Goal: Information Seeking & Learning: Learn about a topic

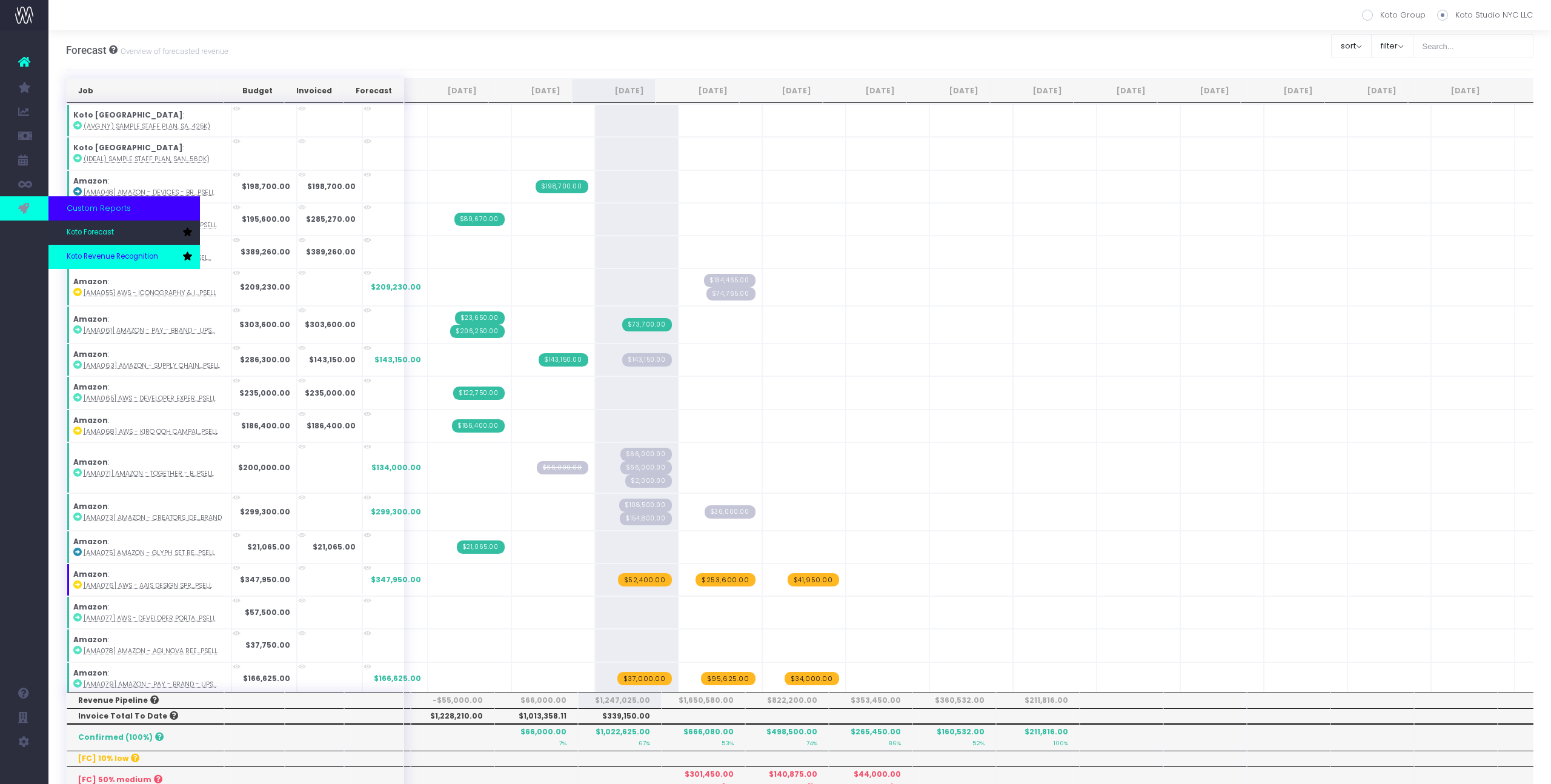
click at [99, 262] on span "Koto Revenue Recognition" at bounding box center [112, 257] width 91 height 11
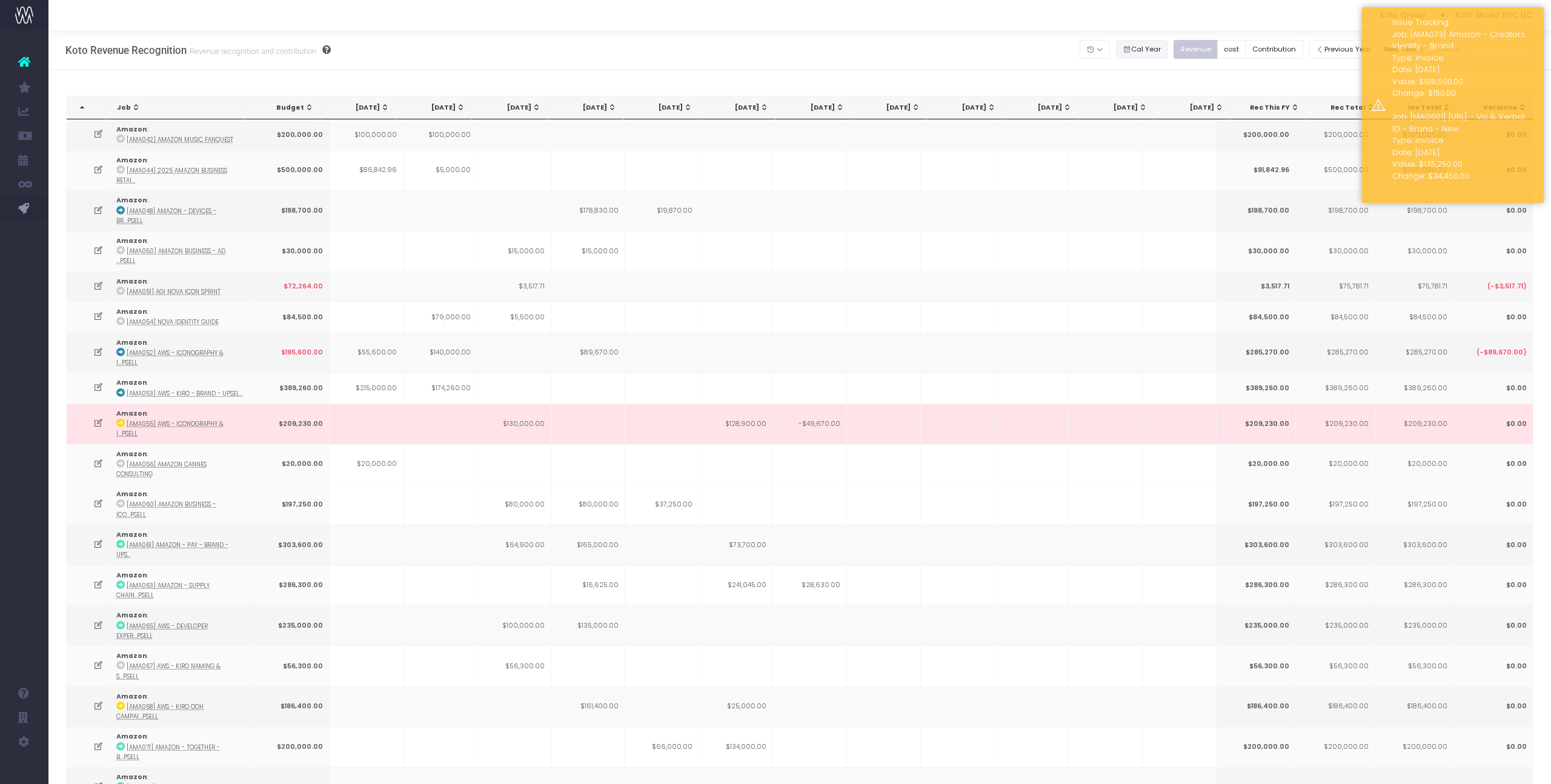
click at [1154, 47] on button "Cal Year" at bounding box center [1142, 49] width 52 height 19
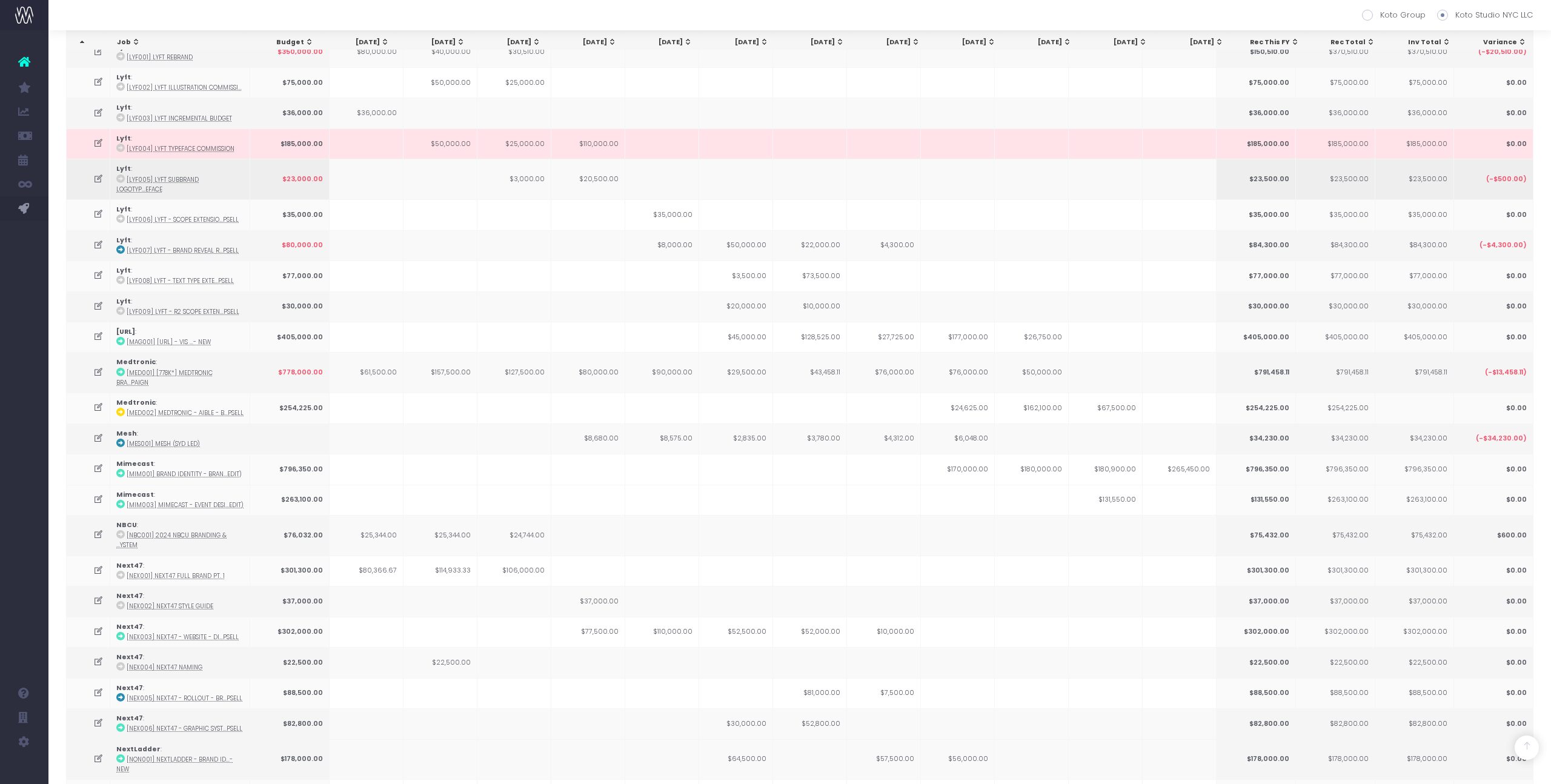
scroll to position [1487, 0]
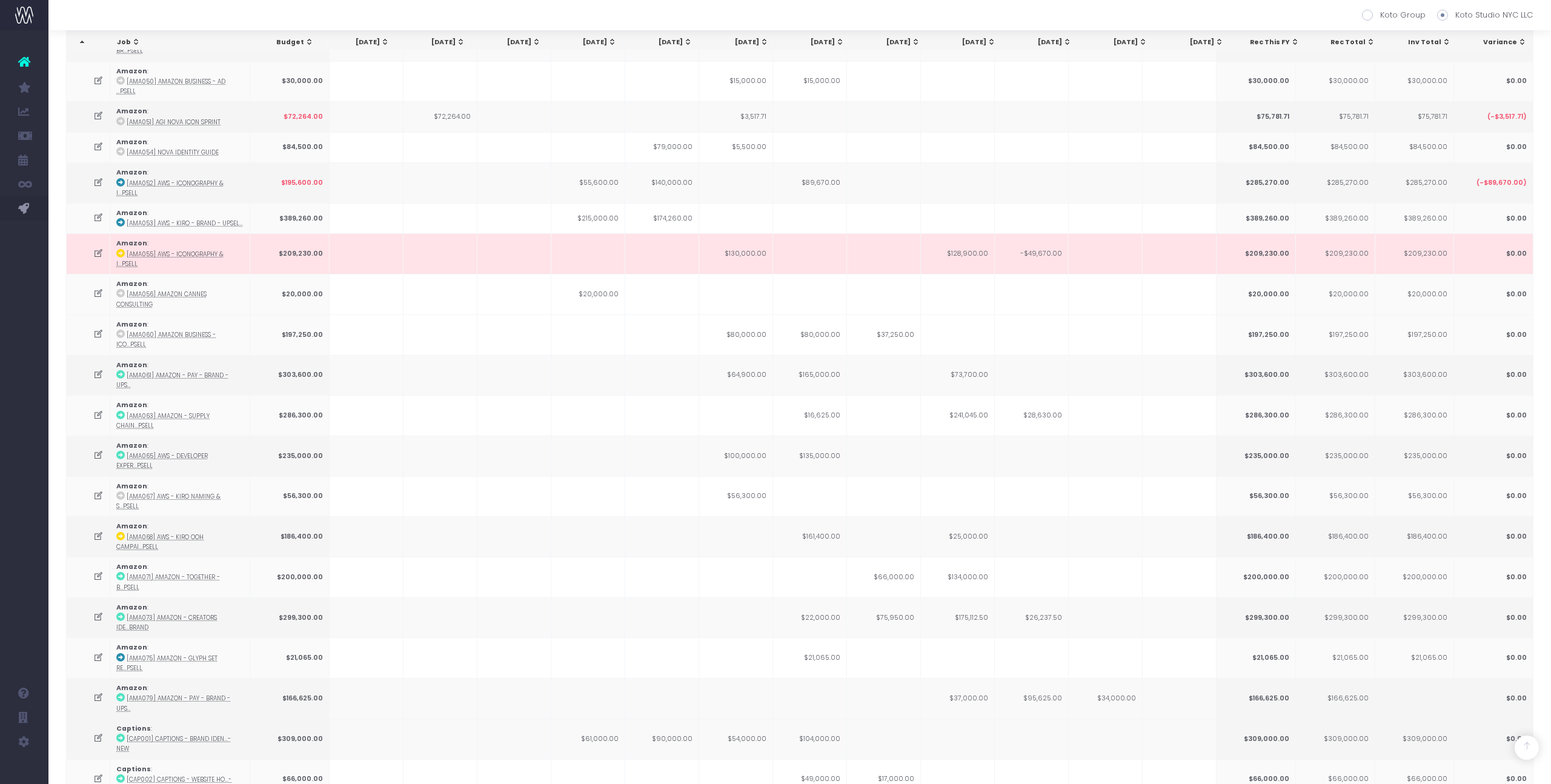
scroll to position [0, 0]
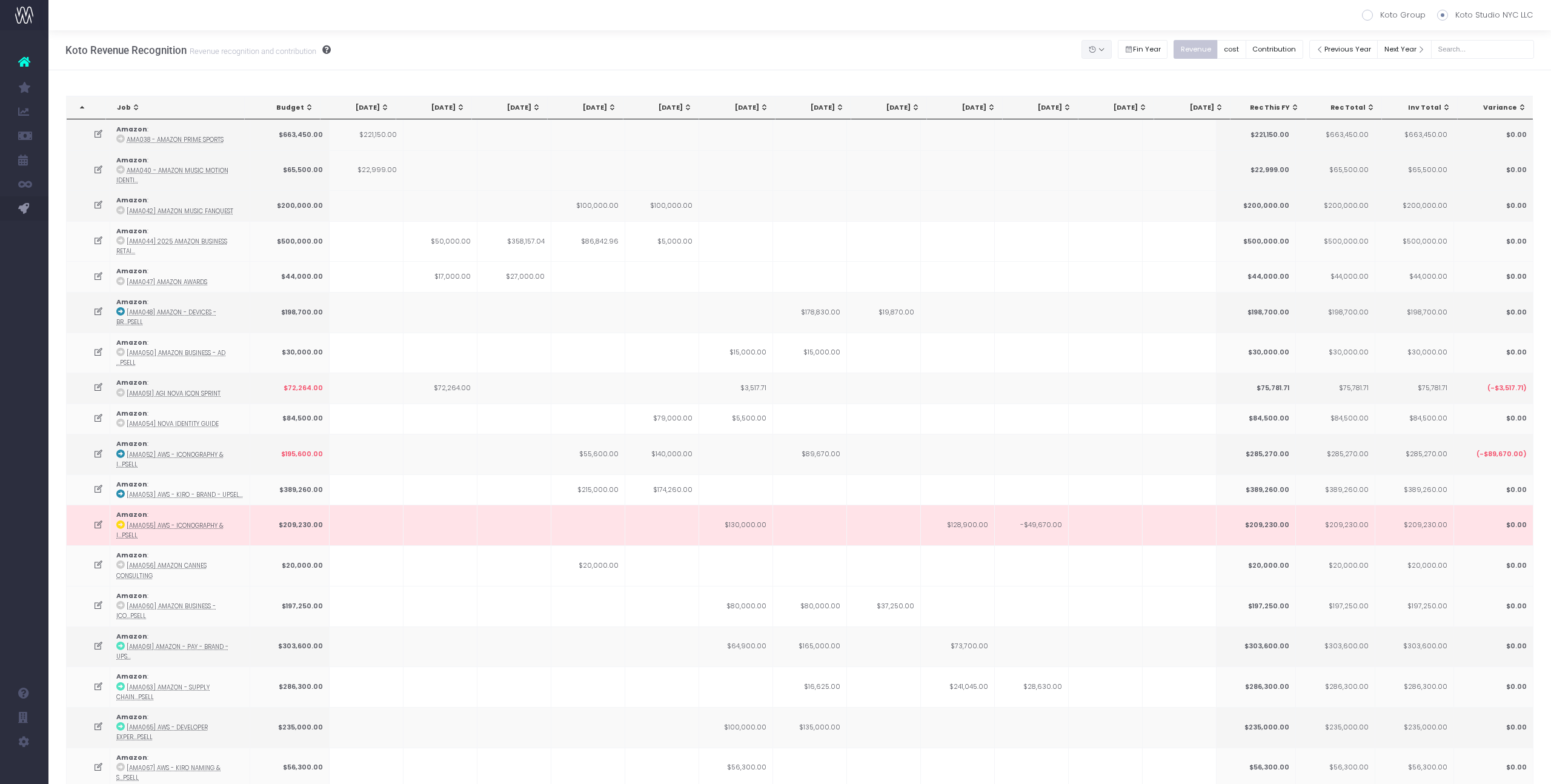
click at [1112, 44] on button "button" at bounding box center [1097, 49] width 31 height 19
click at [1146, 98] on button "[DATE]" at bounding box center [1122, 97] width 81 height 23
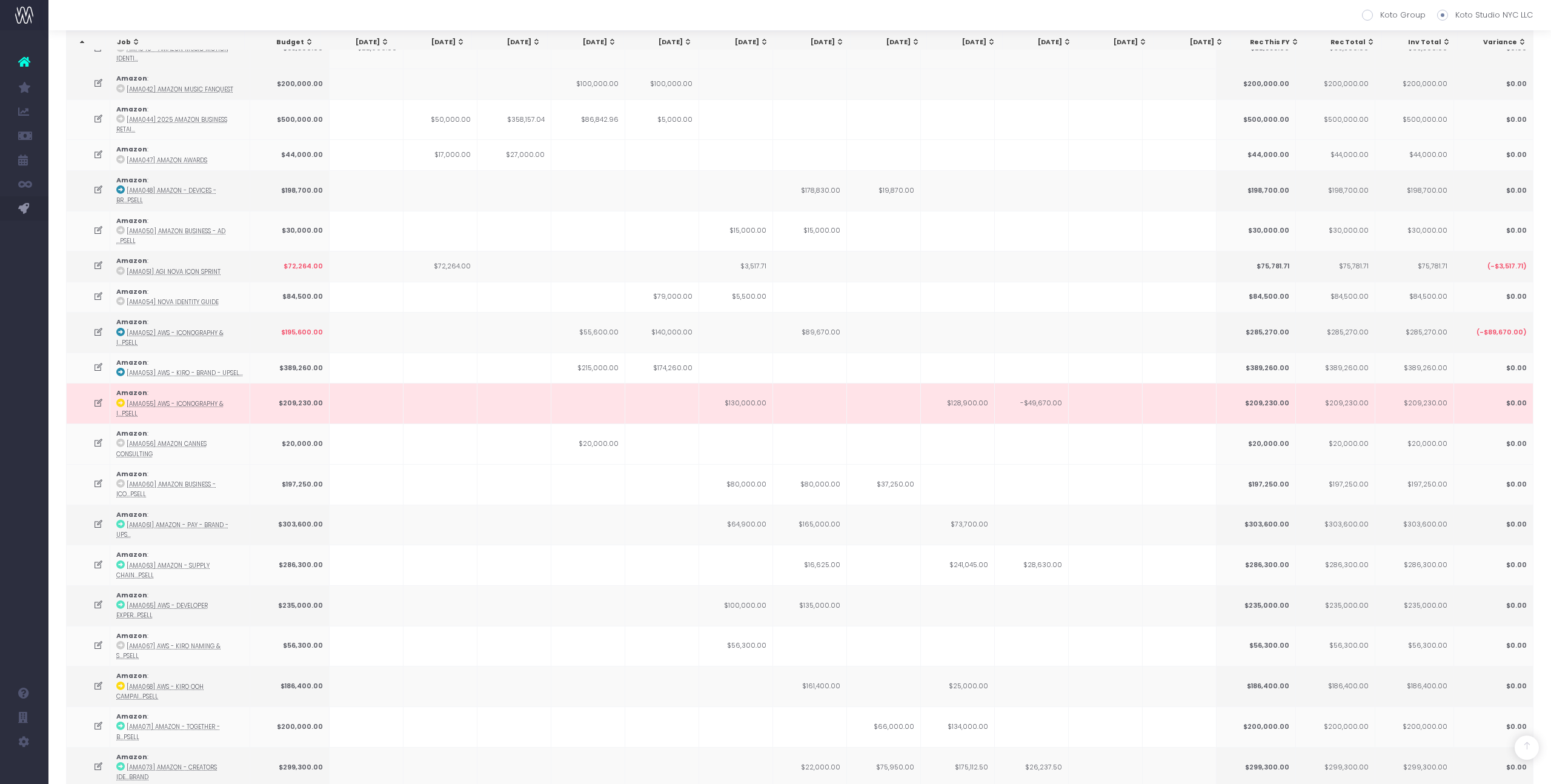
scroll to position [19, 0]
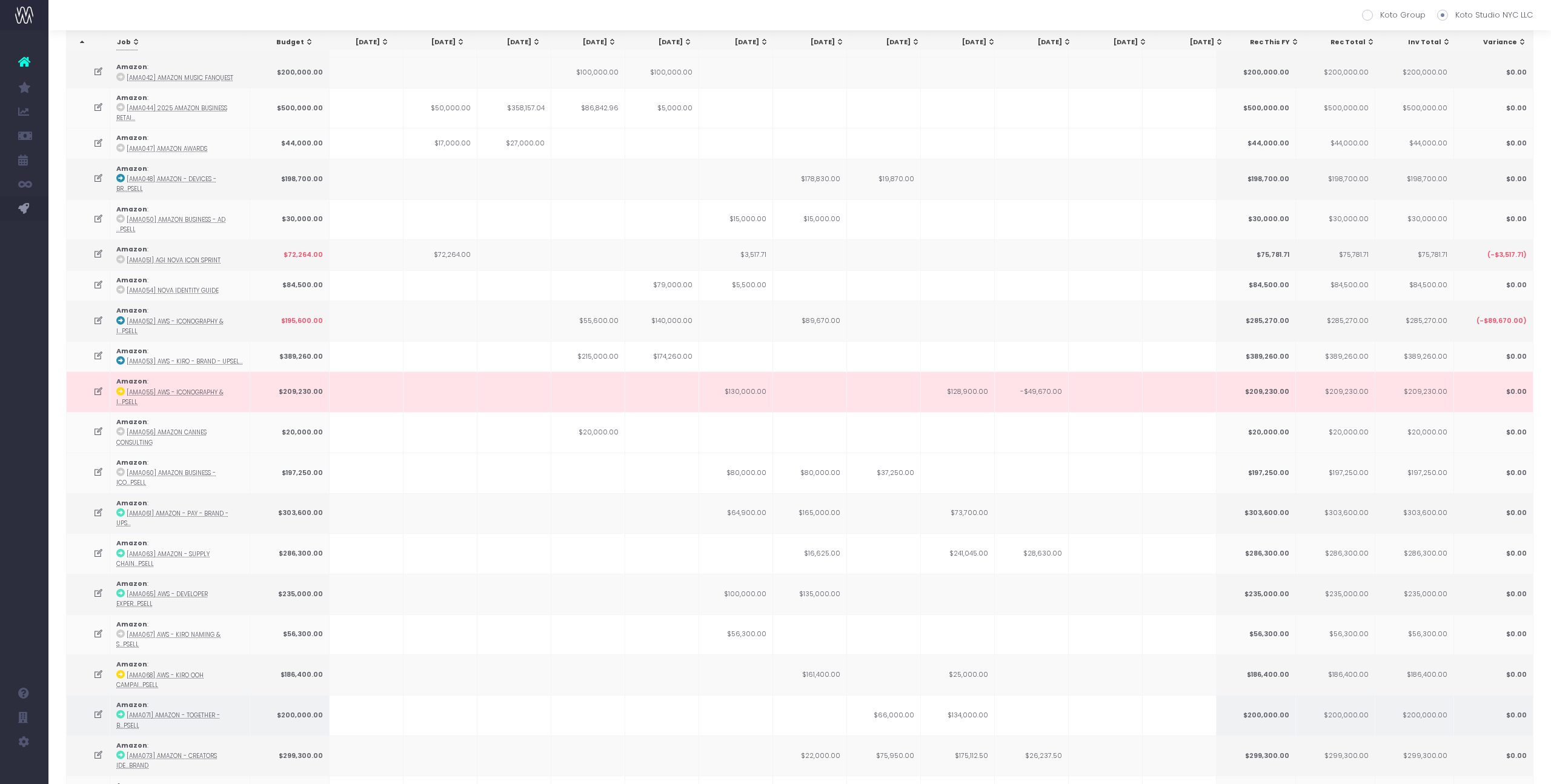
click at [789, 695] on td at bounding box center [809, 715] width 74 height 41
click at [100, 709] on icon at bounding box center [98, 714] width 10 height 10
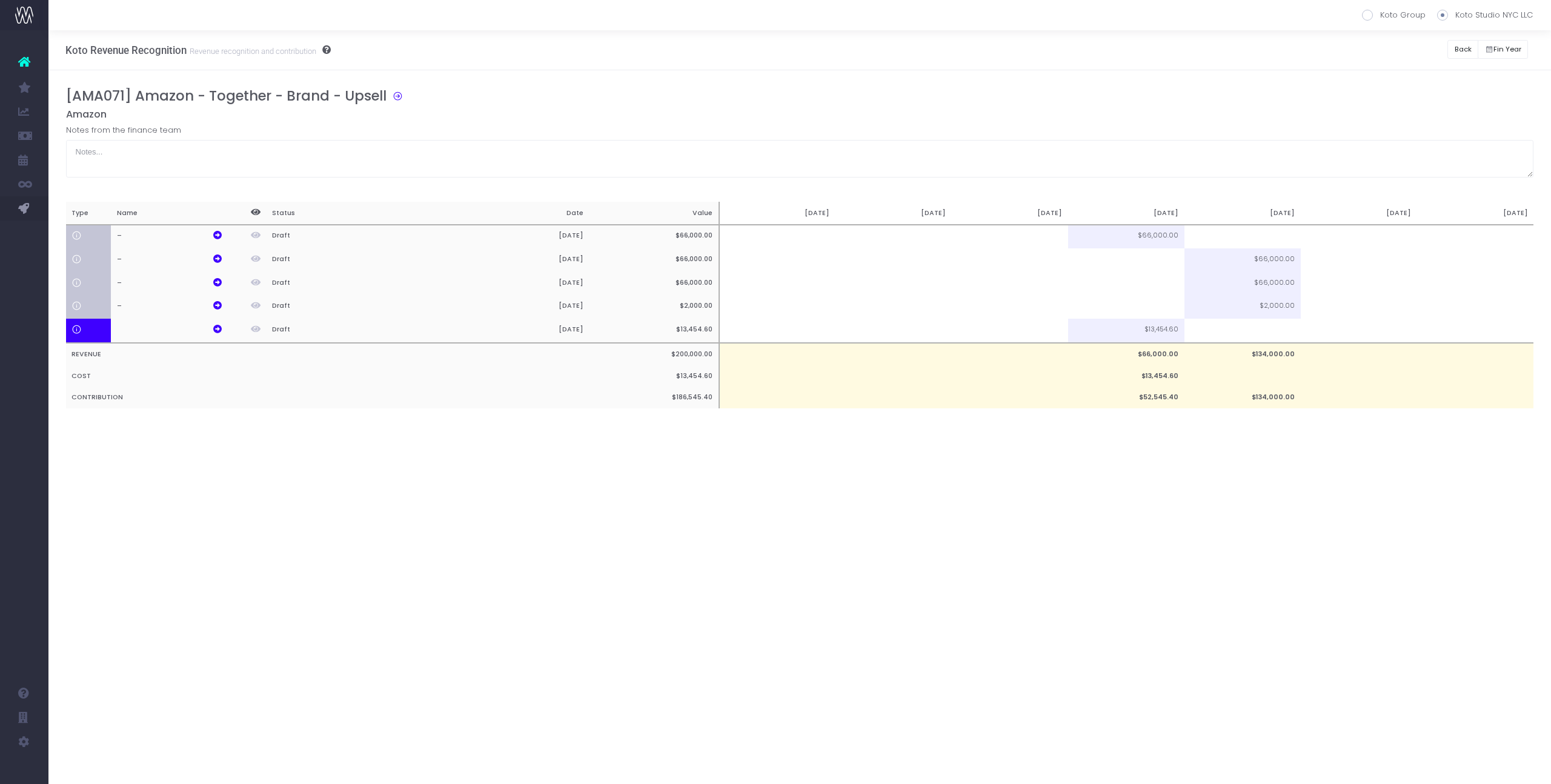
scroll to position [0, 0]
click at [1273, 333] on td at bounding box center [1242, 331] width 116 height 24
type input "100%"
click at [1082, 608] on div "Koto Revenue Recognition Revenue recognition and contribution Koto Group Koto S…" at bounding box center [799, 407] width 1502 height 753
click at [213, 236] on icon at bounding box center [217, 235] width 9 height 9
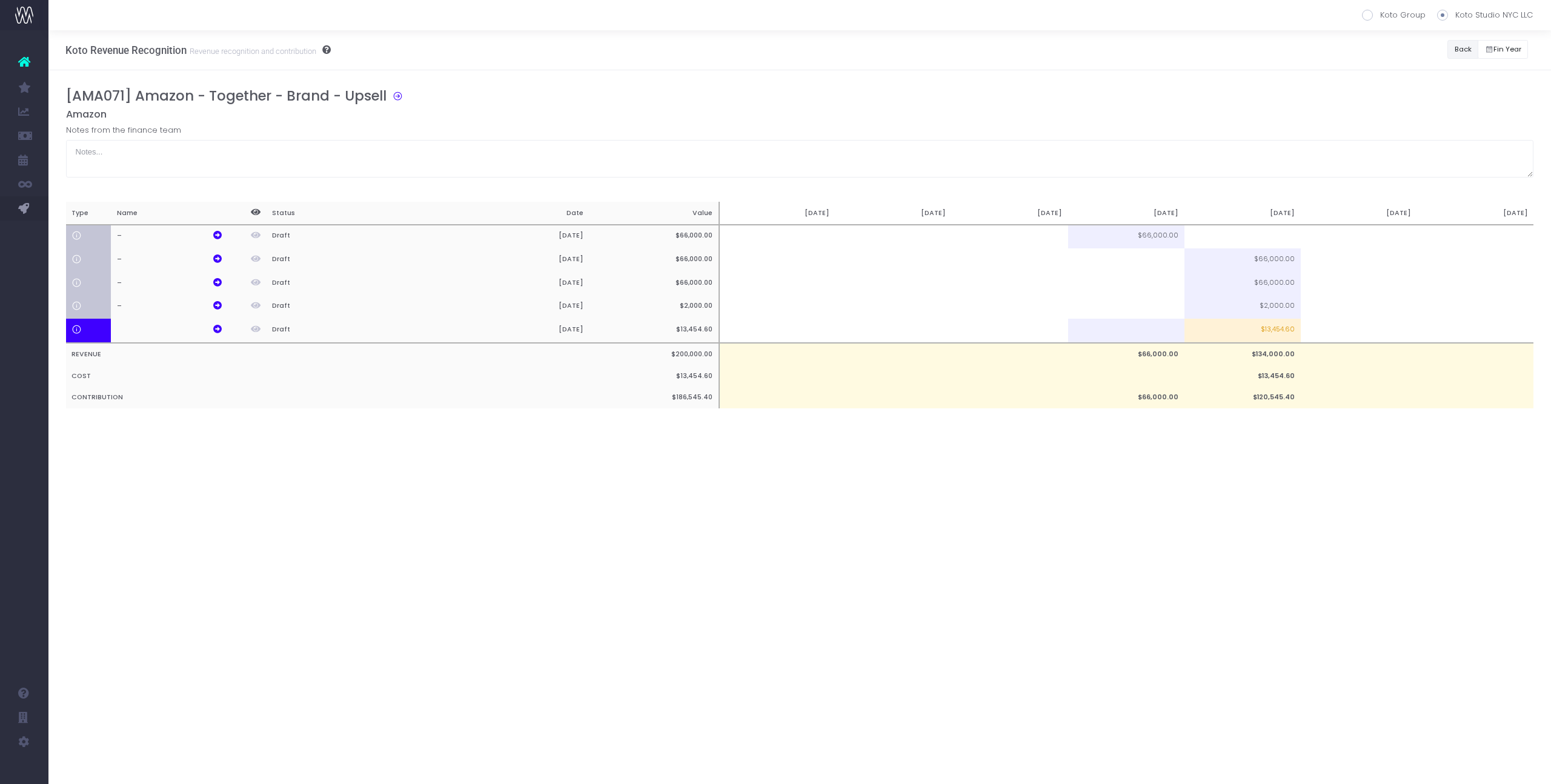
click at [1470, 43] on button "Back" at bounding box center [1462, 49] width 31 height 19
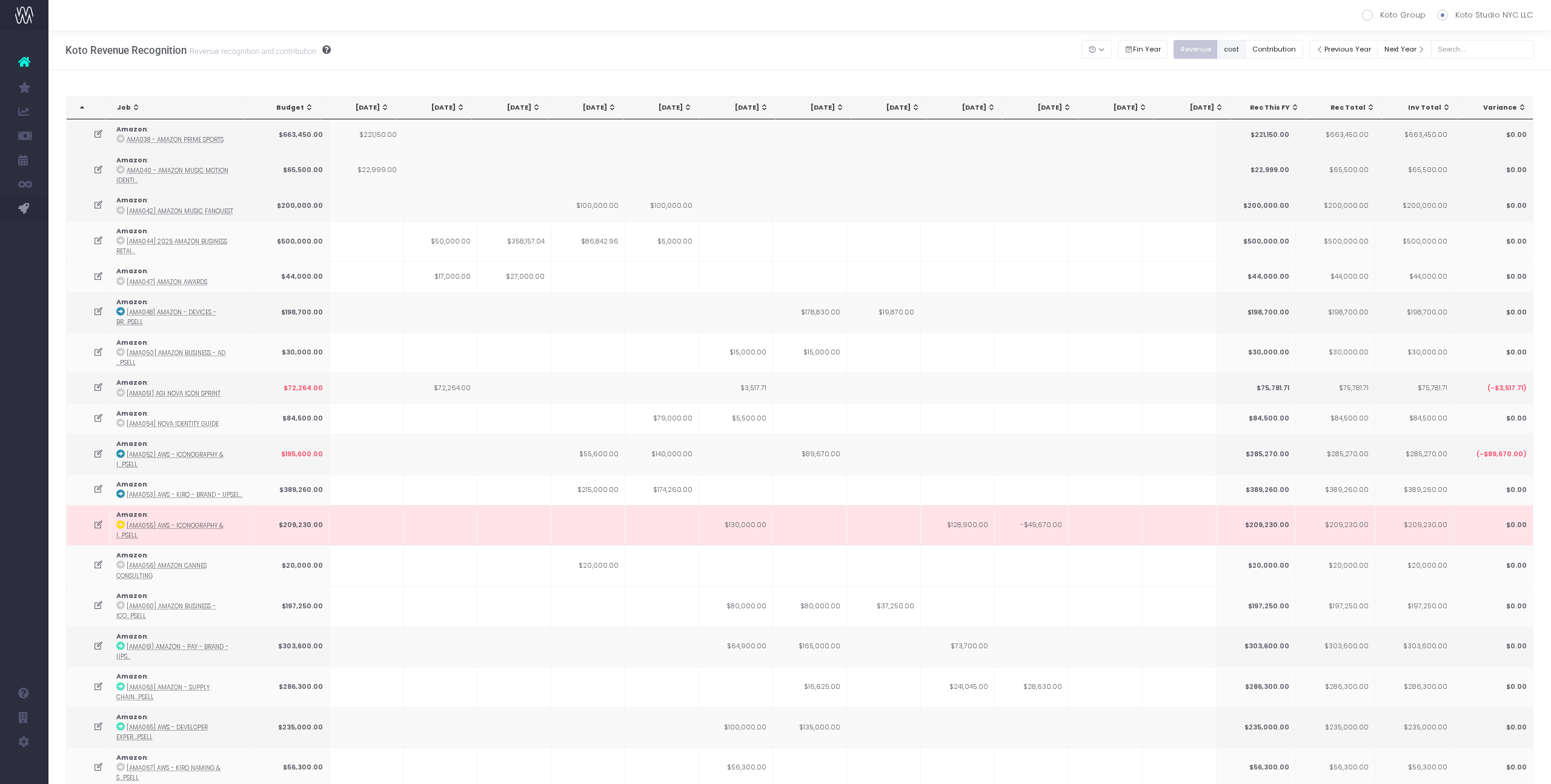
click at [1246, 56] on button "cost" at bounding box center [1231, 49] width 29 height 19
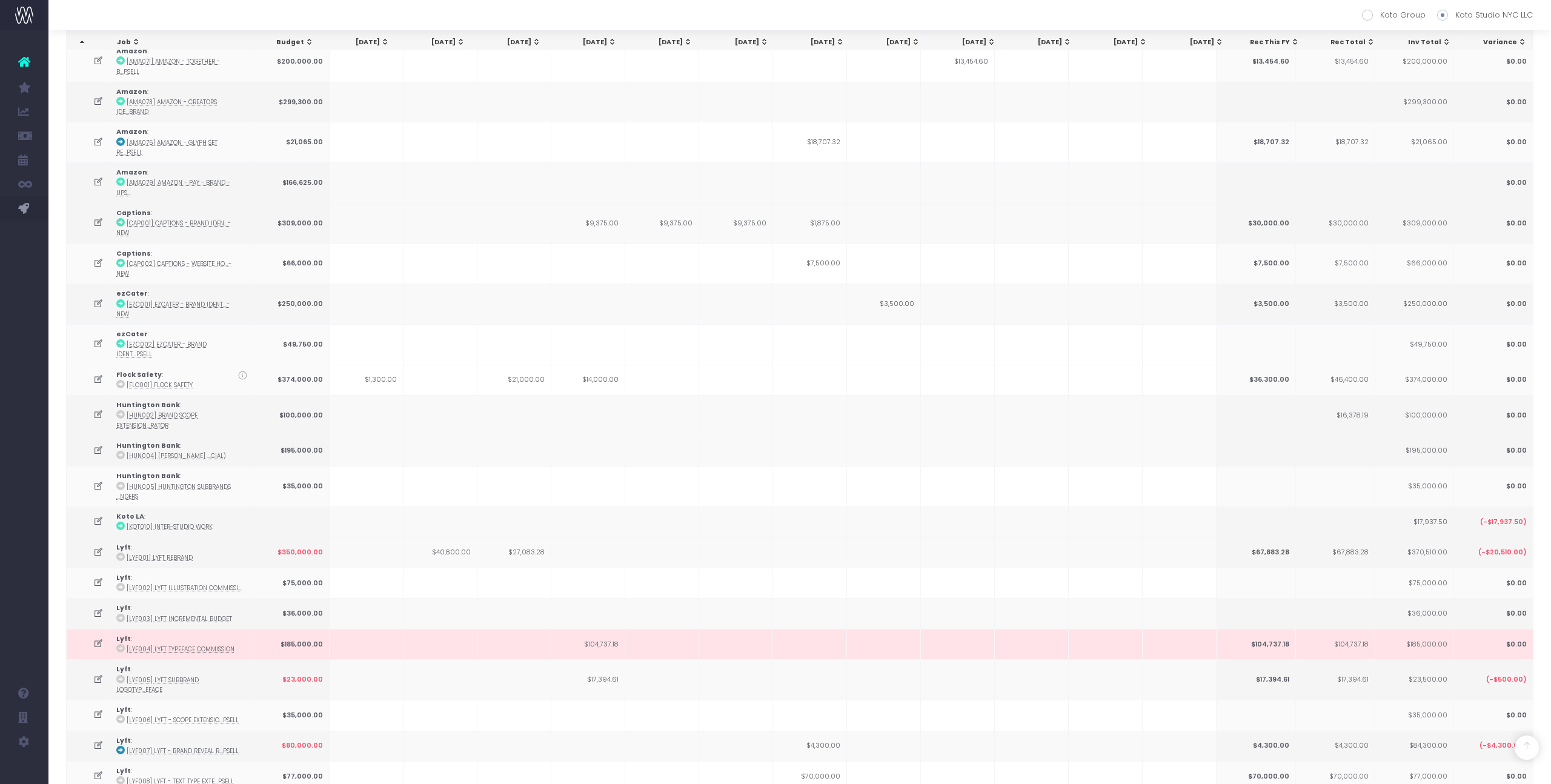
scroll to position [773, 0]
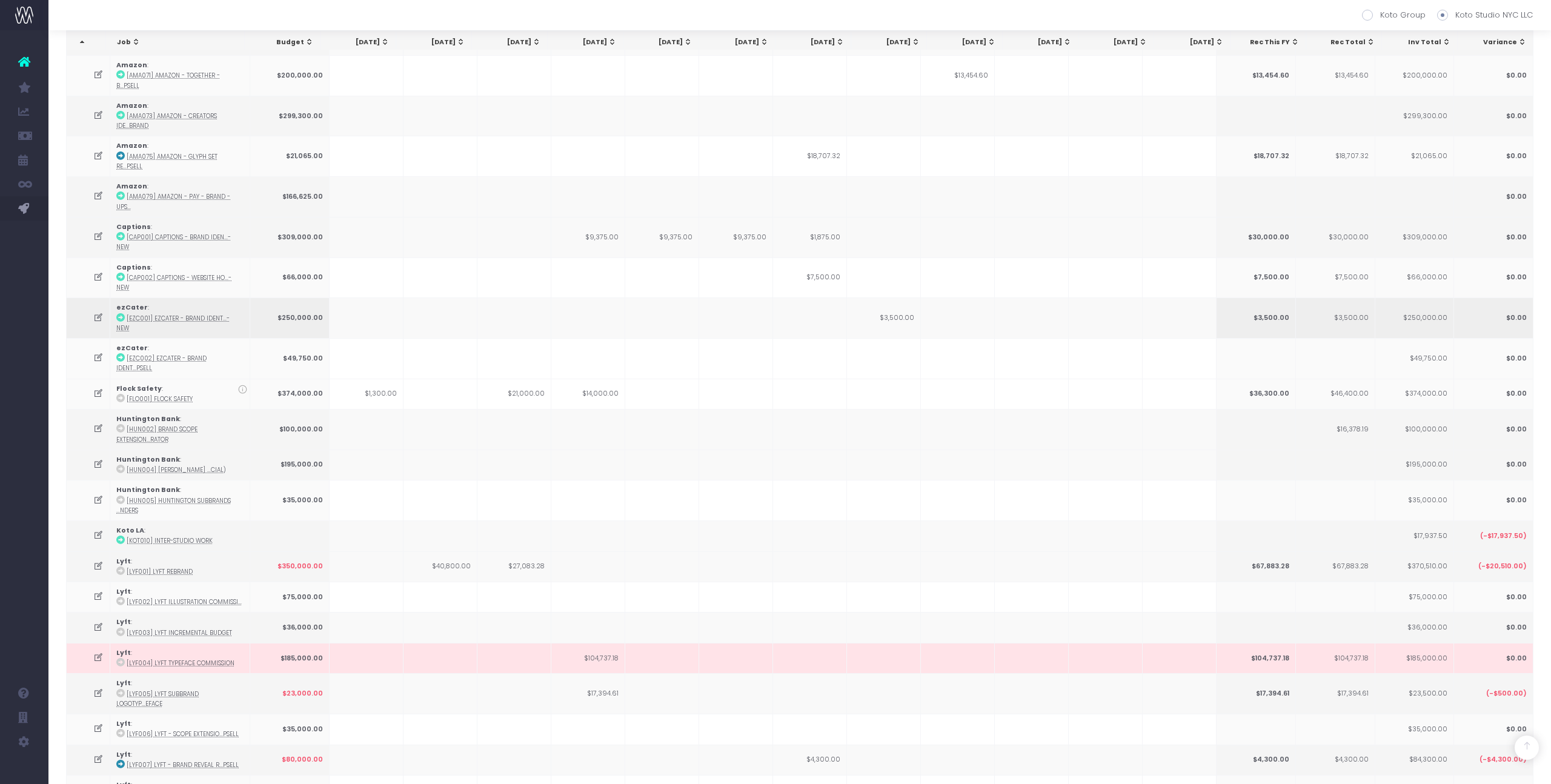
click at [905, 297] on td "$3,500.00" at bounding box center [883, 317] width 74 height 41
click at [906, 297] on td "$3,500.00" at bounding box center [883, 317] width 74 height 41
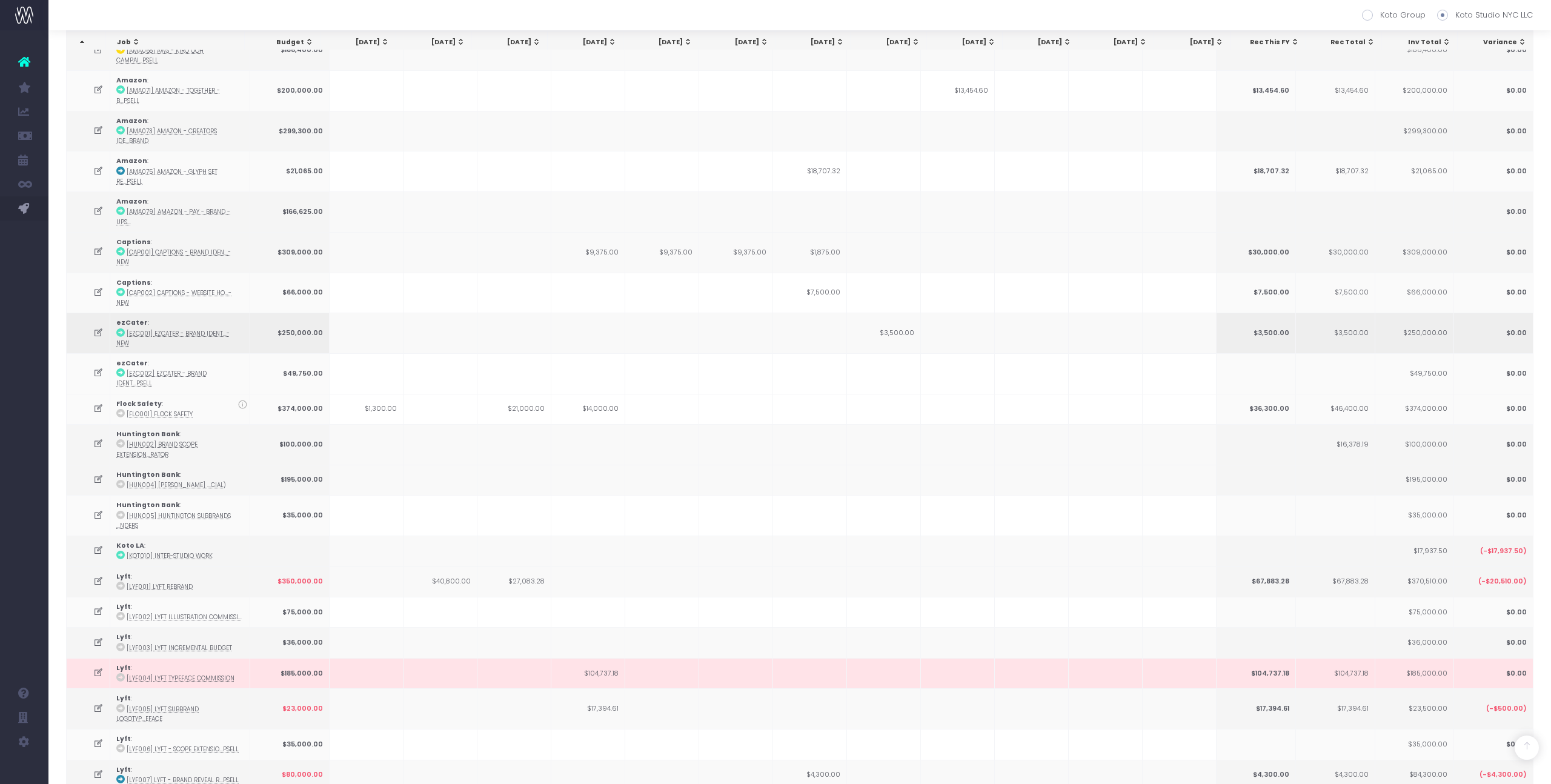
click at [96, 327] on icon at bounding box center [98, 332] width 10 height 10
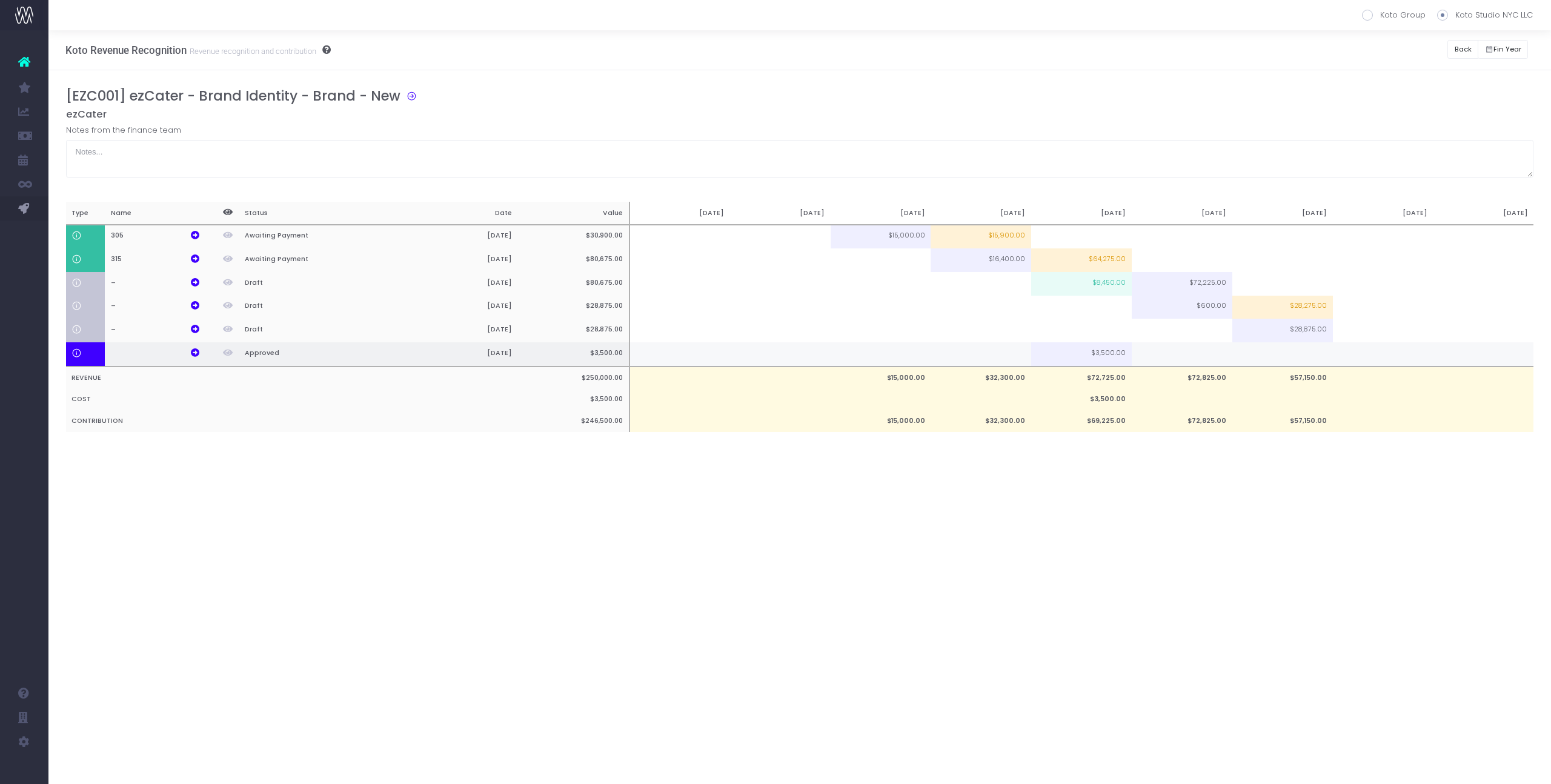
scroll to position [0, 0]
click at [197, 357] on icon at bounding box center [195, 352] width 9 height 9
click at [1204, 373] on td "$72,825.00" at bounding box center [1182, 378] width 101 height 23
click at [1204, 364] on td at bounding box center [1182, 354] width 101 height 24
type input "100%"
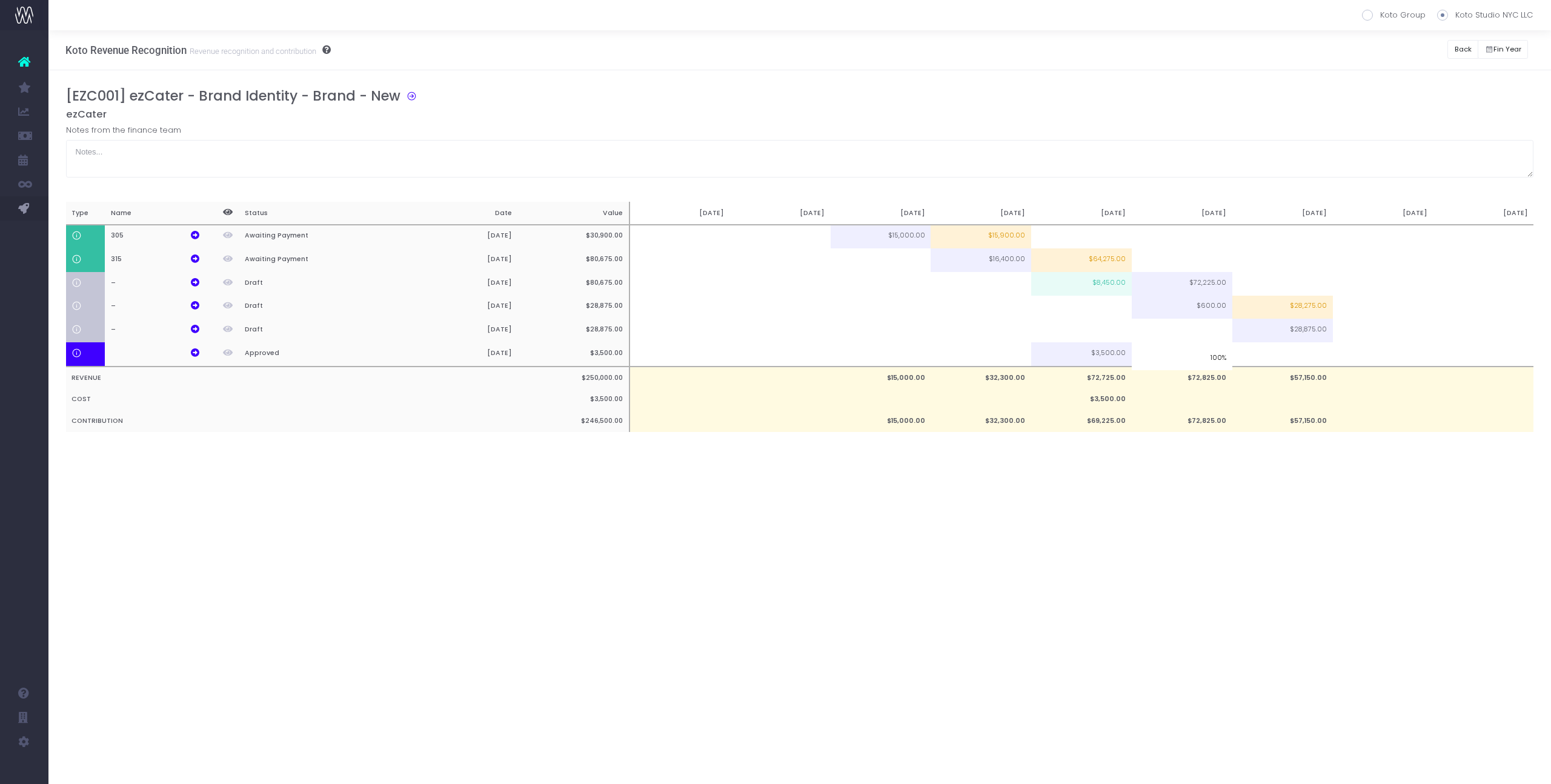
click at [1136, 456] on div "[EZC001] ezCater - Brand Identity - Brand - New ezCater Notes from the finance …" at bounding box center [799, 272] width 1468 height 368
click at [1458, 53] on button "Back" at bounding box center [1462, 49] width 31 height 19
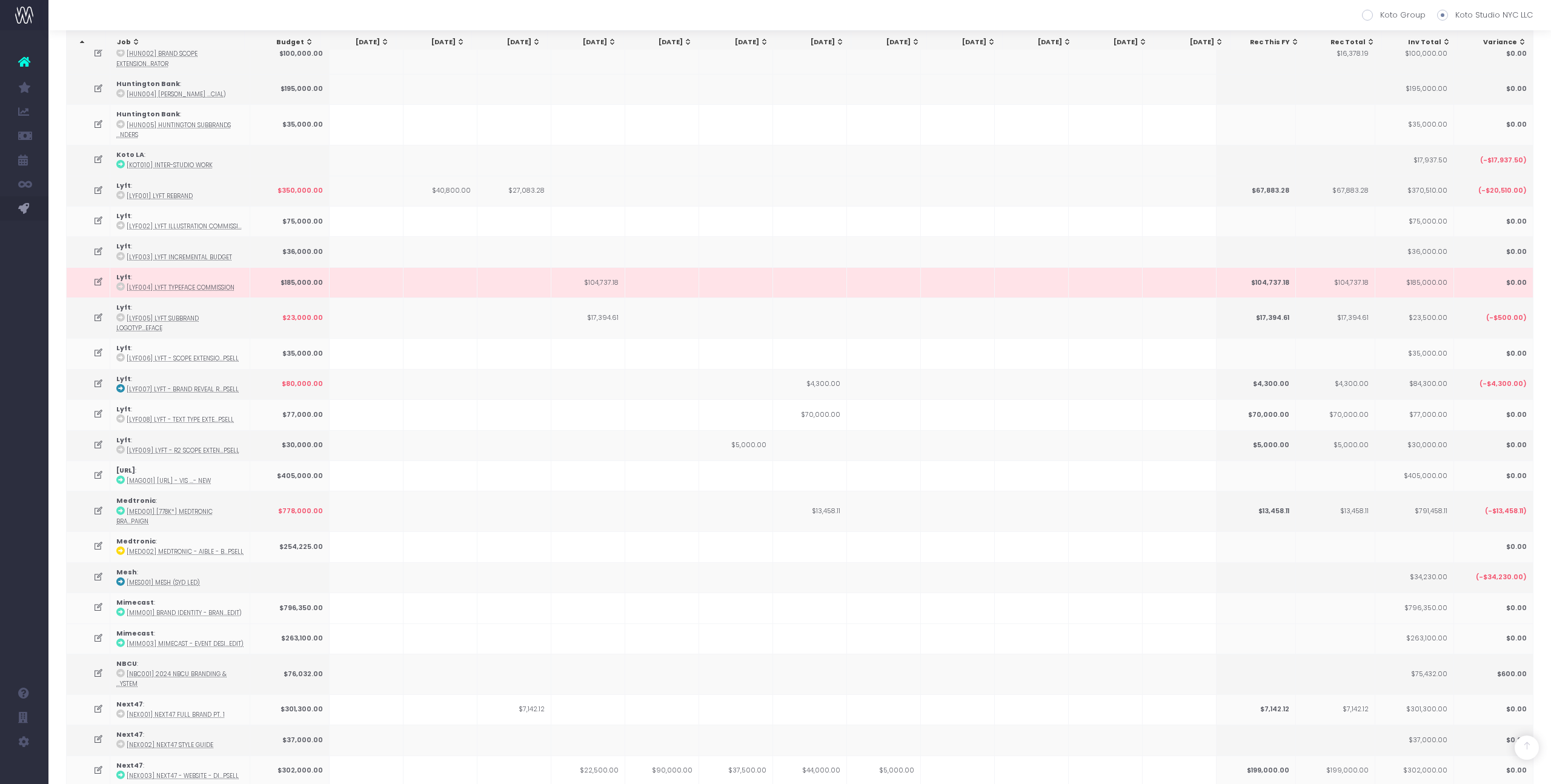
scroll to position [1227, 0]
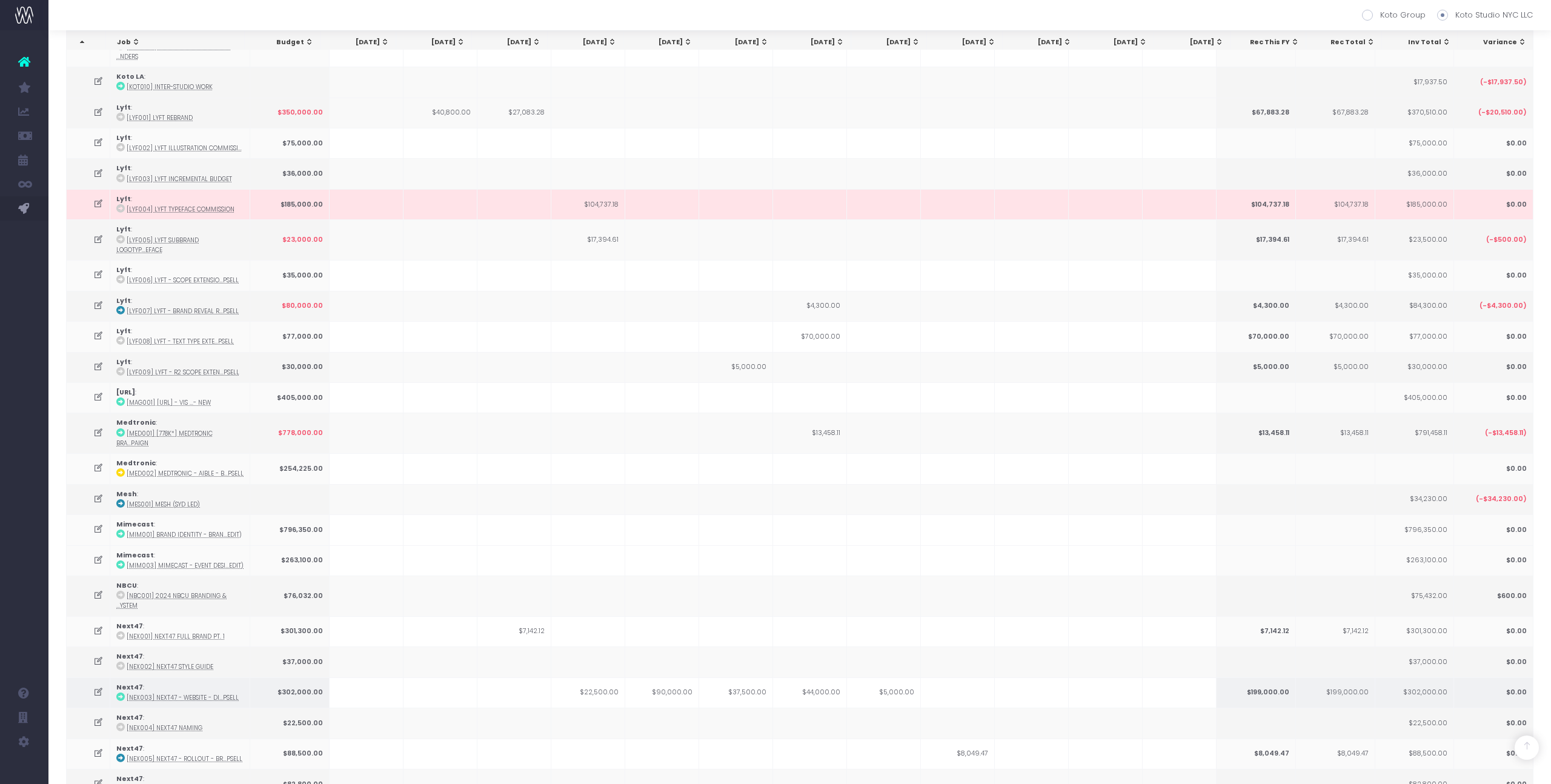
click at [899, 678] on td "$5,000.00" at bounding box center [883, 693] width 74 height 31
click at [95, 748] on icon at bounding box center [98, 753] width 10 height 10
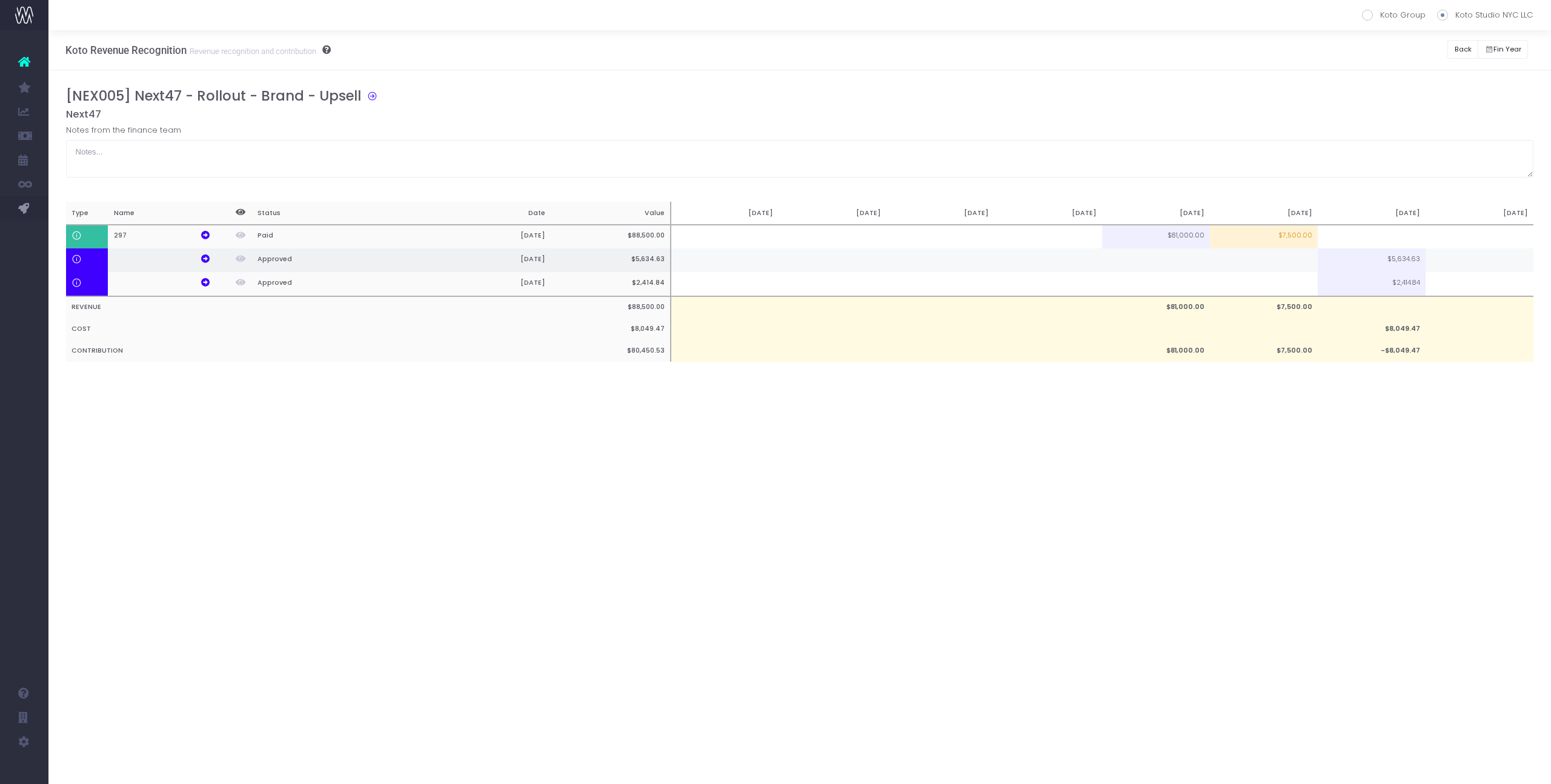
click at [1295, 261] on td at bounding box center [1263, 260] width 108 height 23
type input "100%"
click at [1295, 289] on td at bounding box center [1263, 284] width 108 height 24
type input "100%"
click at [1247, 383] on div "[NEX005] Next47 - Rollout - Brand - Upsell Next47 Notes from the finance team T…" at bounding box center [799, 237] width 1468 height 298
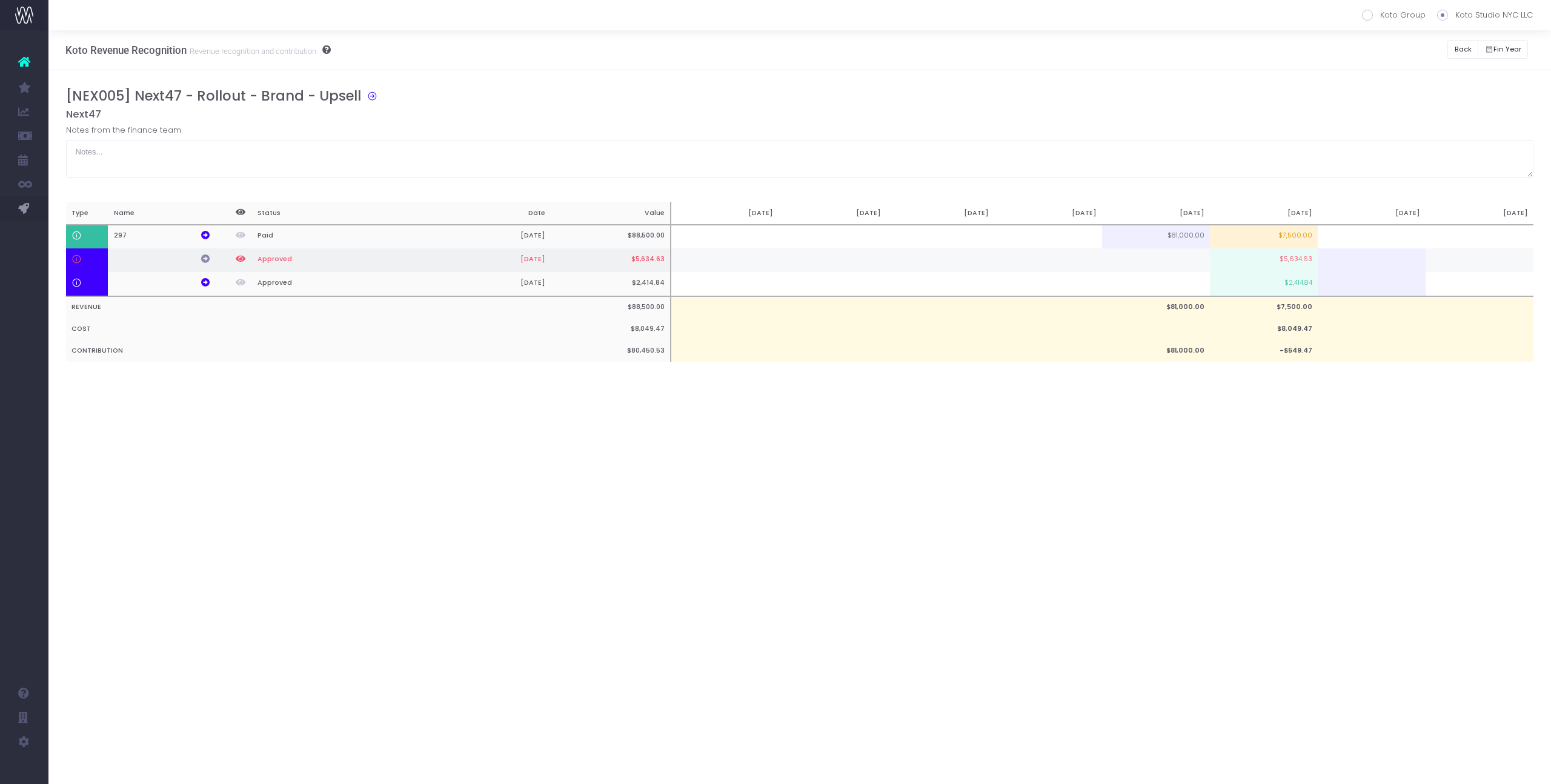
click at [204, 258] on icon at bounding box center [205, 258] width 9 height 9
click at [1425, 57] on div "Koto Revenue Recognition Revenue recognition and contribution Koto Group Koto S…" at bounding box center [799, 51] width 1502 height 40
click at [1475, 40] on button "Back" at bounding box center [1462, 49] width 31 height 19
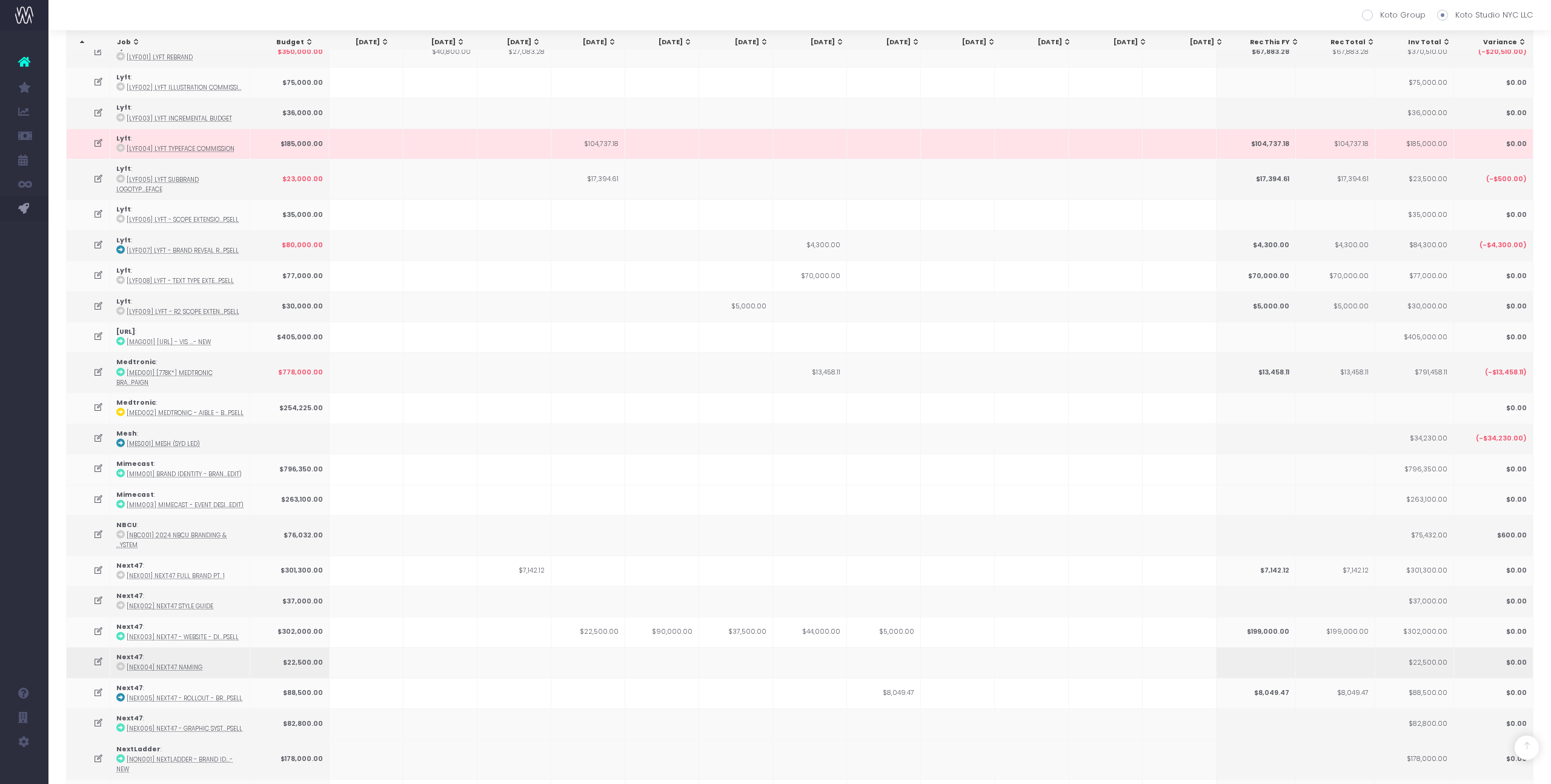
scroll to position [1489, 0]
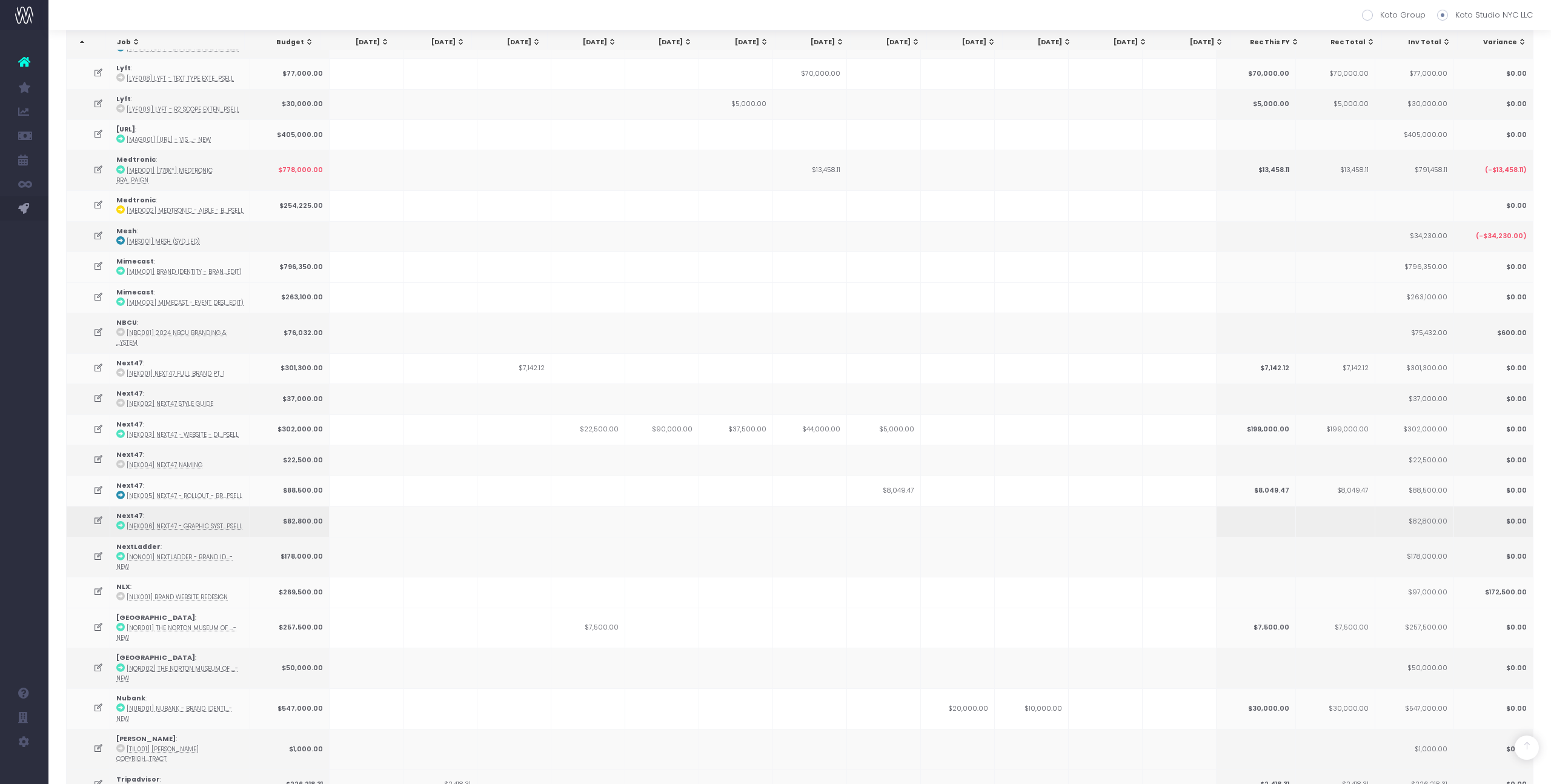
click at [905, 506] on td at bounding box center [883, 521] width 74 height 31
click at [904, 506] on td at bounding box center [883, 521] width 74 height 31
click at [903, 475] on td "$8,049.47" at bounding box center [883, 490] width 74 height 31
click at [908, 415] on td "$5,000.00" at bounding box center [883, 430] width 74 height 31
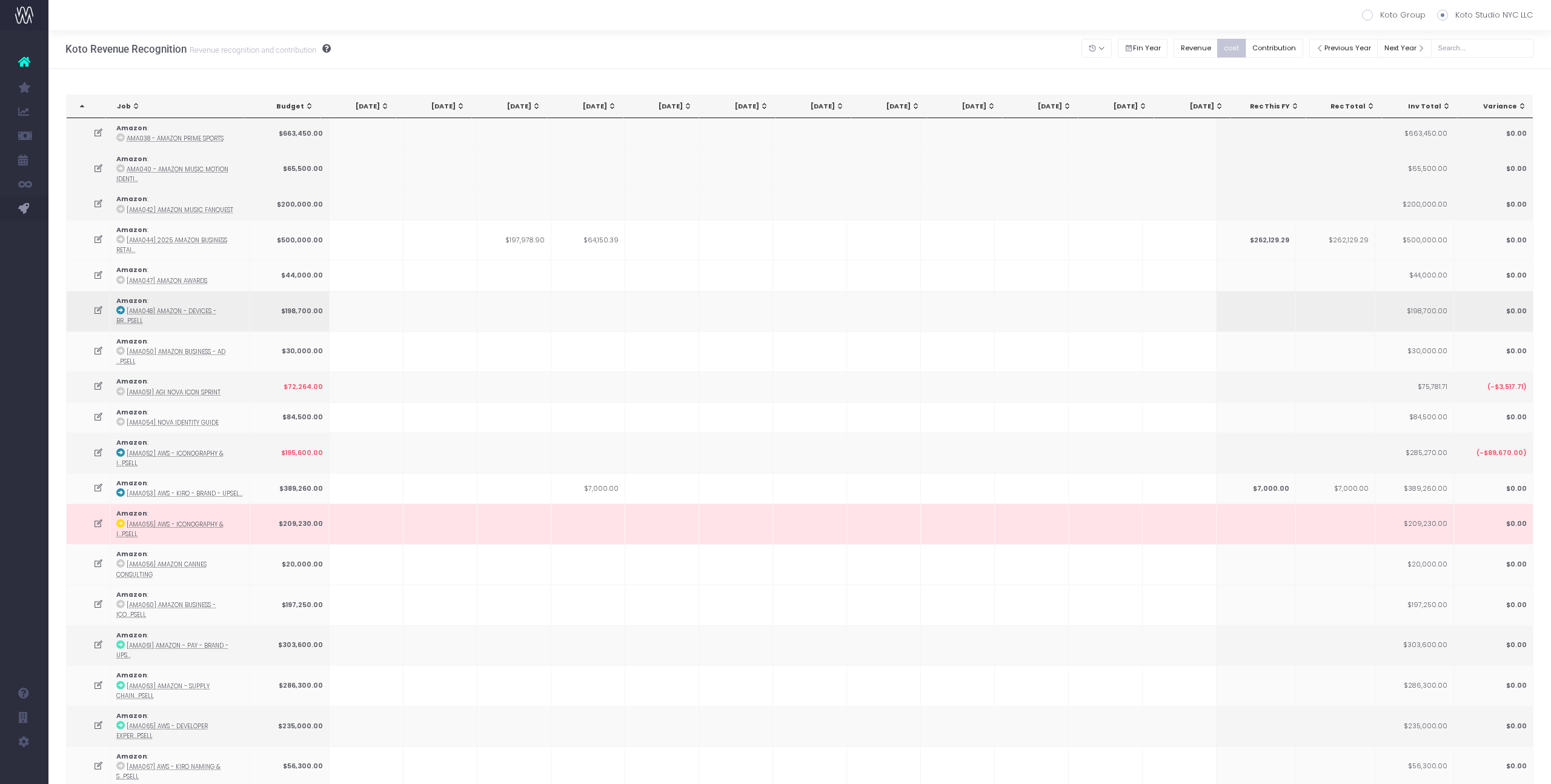
scroll to position [0, 0]
click at [1216, 47] on button "Revenue" at bounding box center [1196, 49] width 44 height 19
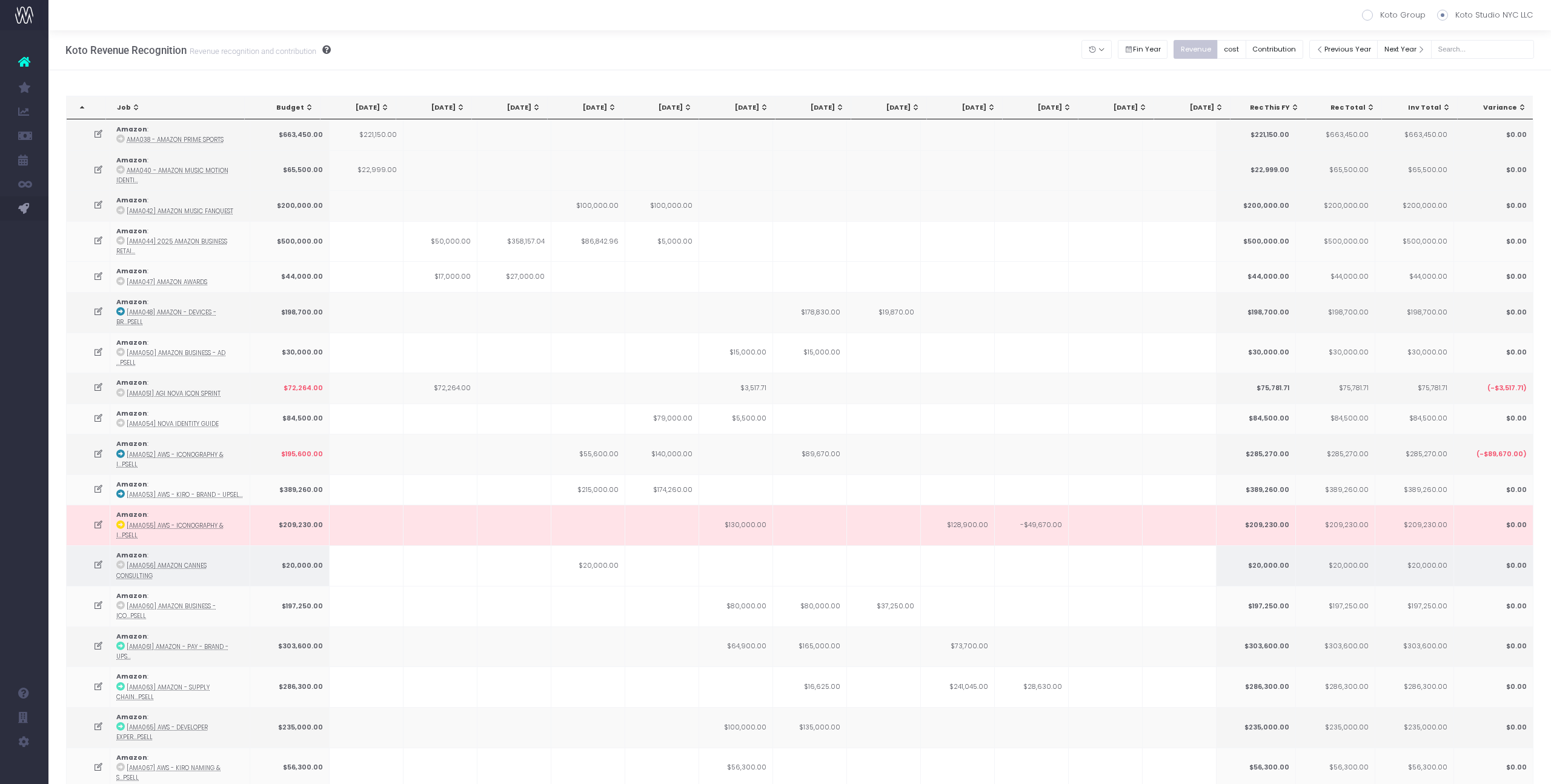
click at [904, 545] on td at bounding box center [883, 565] width 74 height 41
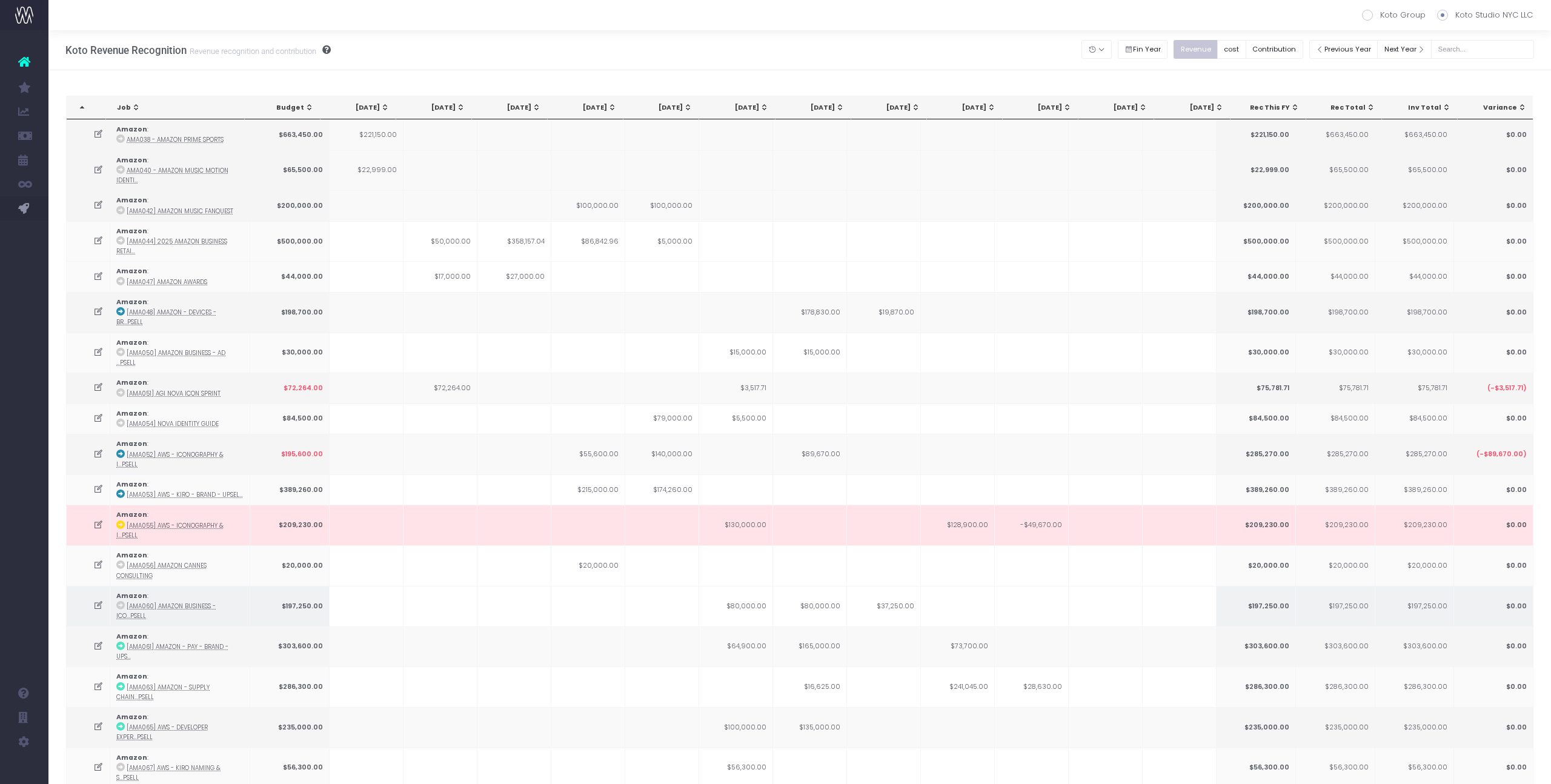
click at [890, 586] on td "$37,250.00" at bounding box center [883, 606] width 74 height 41
click at [824, 626] on td "$165,000.00" at bounding box center [809, 646] width 74 height 41
click at [886, 626] on td at bounding box center [883, 646] width 74 height 41
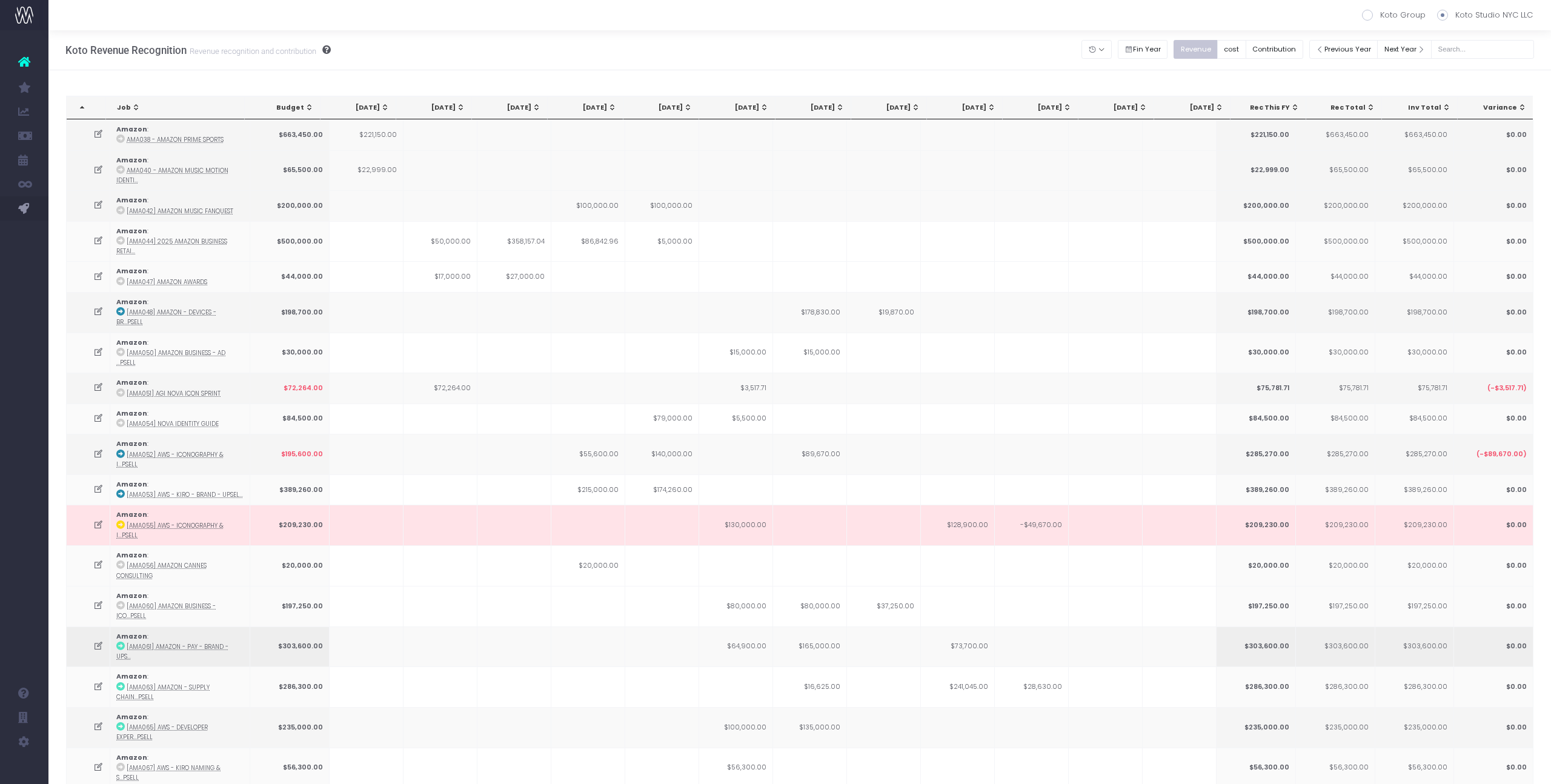
click at [831, 626] on td "$165,000.00" at bounding box center [809, 646] width 74 height 41
click at [97, 641] on icon at bounding box center [98, 646] width 10 height 10
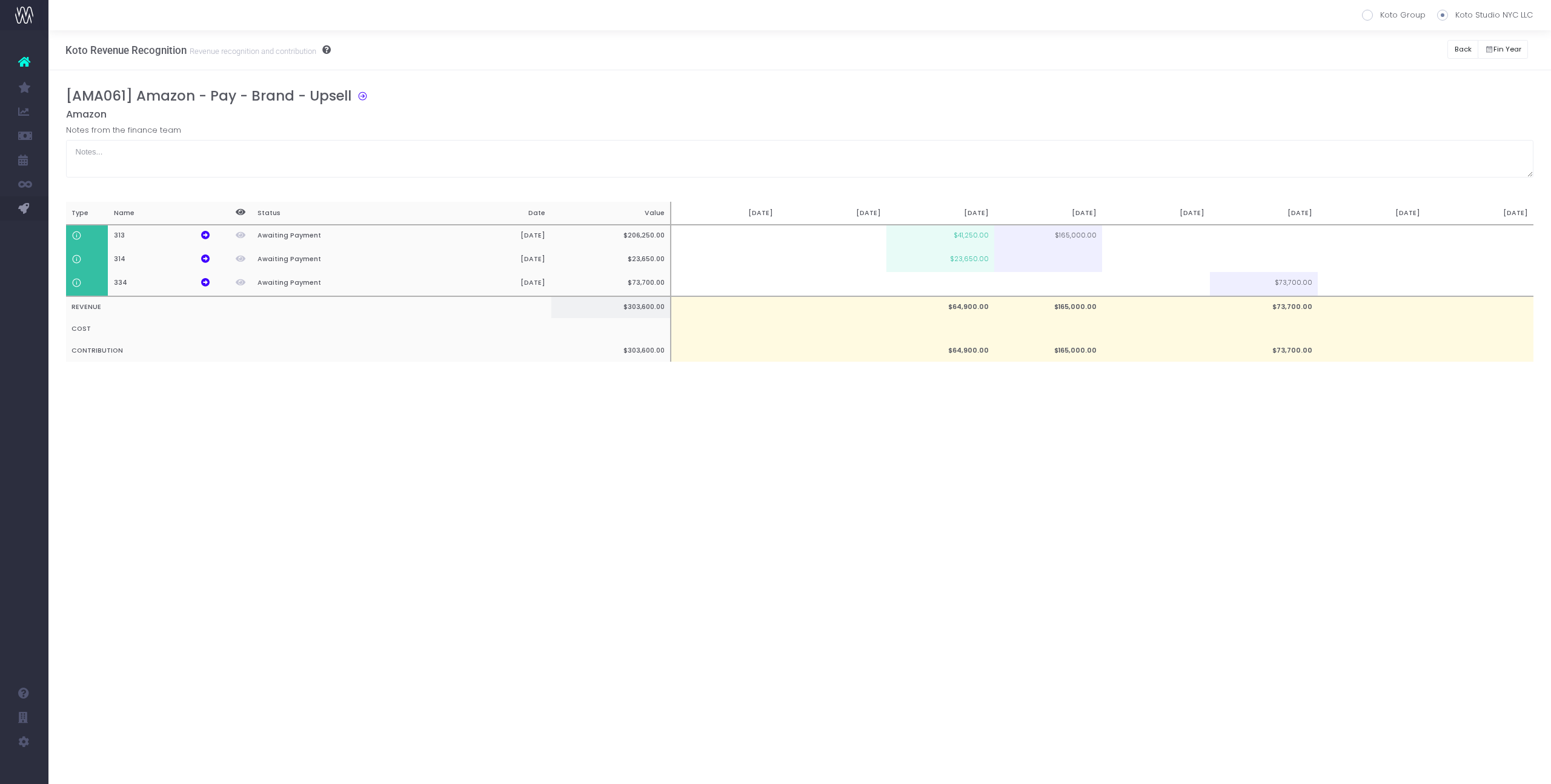
click at [1156, 297] on td at bounding box center [1156, 307] width 108 height 23
click at [1163, 289] on td at bounding box center [1156, 284] width 108 height 24
type input "100%"
click at [1160, 403] on div "[AMA061] Amazon - Pay - Brand - Upsell Amazon Notes from the finance team Type …" at bounding box center [799, 237] width 1502 height 333
click at [1463, 48] on button "Back" at bounding box center [1462, 49] width 31 height 19
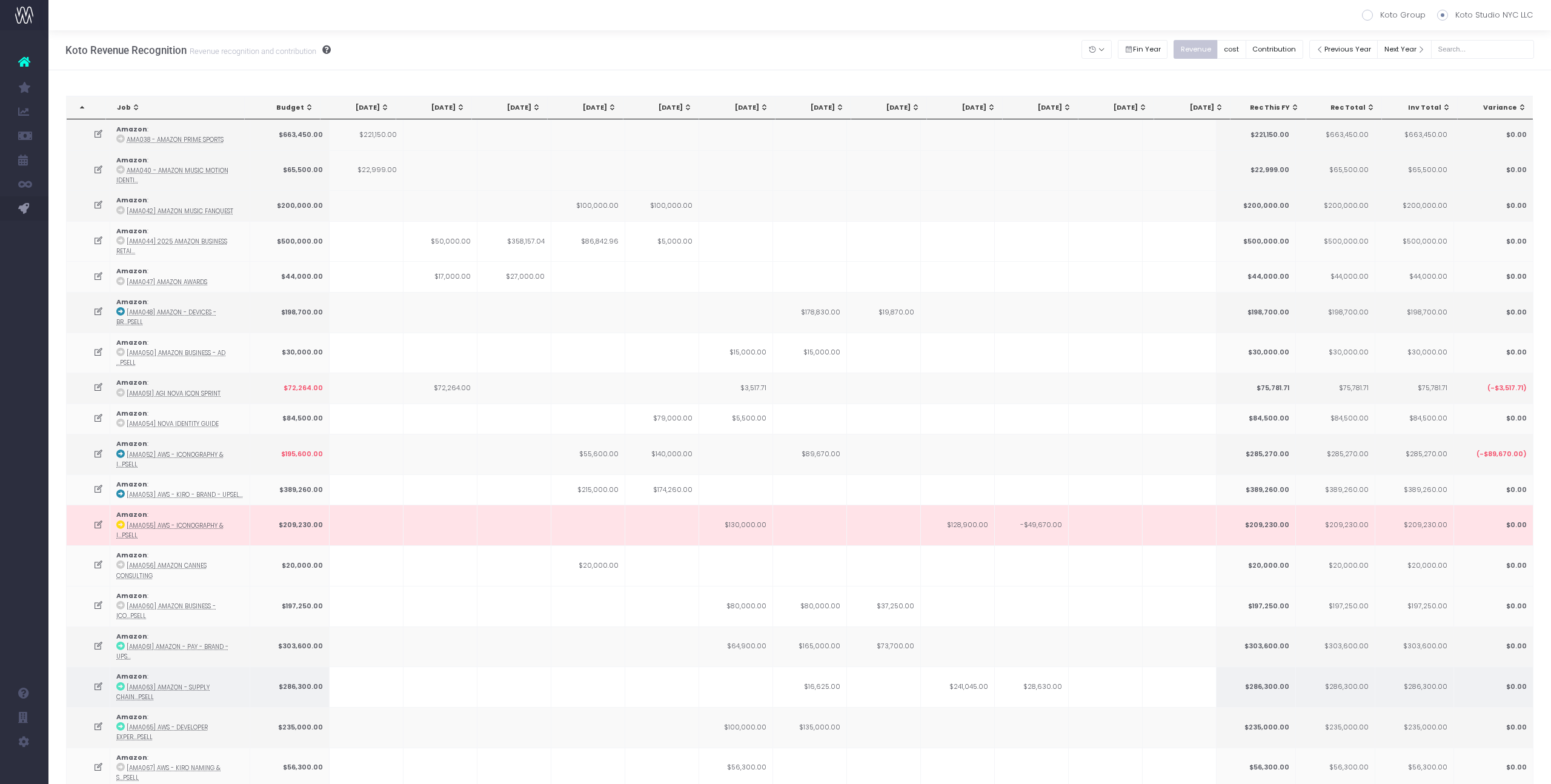
click at [752, 666] on td at bounding box center [736, 686] width 74 height 41
click at [734, 666] on td at bounding box center [736, 686] width 74 height 41
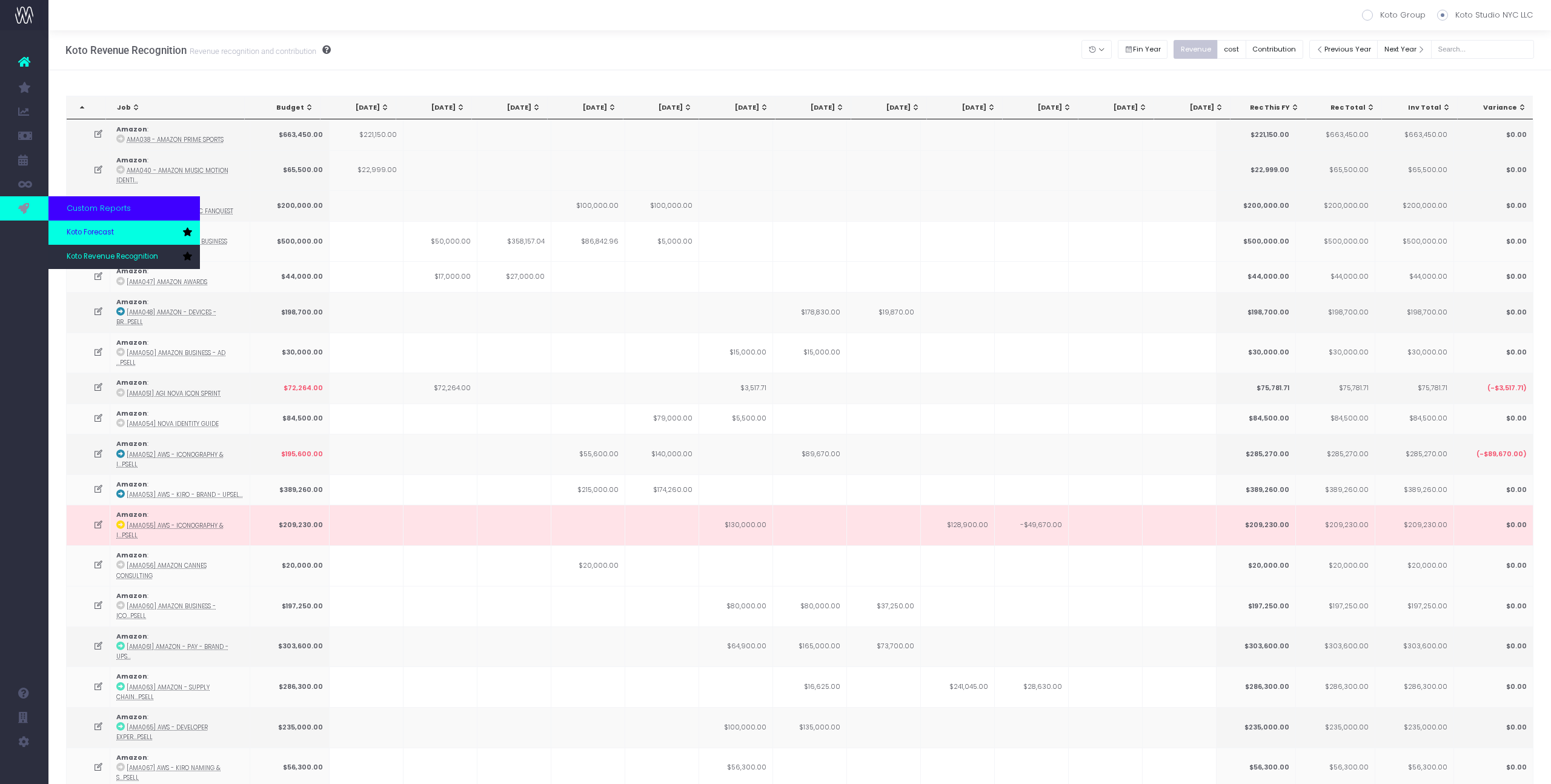
click at [87, 236] on span "Koto Forecast" at bounding box center [90, 232] width 47 height 11
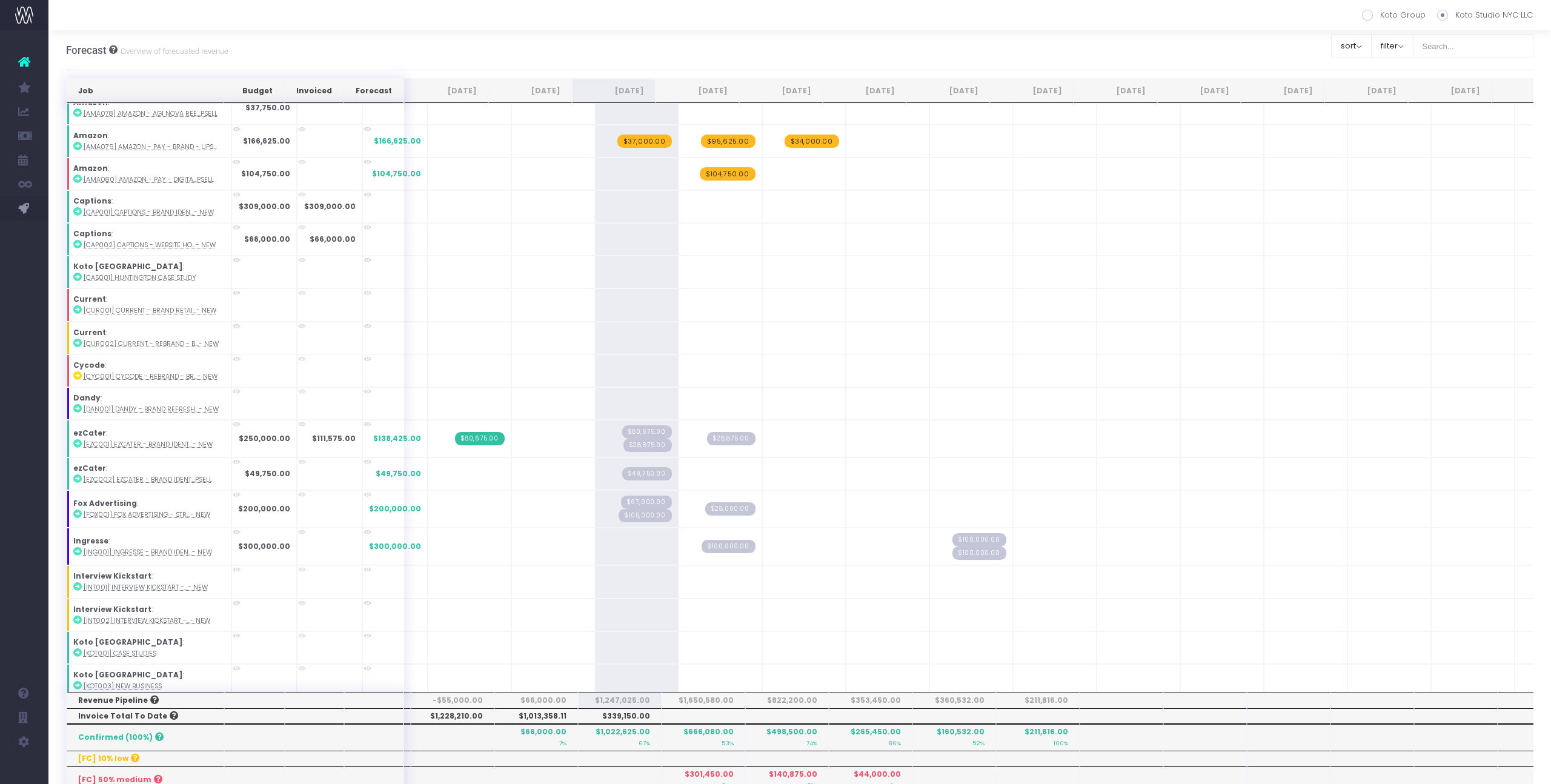
scroll to position [569, 0]
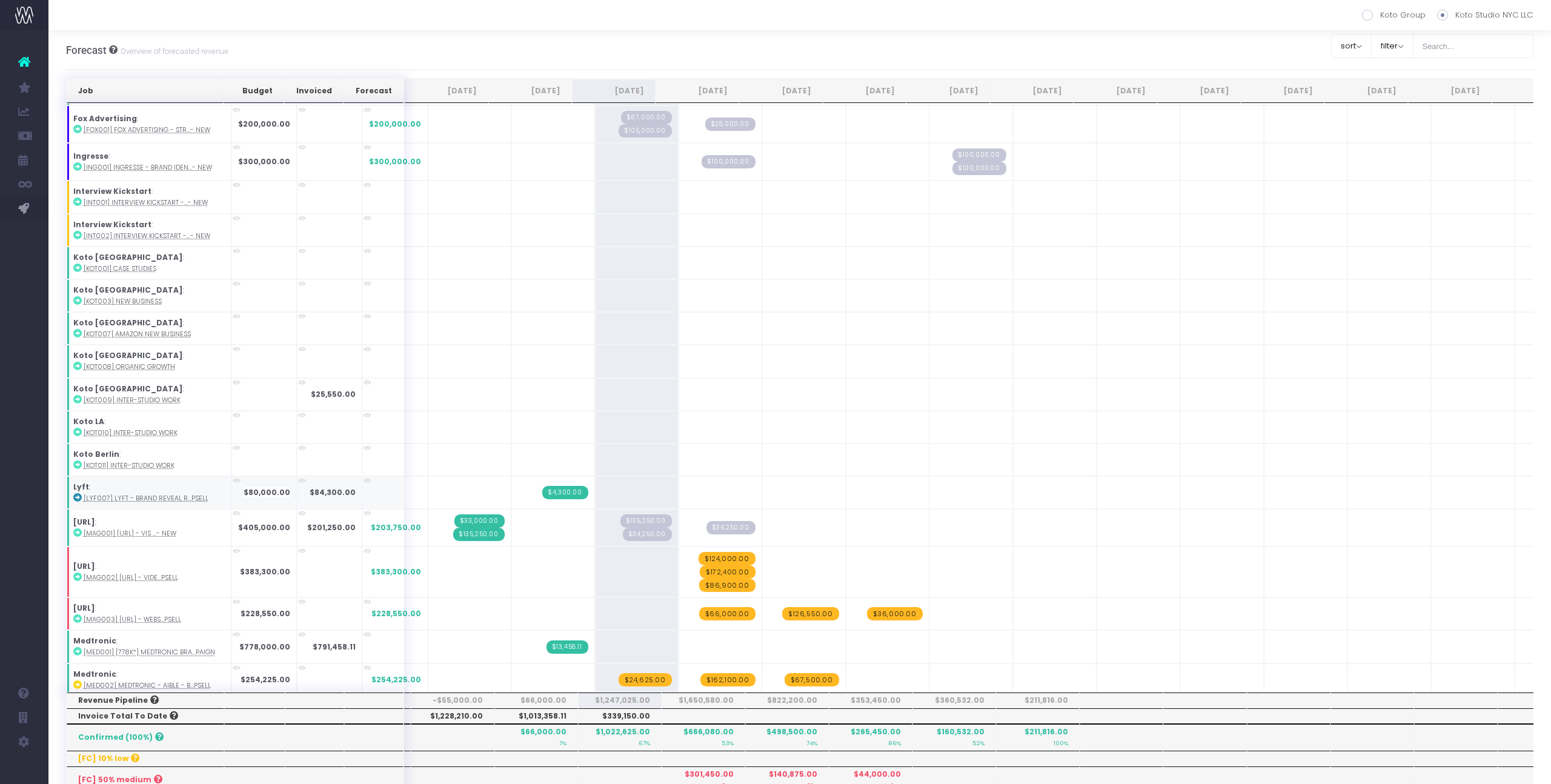
click at [79, 497] on icon at bounding box center [77, 497] width 9 height 9
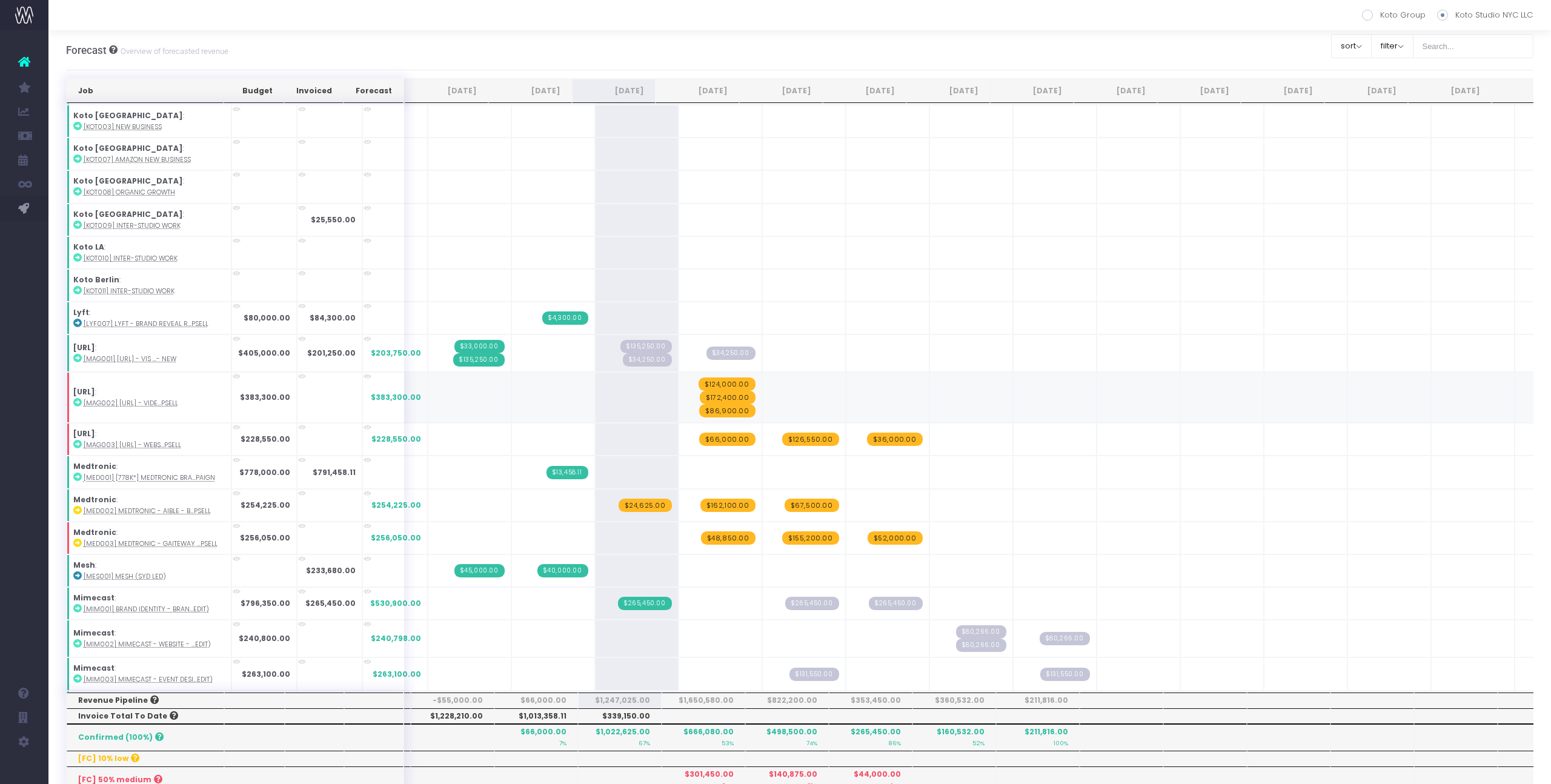
scroll to position [1119, 0]
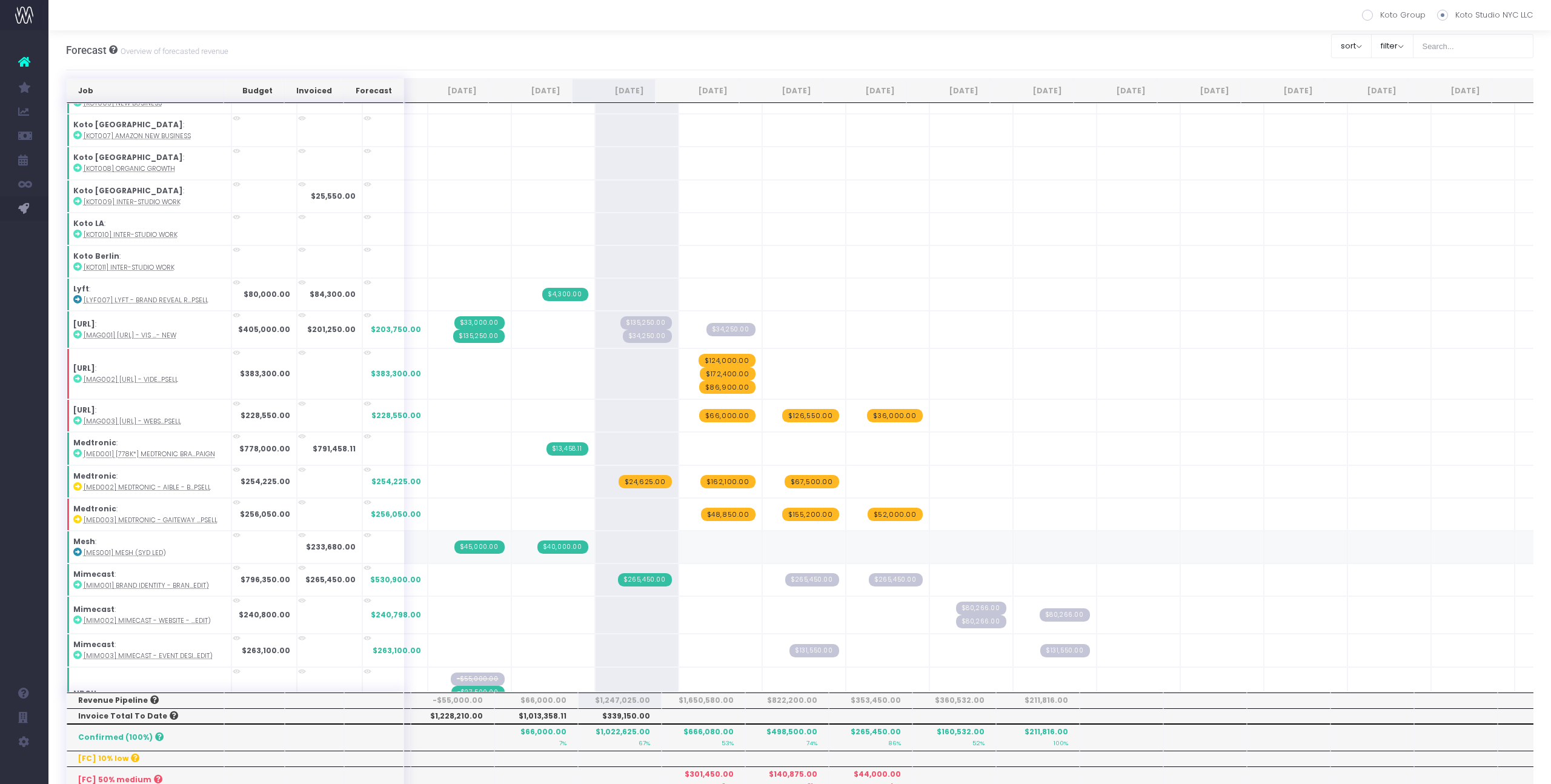
click at [537, 552] on span "$40,000.00" at bounding box center [562, 547] width 51 height 13
click at [549, 546] on span "$40,000.00" at bounding box center [562, 547] width 51 height 13
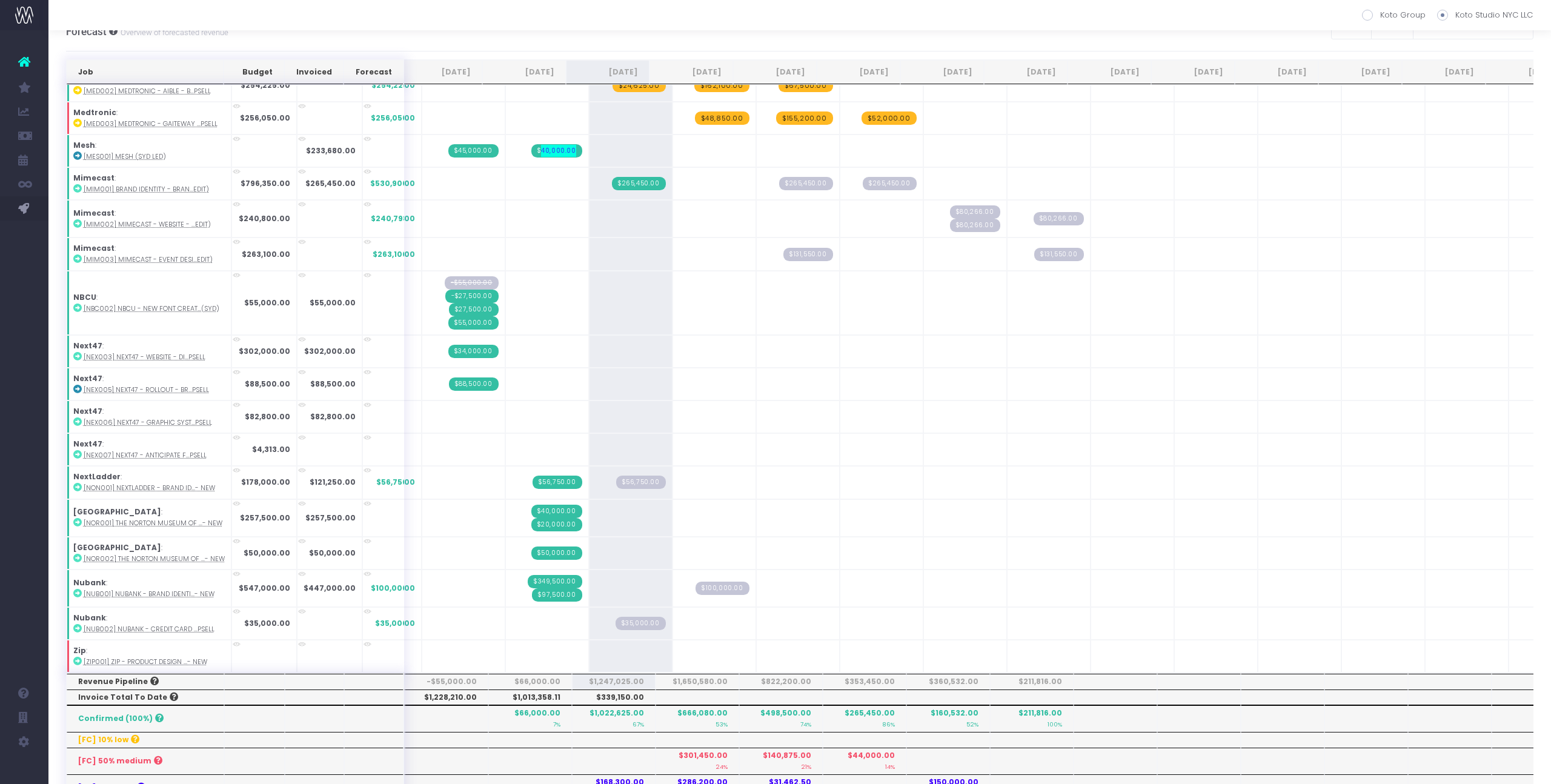
scroll to position [19, 0]
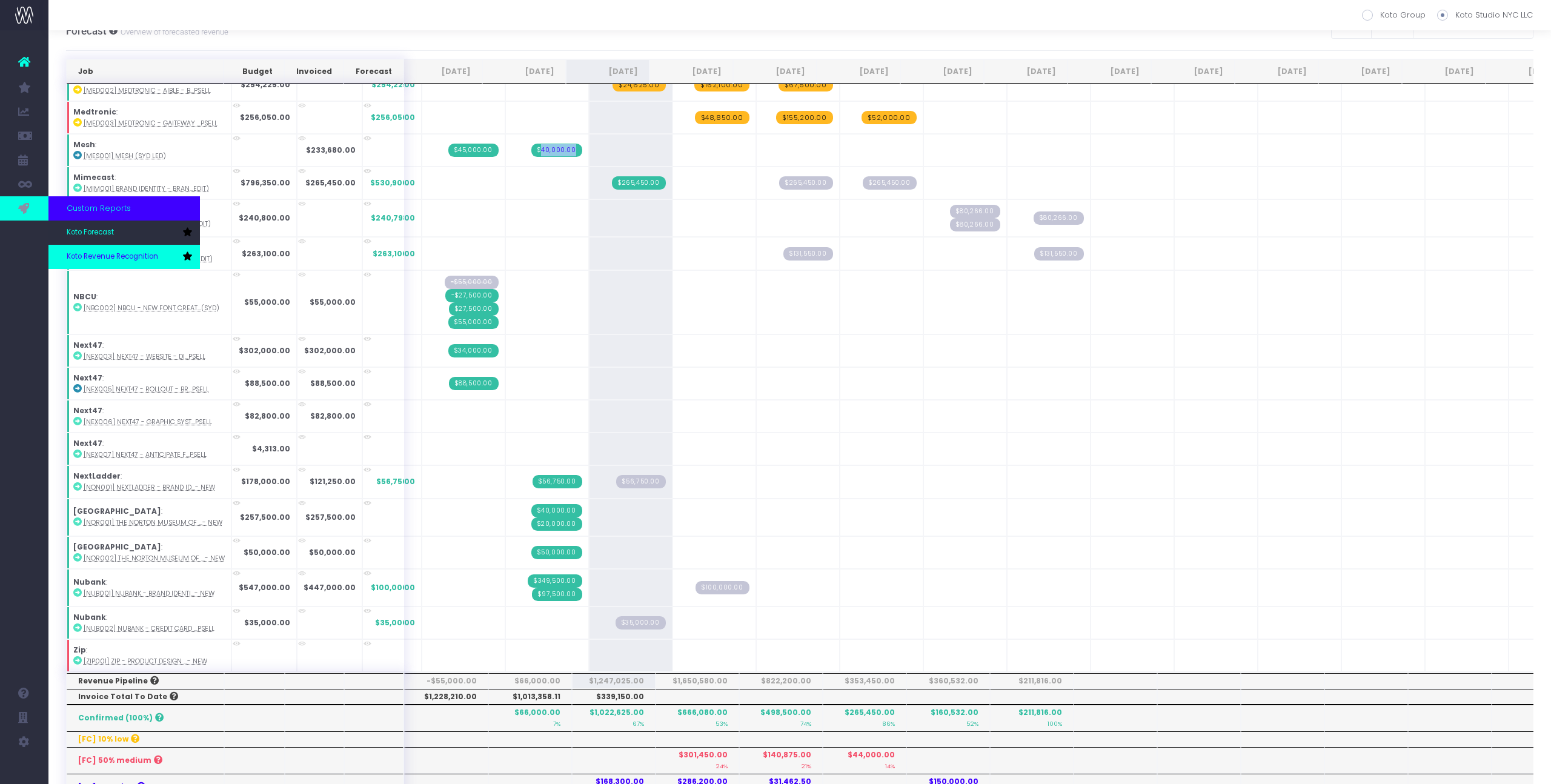
click at [101, 256] on span "Koto Revenue Recognition" at bounding box center [112, 257] width 91 height 11
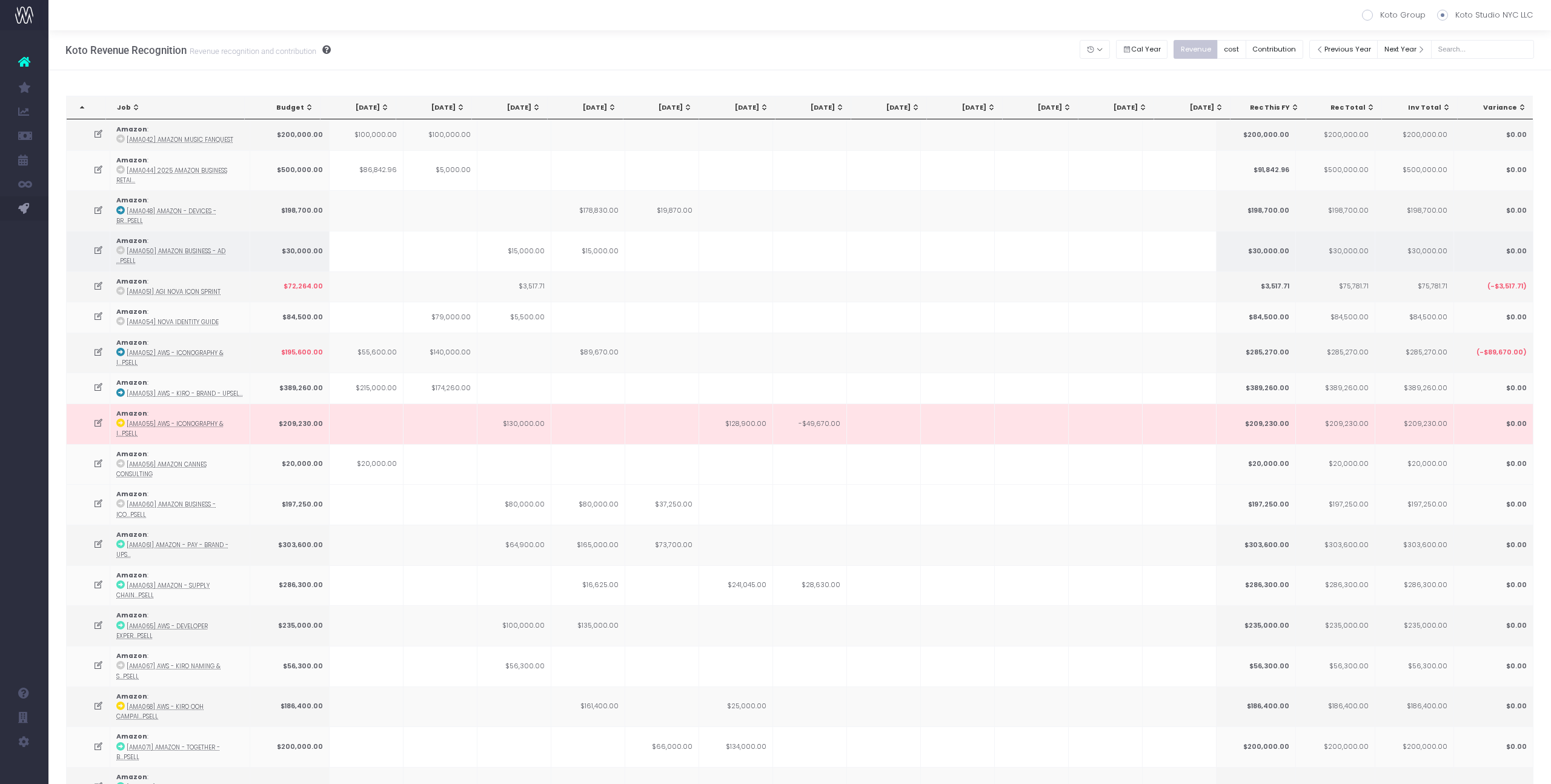
click at [97, 234] on span "Koto Forecast" at bounding box center [82, 232] width 31 height 21
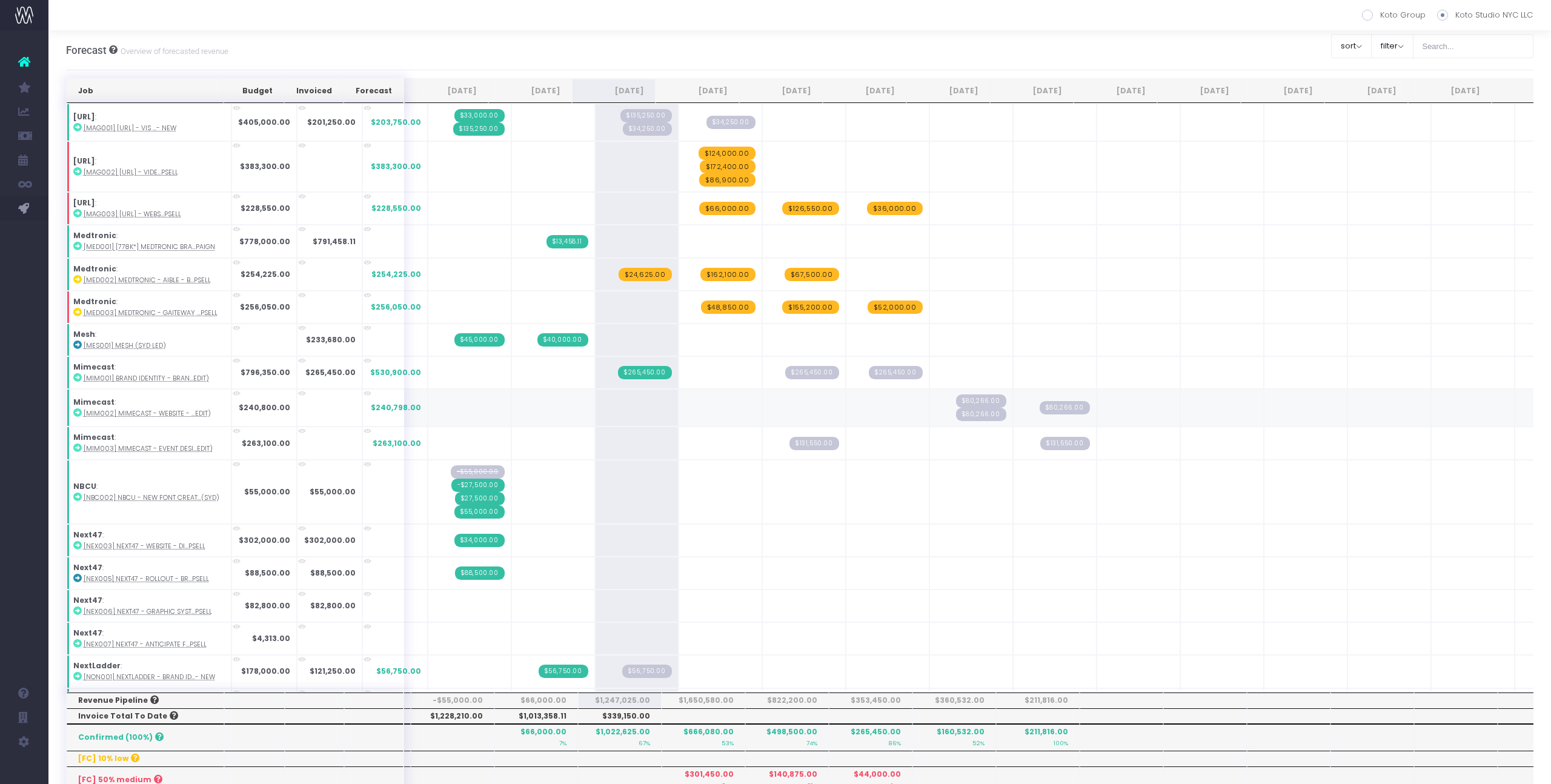
scroll to position [75, 0]
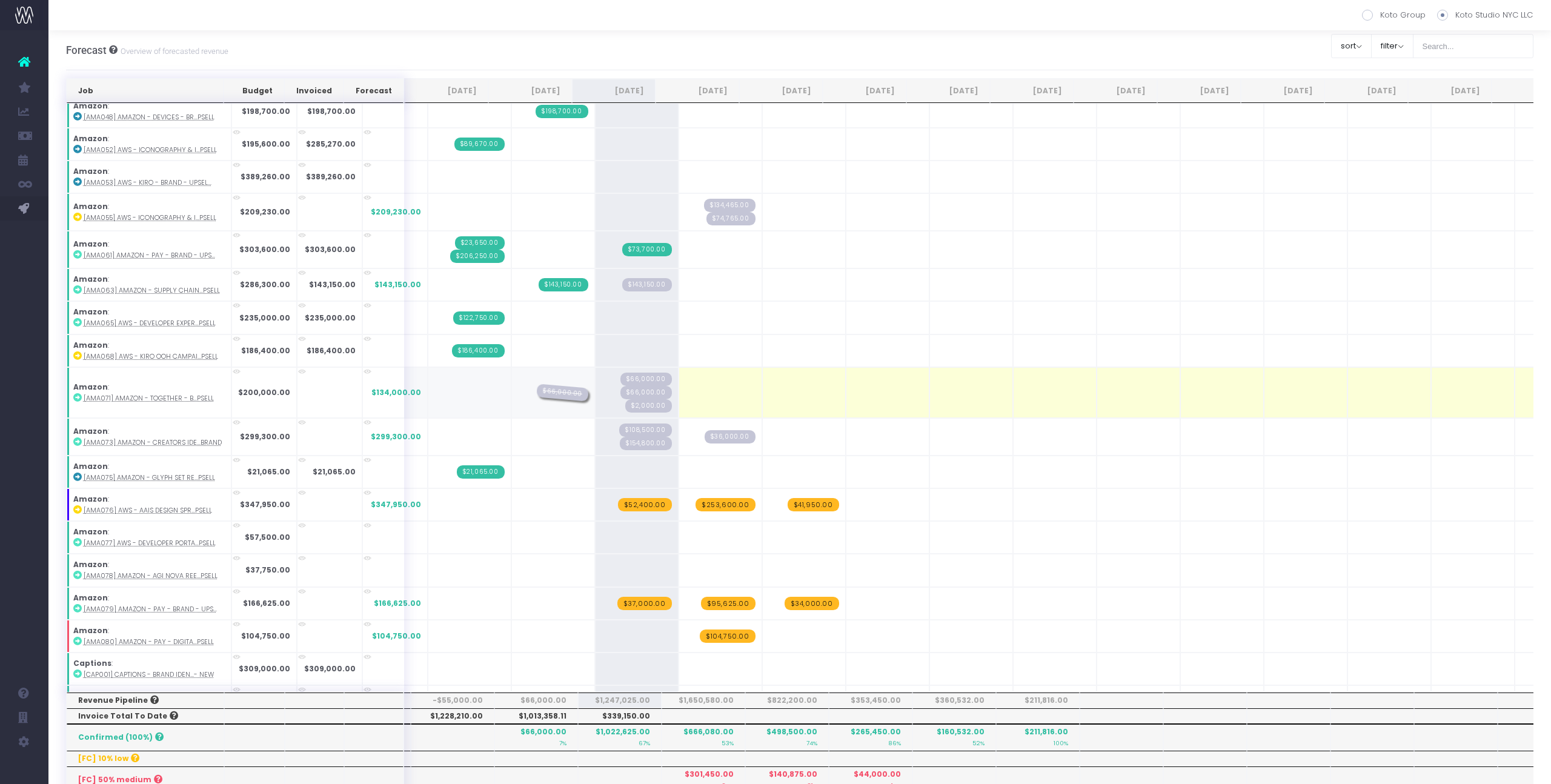
drag, startPoint x: 529, startPoint y: 394, endPoint x: 587, endPoint y: 394, distance: 58.0
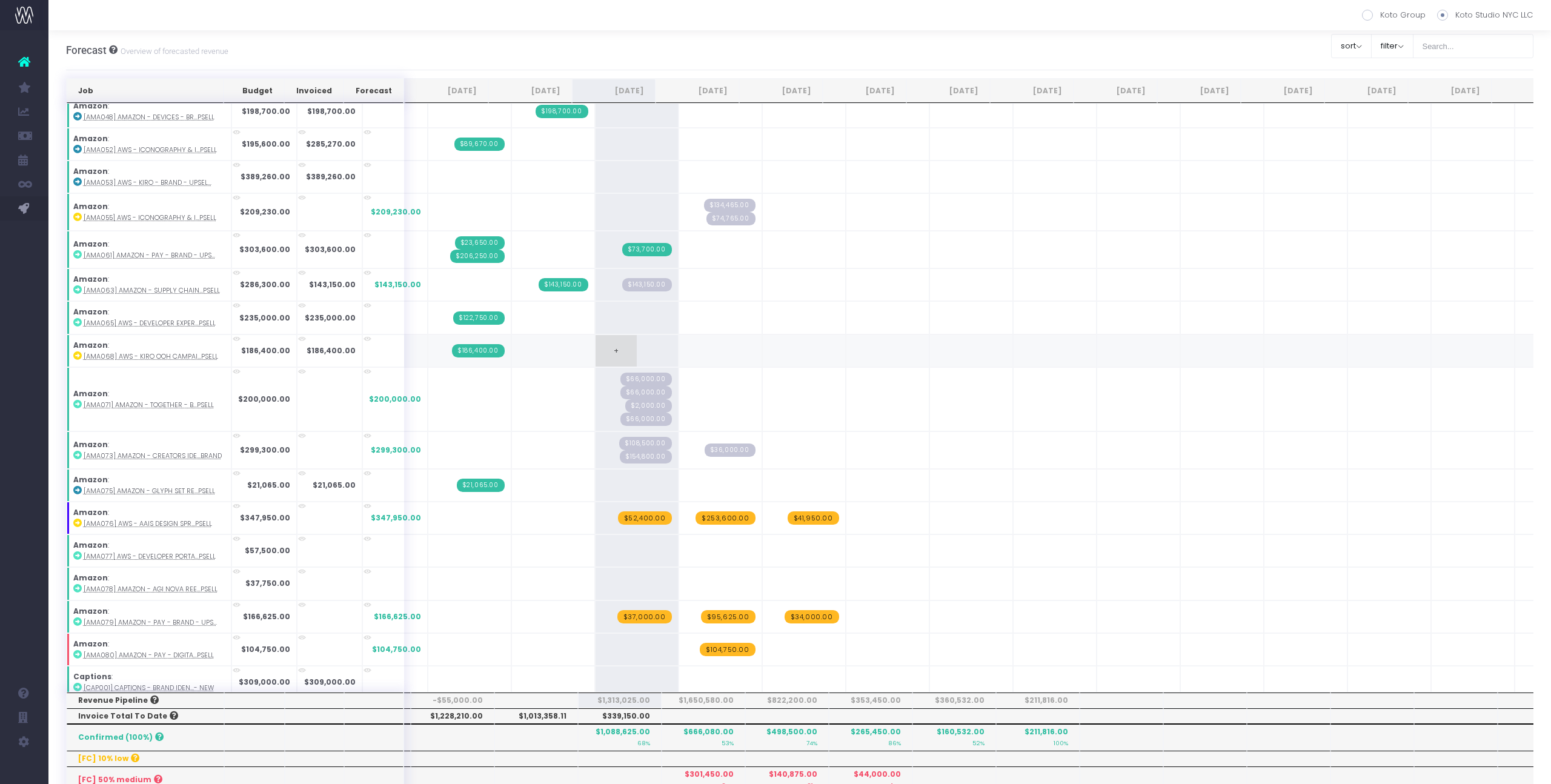
scroll to position [1511, 0]
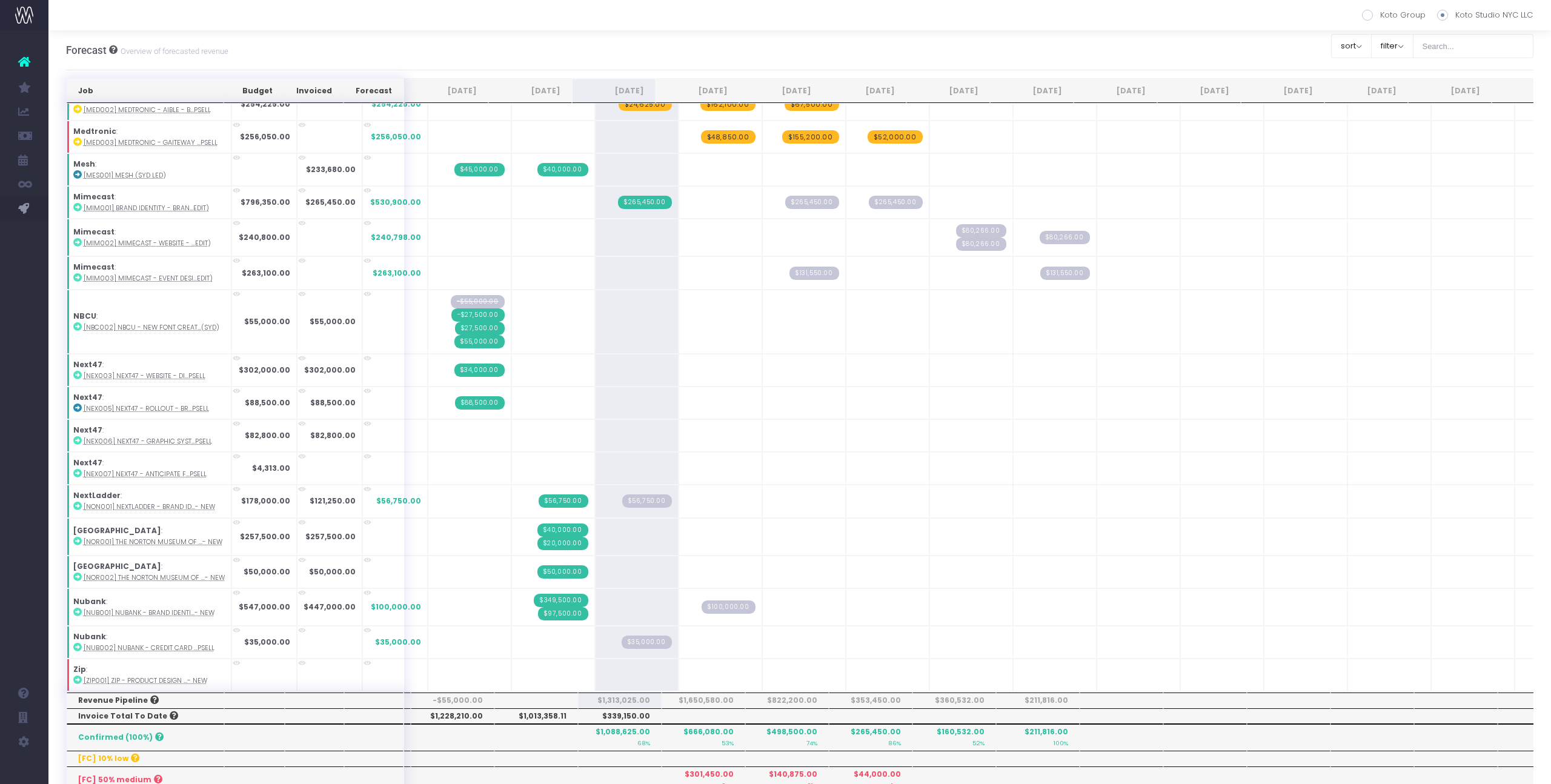
click at [1275, 84] on th "May 26" at bounding box center [1283, 91] width 84 height 24
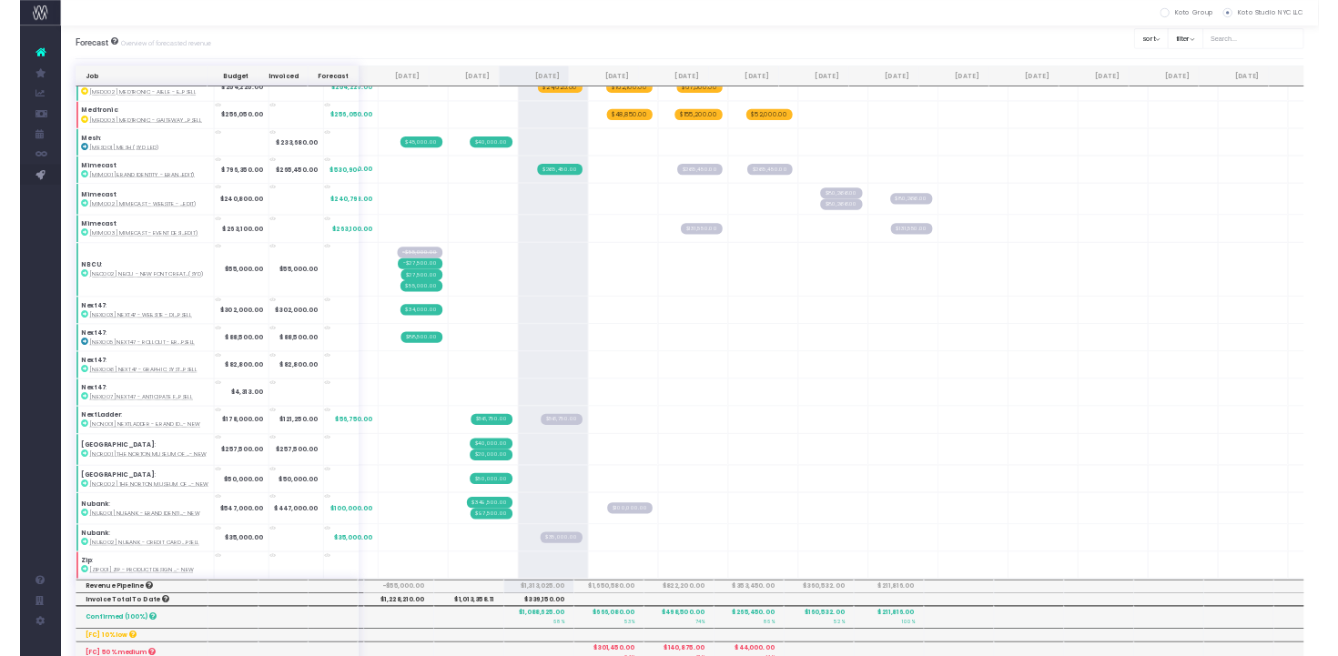
scroll to position [0, 0]
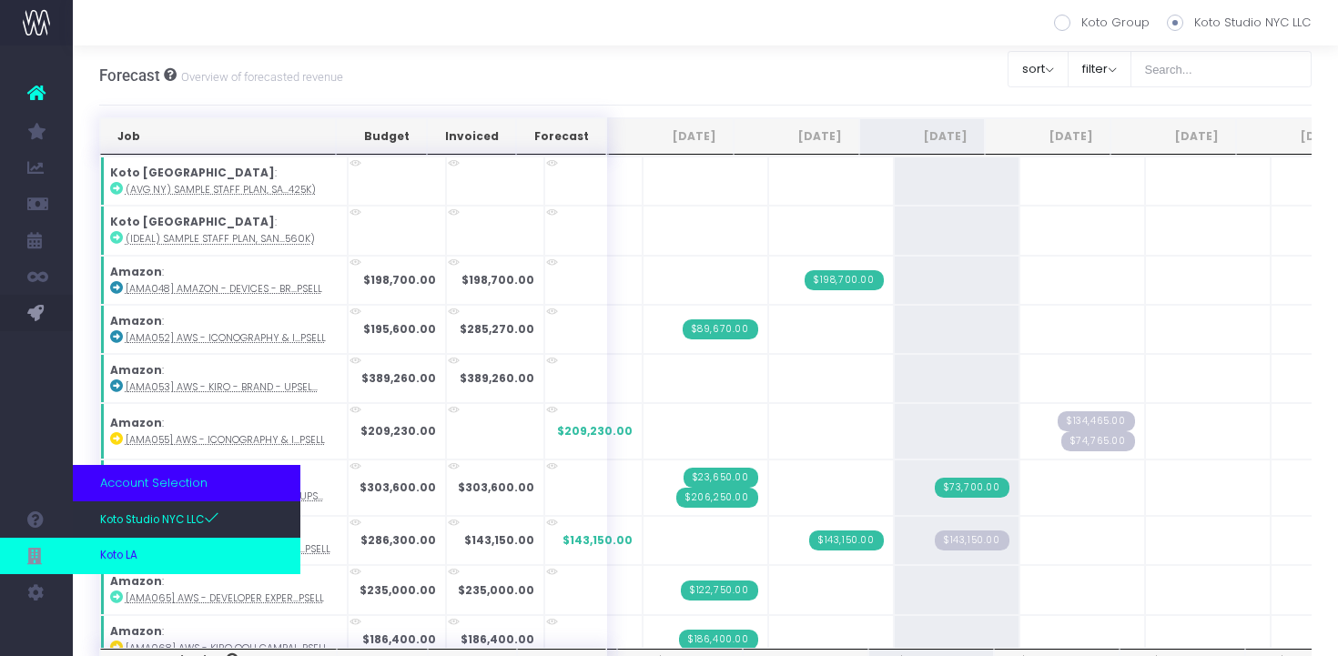
click at [143, 558] on link "Koto LA" at bounding box center [187, 556] width 228 height 36
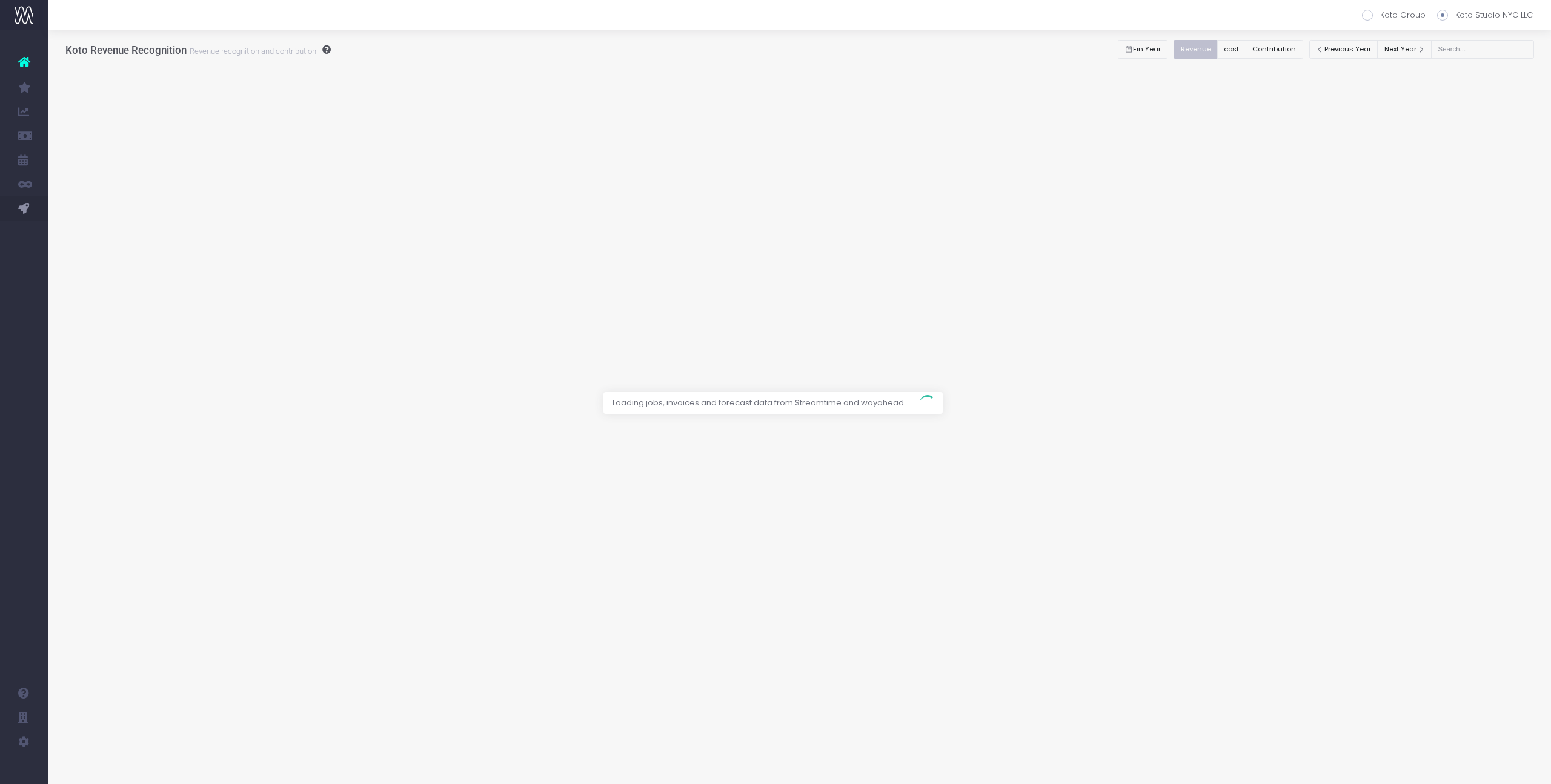
click at [1248, 49] on div at bounding box center [776, 392] width 1551 height 784
click at [1244, 49] on div at bounding box center [776, 392] width 1551 height 784
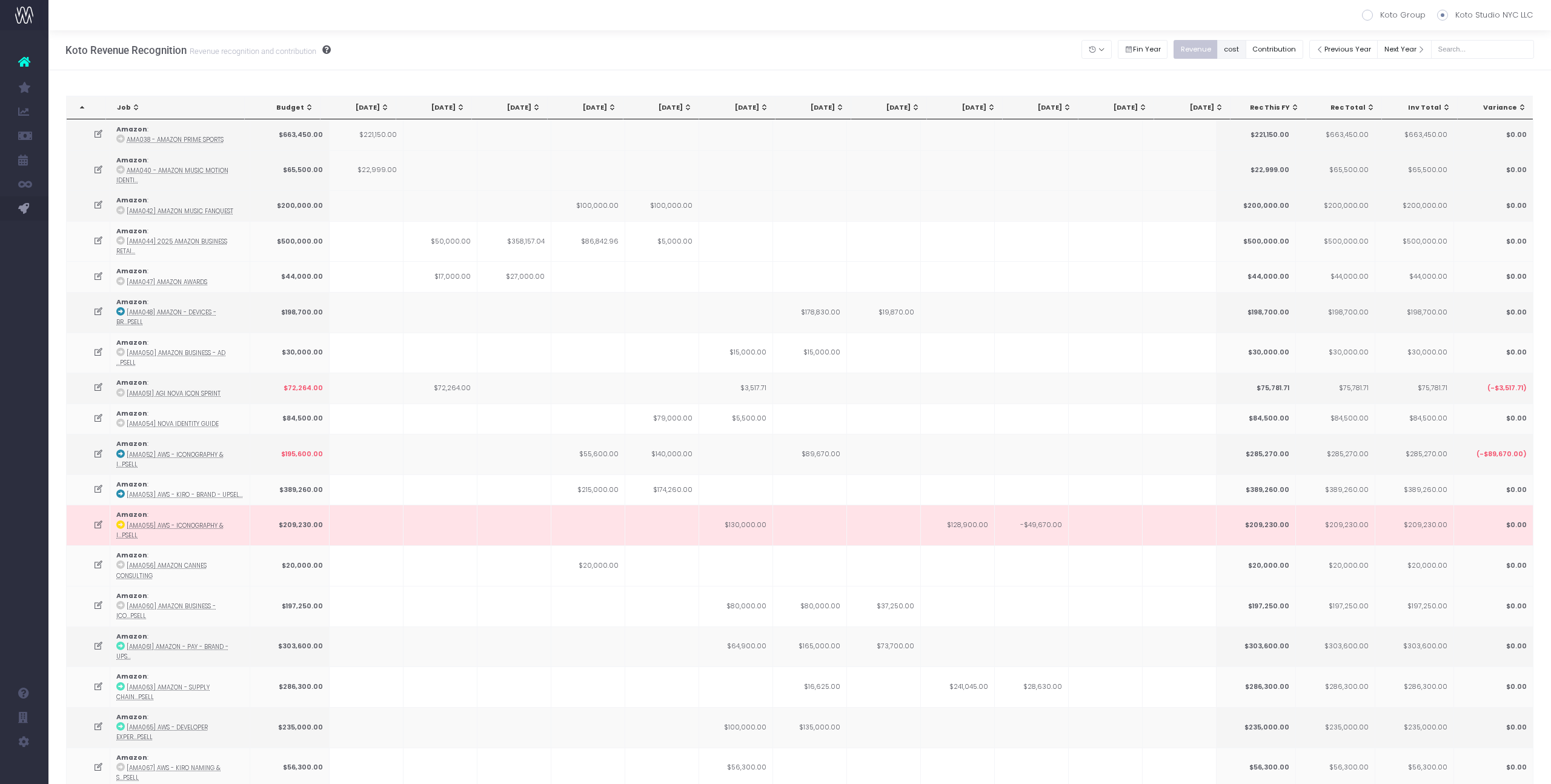
click at [1246, 55] on button "cost" at bounding box center [1231, 49] width 29 height 19
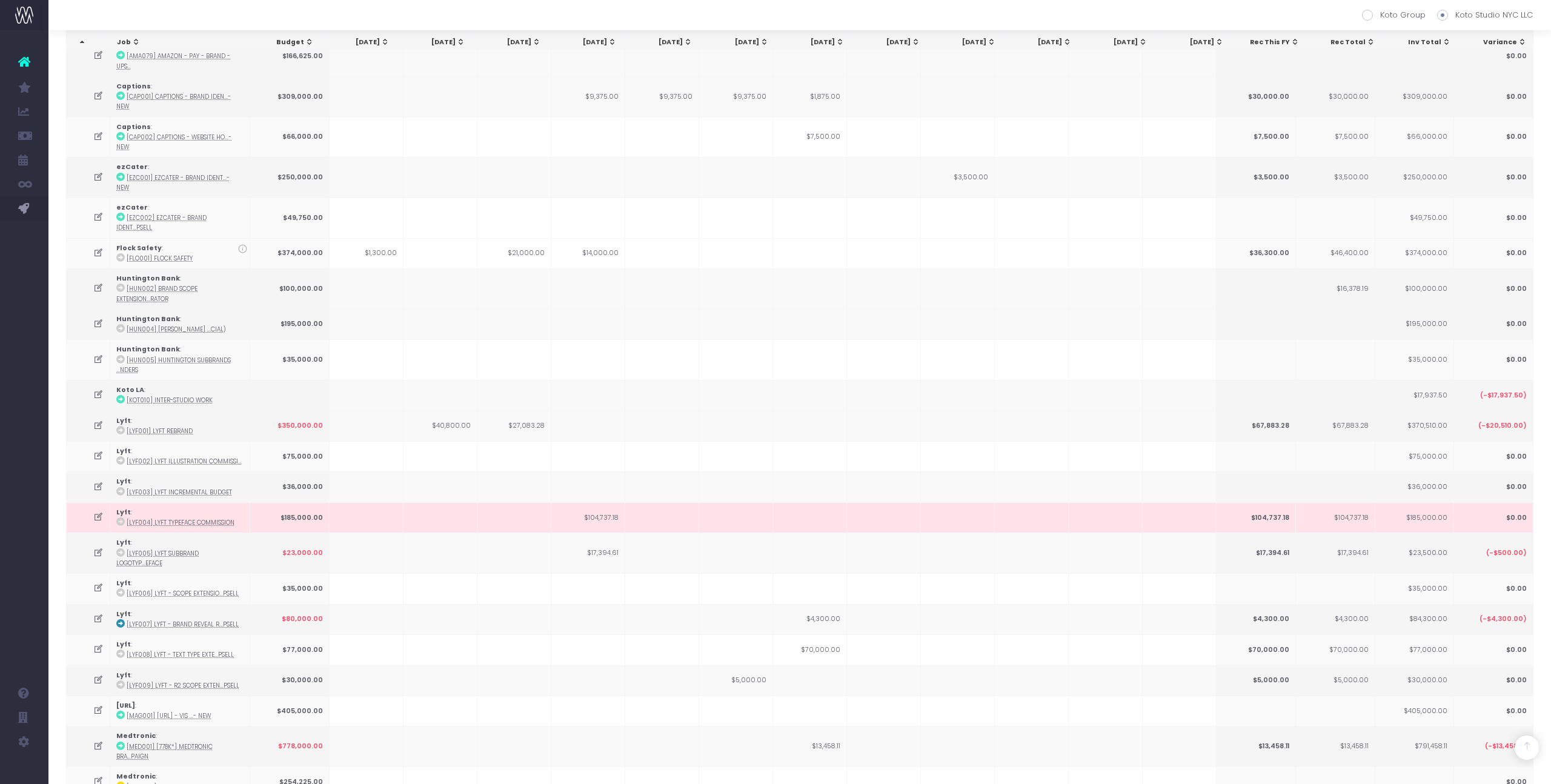
scroll to position [1489, 0]
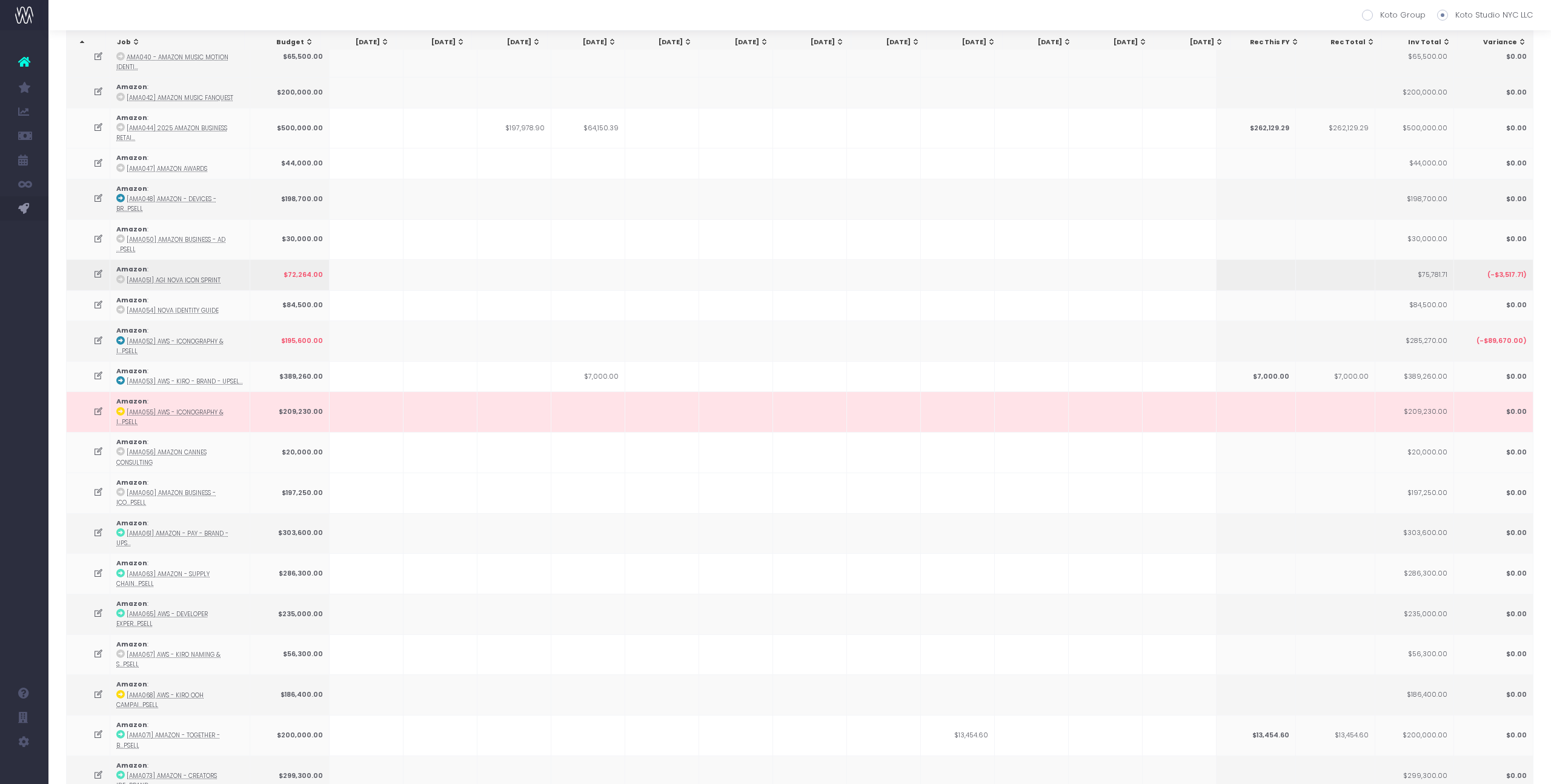
scroll to position [0, 0]
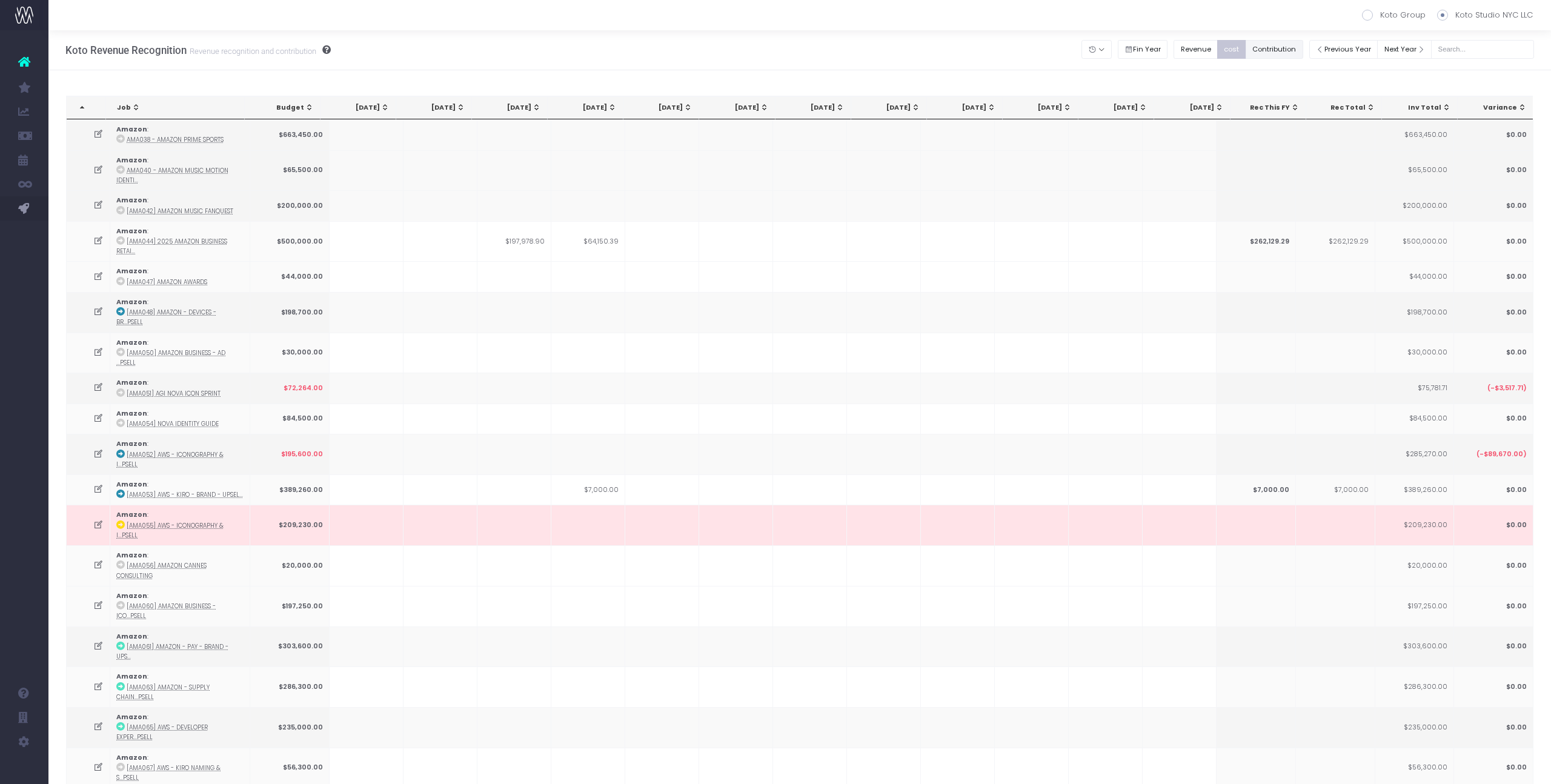
click at [1281, 44] on button "Contribution" at bounding box center [1274, 49] width 57 height 19
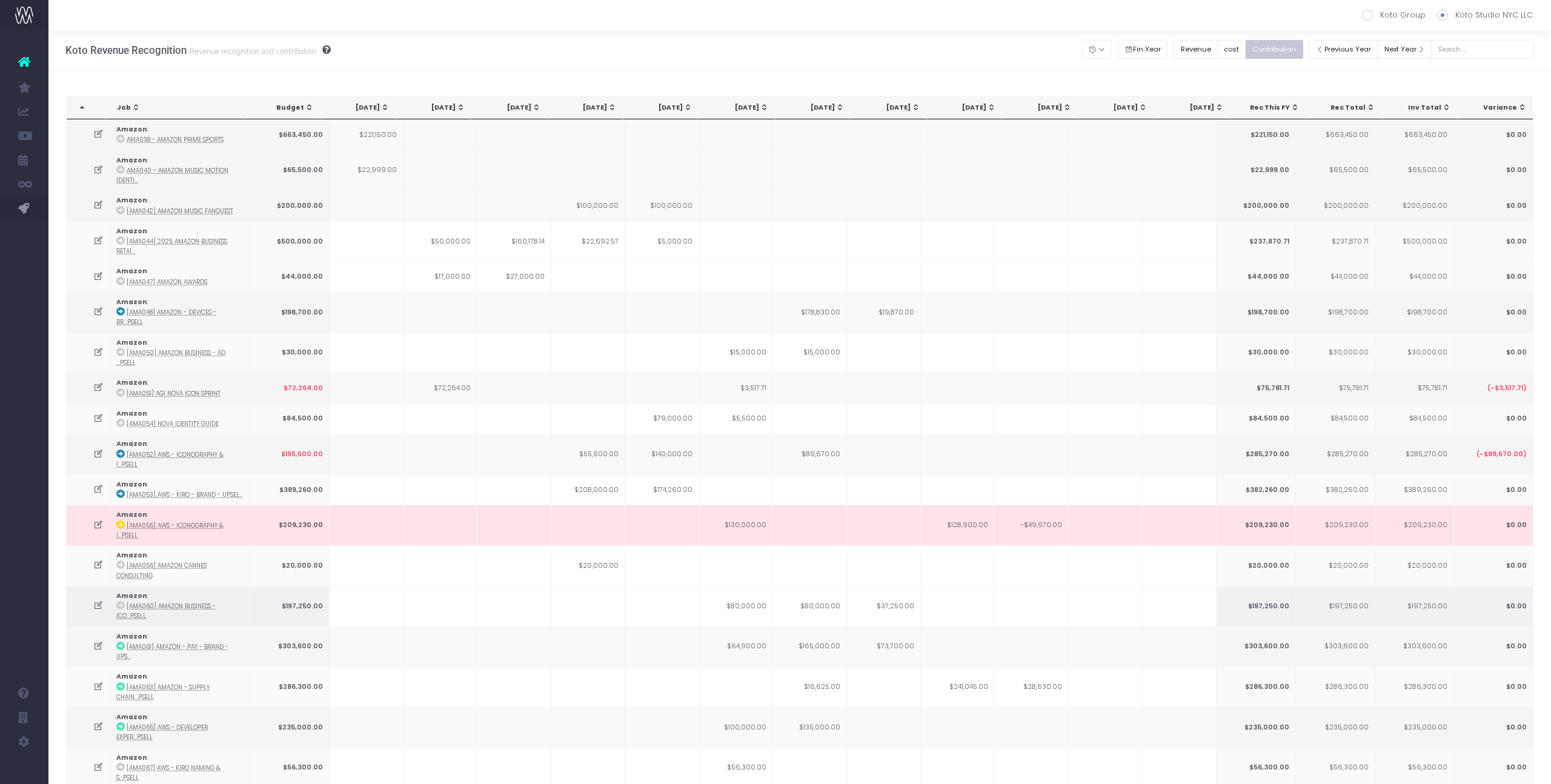
click at [894, 586] on td "$37,250.00" at bounding box center [883, 606] width 74 height 41
click at [895, 626] on td "$73,700.00" at bounding box center [883, 646] width 74 height 41
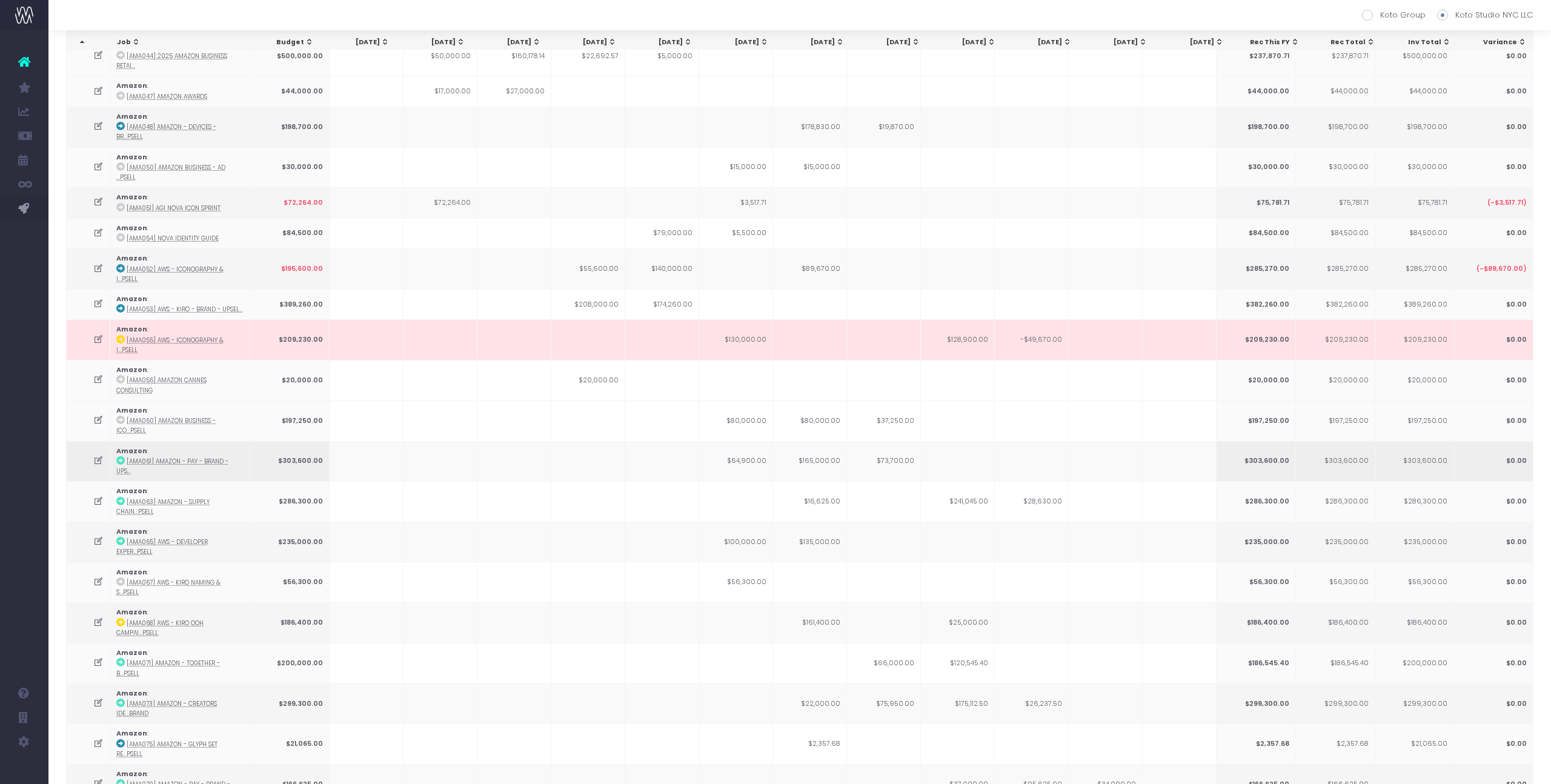
scroll to position [222, 0]
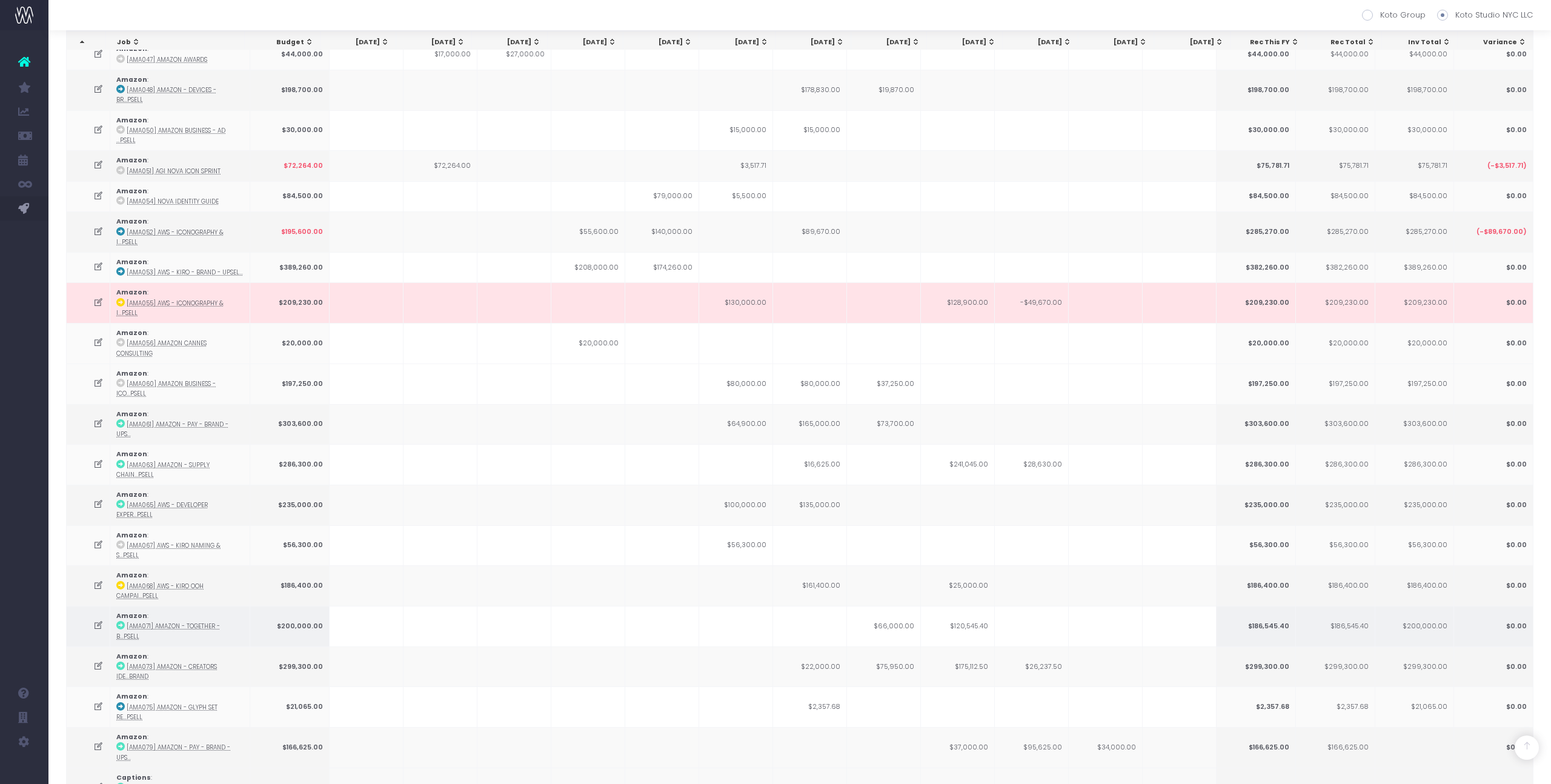
click at [903, 606] on td "$66,000.00" at bounding box center [883, 626] width 74 height 41
click at [93, 620] on icon at bounding box center [98, 625] width 10 height 10
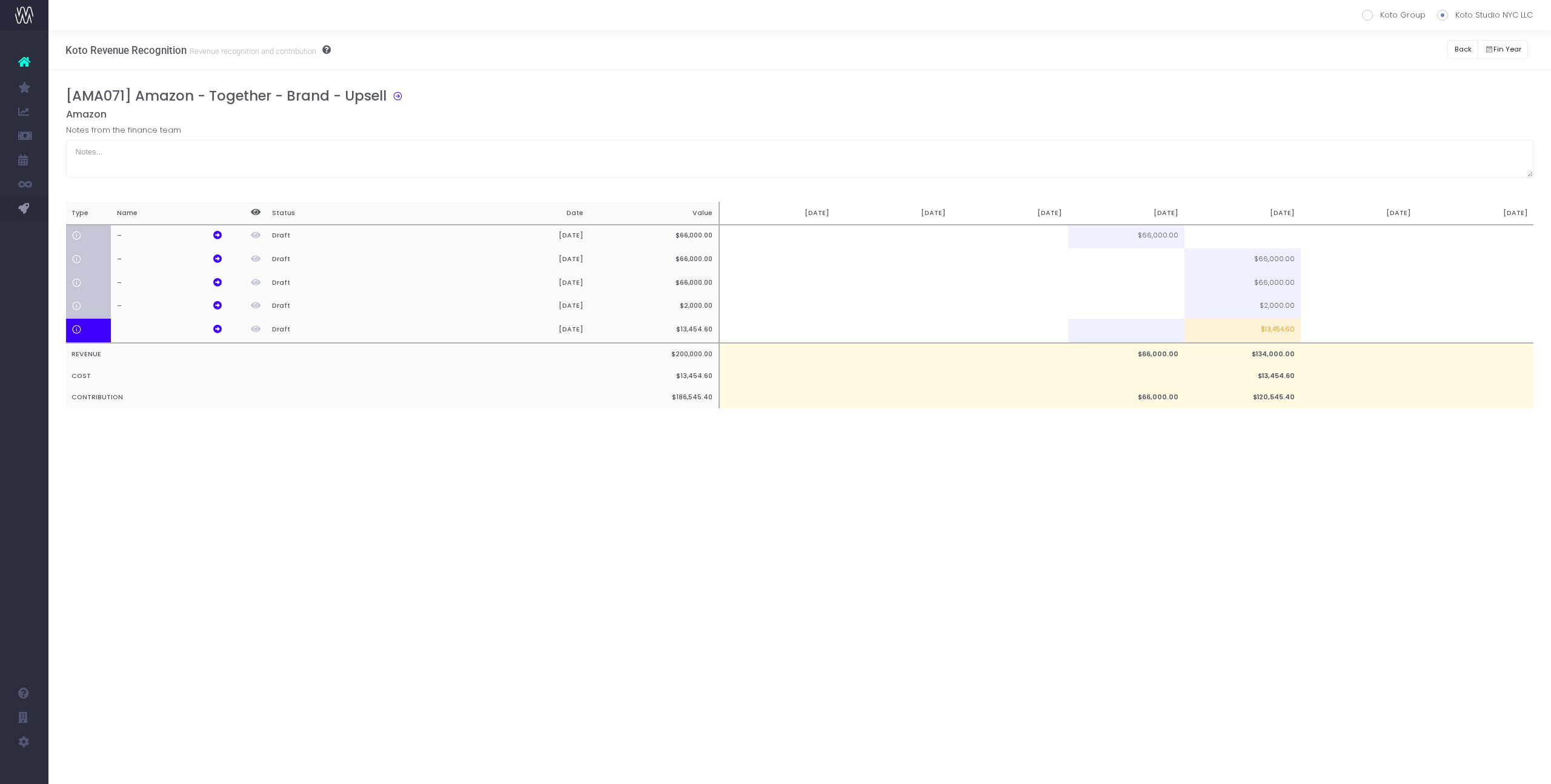
scroll to position [0, 0]
click at [1142, 260] on td at bounding box center [1126, 260] width 116 height 23
type input "100%"
click at [1127, 287] on td at bounding box center [1126, 284] width 116 height 23
type input "50%"
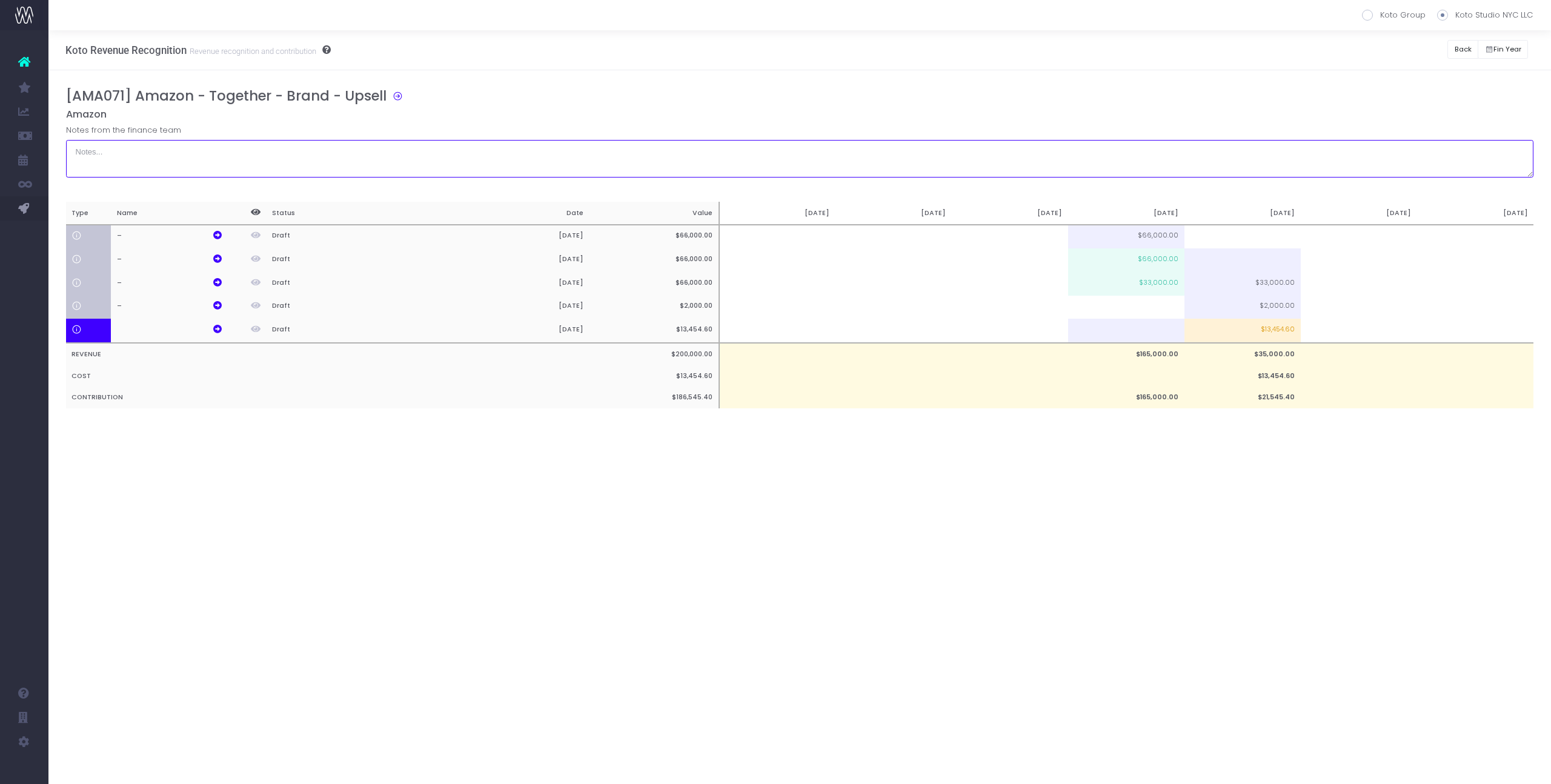
click at [1102, 167] on textarea at bounding box center [799, 158] width 1468 height 37
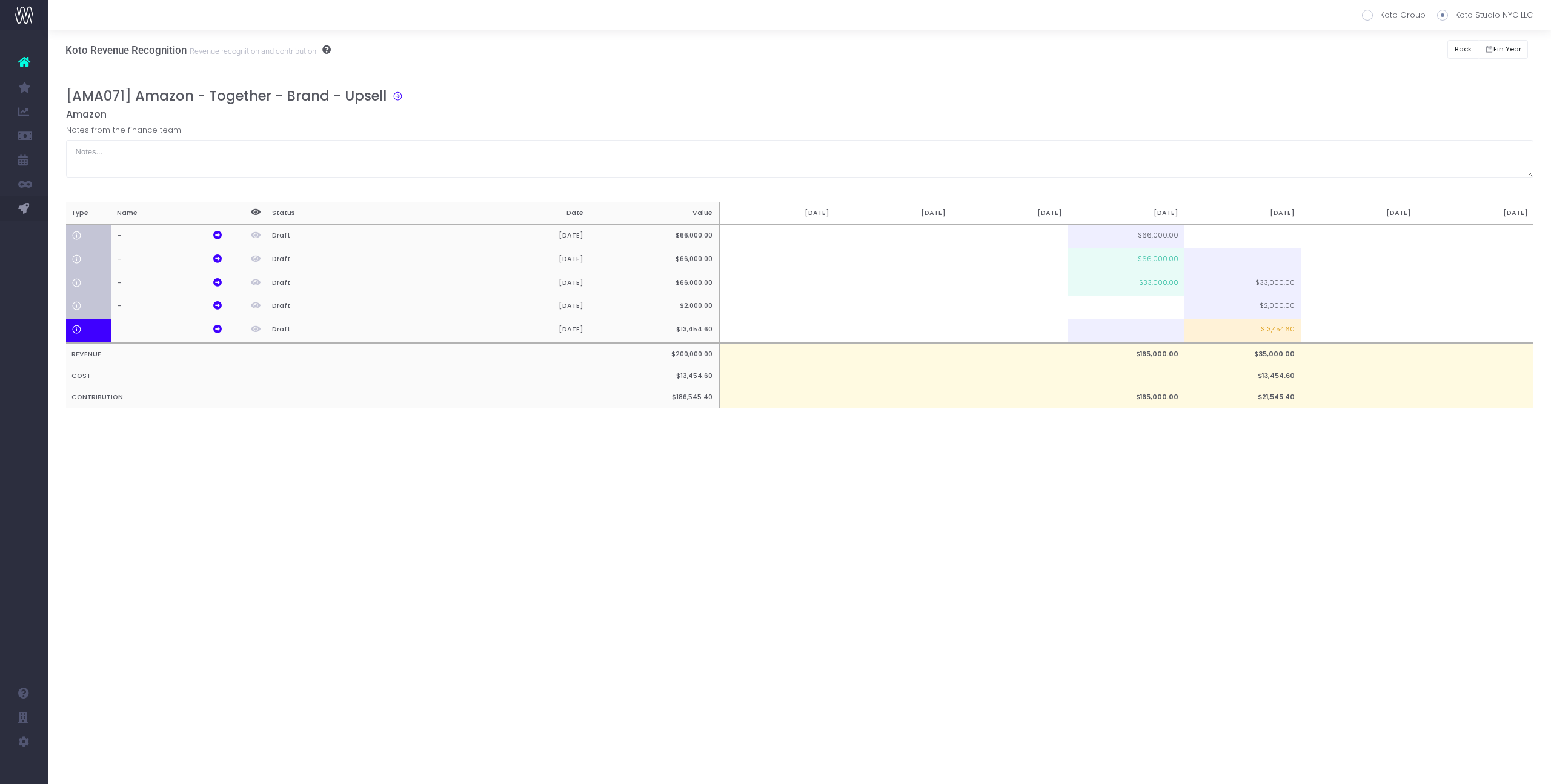
click at [1466, 59] on div "Back" at bounding box center [1462, 49] width 31 height 25
click at [1467, 45] on button "Back" at bounding box center [1462, 49] width 31 height 19
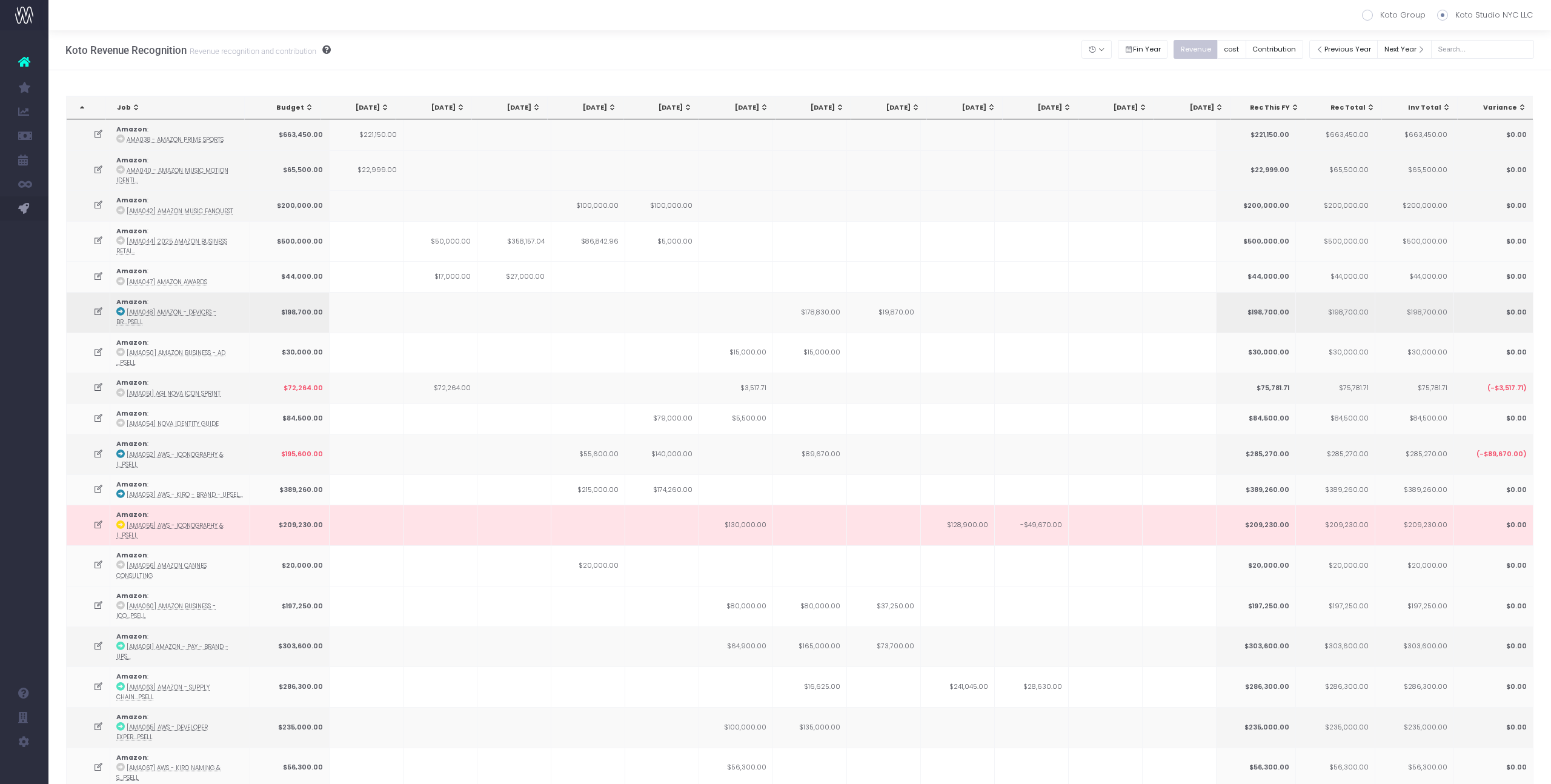
click at [894, 297] on td "$19,870.00" at bounding box center [883, 312] width 74 height 41
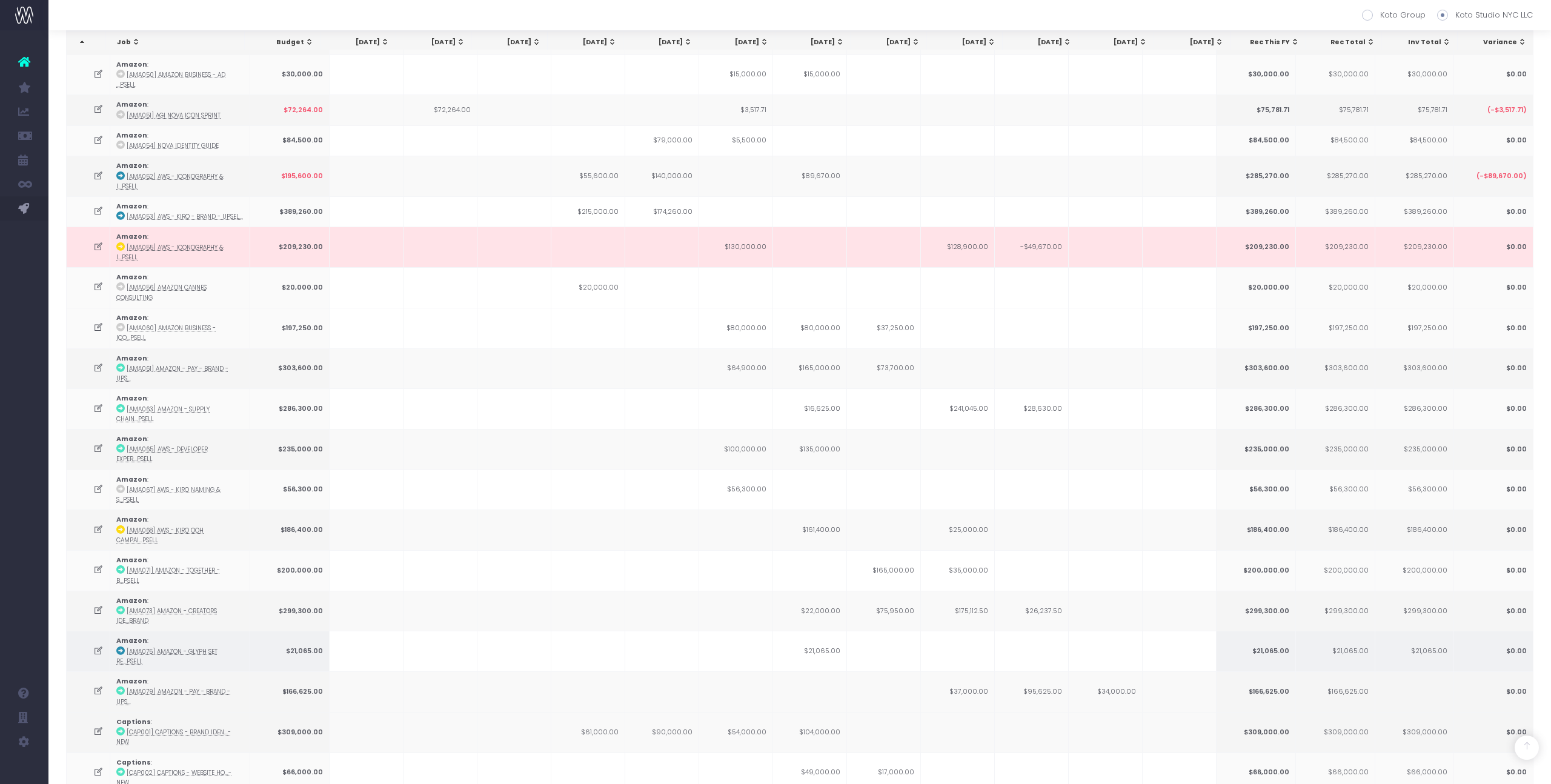
scroll to position [300, 0]
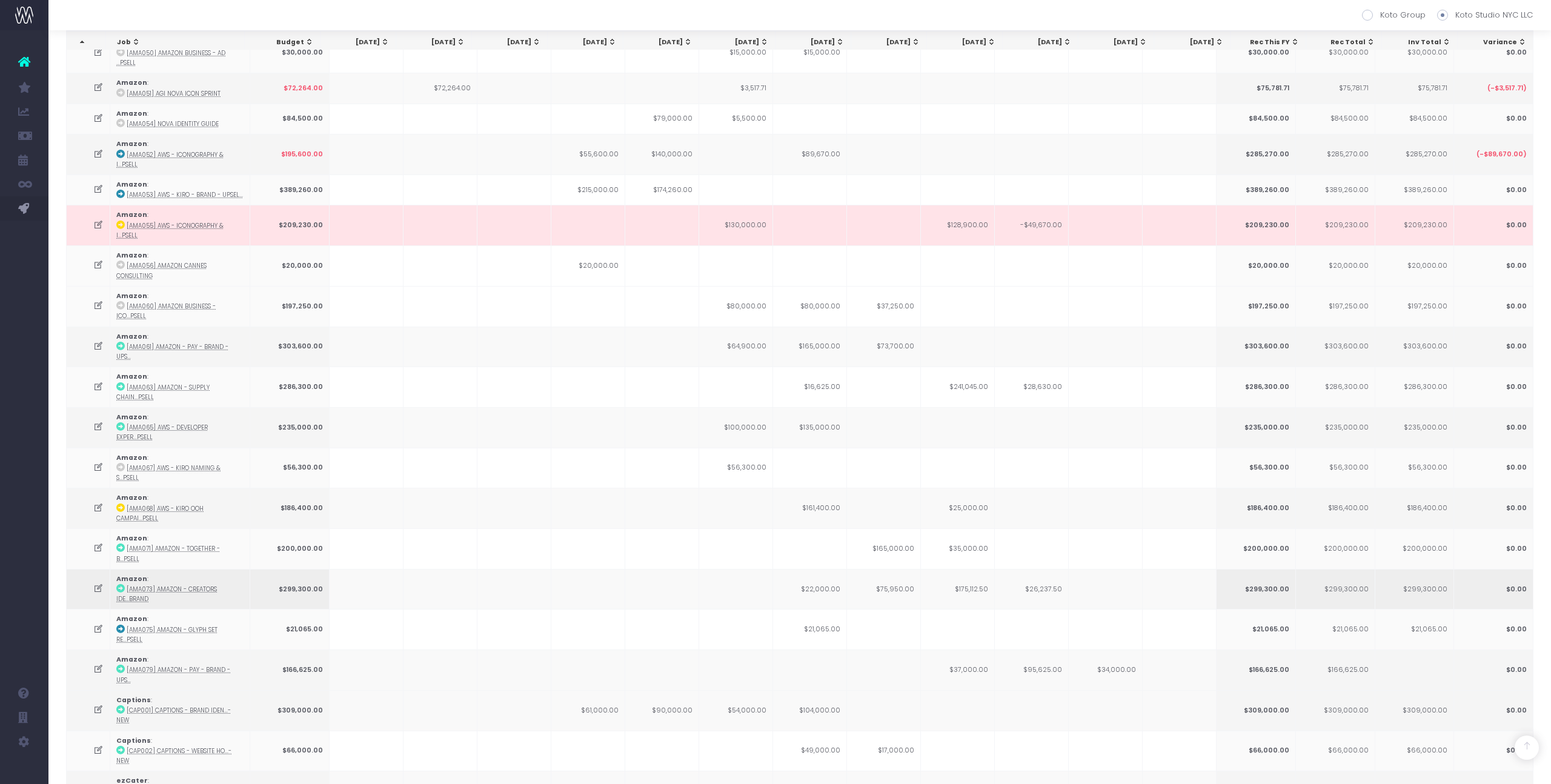
click at [901, 569] on td "$75,950.00" at bounding box center [883, 589] width 74 height 41
click at [902, 569] on td "$75,950.00" at bounding box center [883, 589] width 74 height 41
click at [93, 583] on icon at bounding box center [98, 588] width 10 height 10
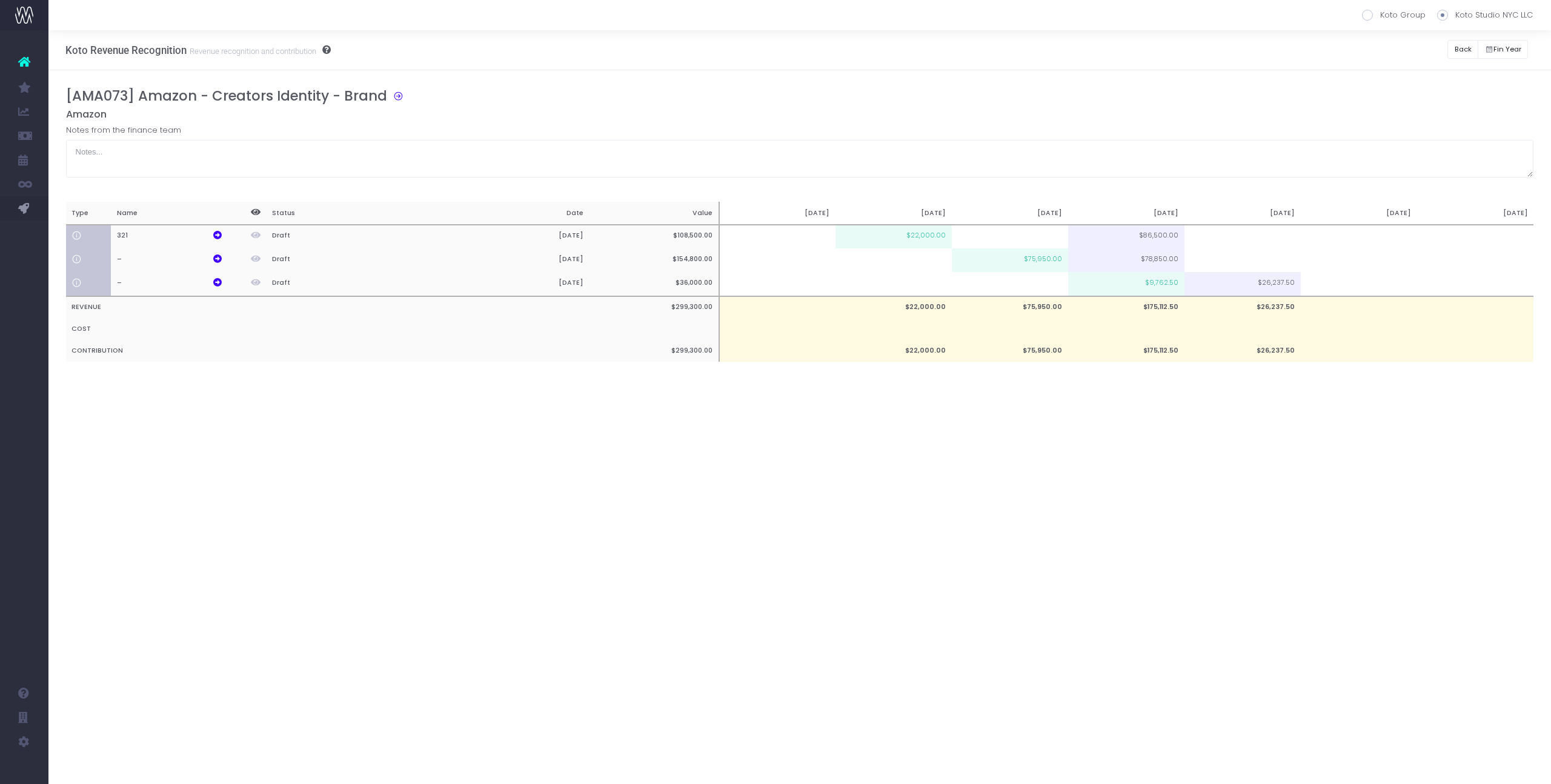
scroll to position [0, 0]
click at [1022, 240] on td at bounding box center [1010, 237] width 116 height 24
click at [1041, 266] on td "$75,950.00" at bounding box center [1010, 260] width 116 height 23
type input "$75,950.00"
click at [1045, 263] on td "$75,950.00" at bounding box center [1010, 260] width 116 height 23
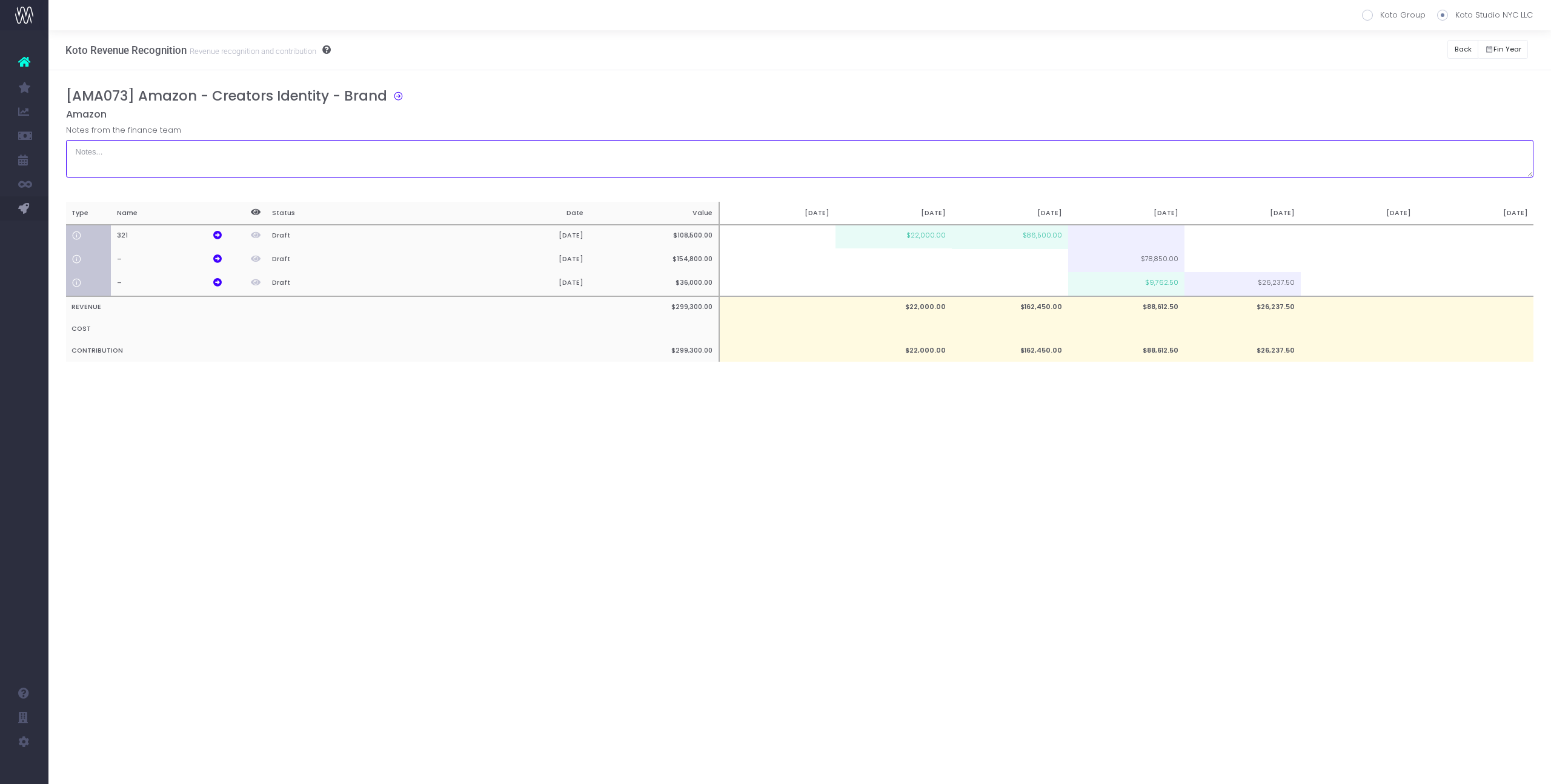
click at [1050, 154] on textarea at bounding box center [799, 158] width 1468 height 37
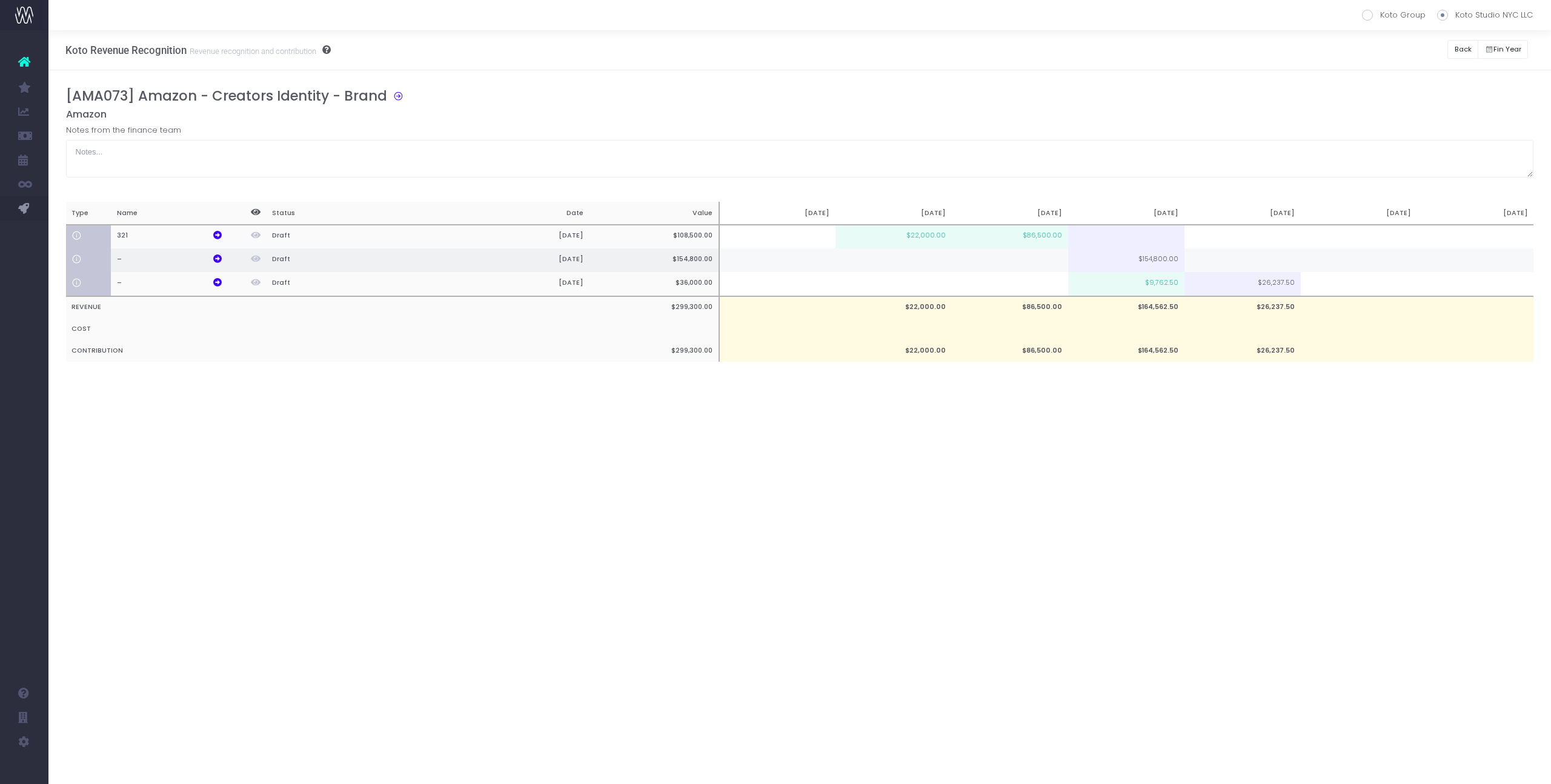
click at [1036, 267] on td at bounding box center [1010, 260] width 116 height 23
type input "75800"
click at [1030, 385] on div "[AMA073] Amazon - Creators Identity - Brand Amazon Notes from the finance team …" at bounding box center [799, 237] width 1468 height 298
click at [1452, 62] on div "Koto Group Koto Studio NYC LLC Back Hide history [DATE] Toggle changes only Sav…" at bounding box center [1490, 50] width 87 height 39
click at [1460, 53] on button "Back" at bounding box center [1462, 49] width 31 height 19
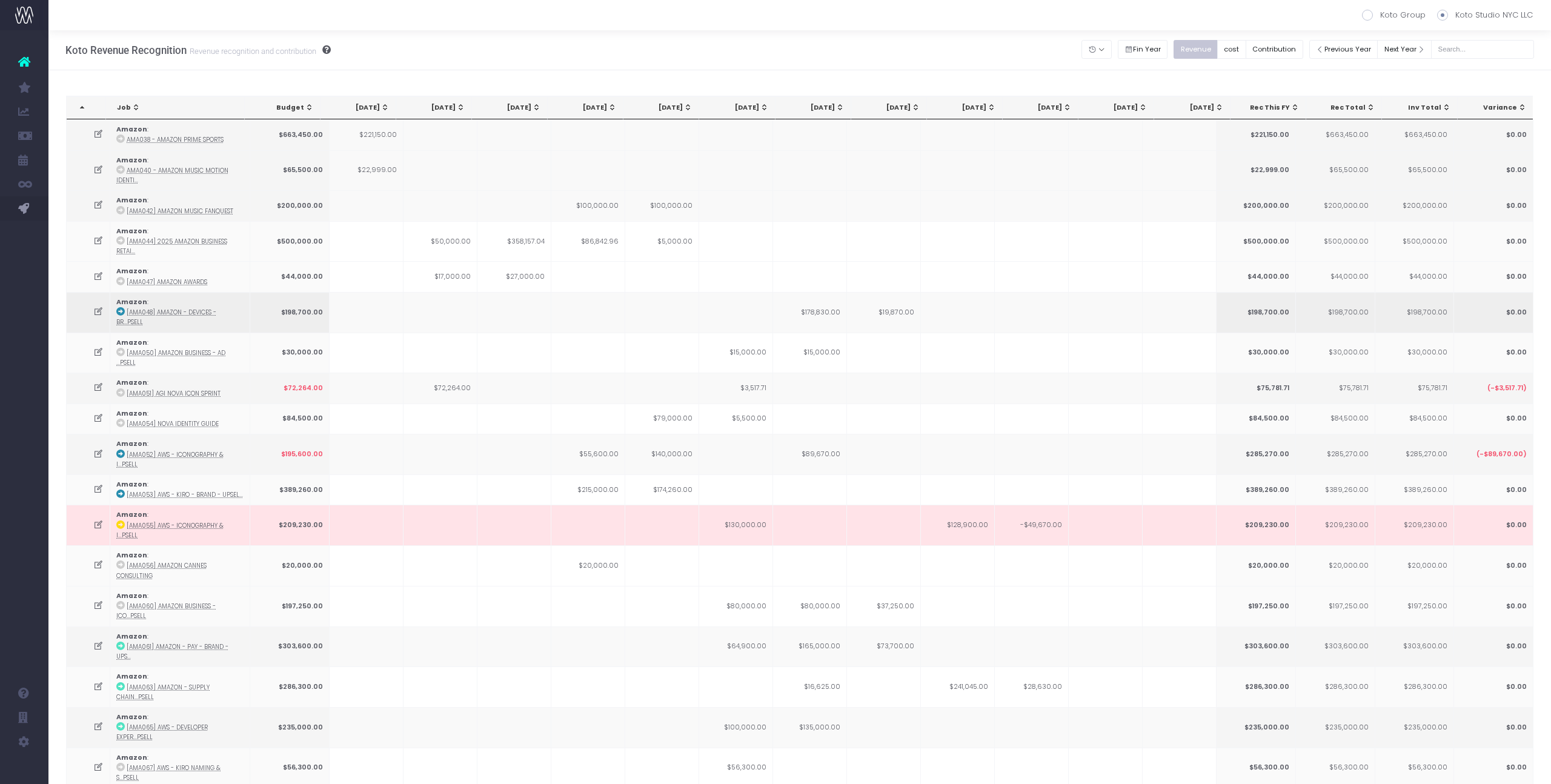
click at [886, 300] on td "$19,870.00" at bounding box center [883, 312] width 74 height 41
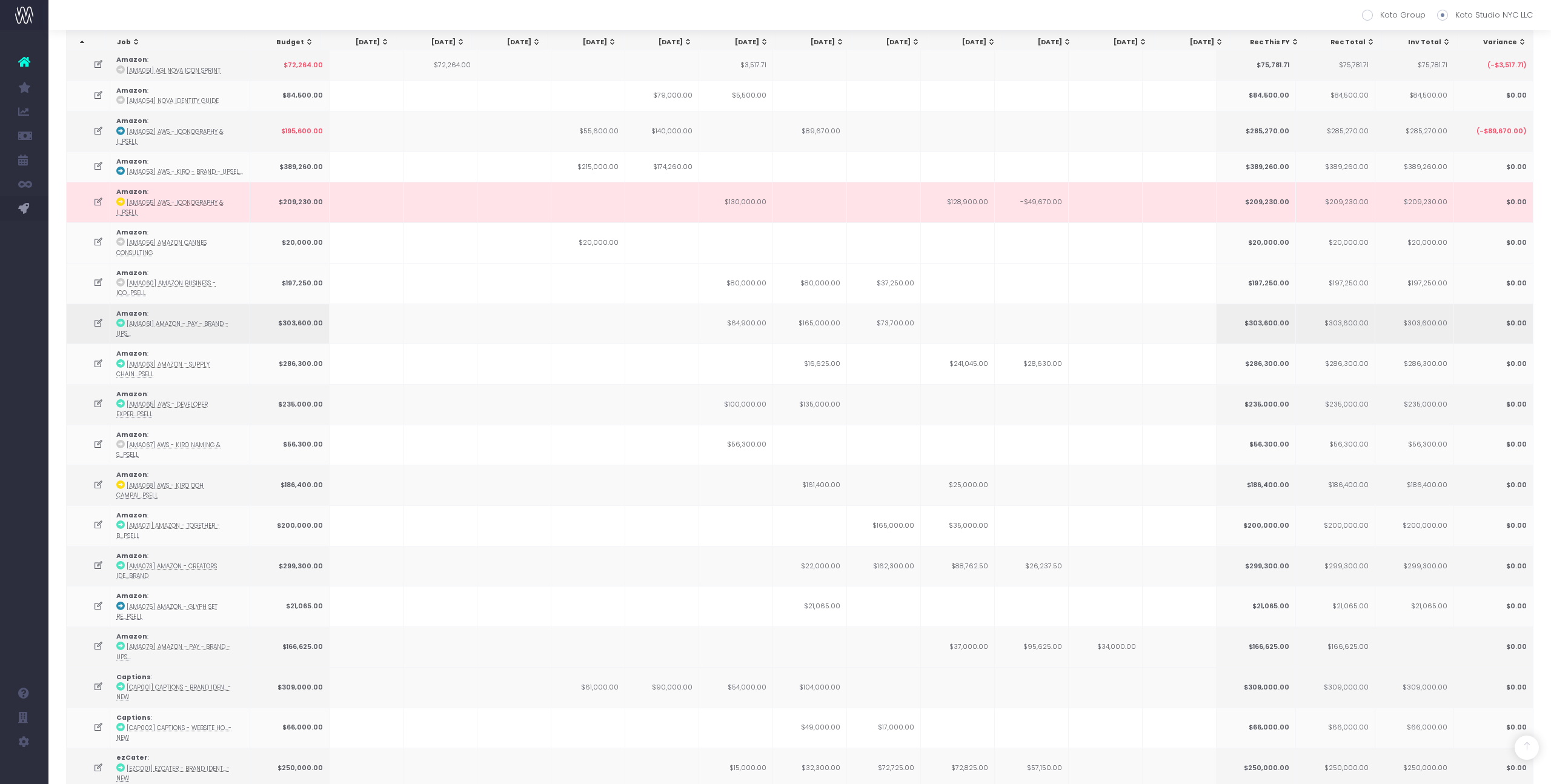
scroll to position [331, 0]
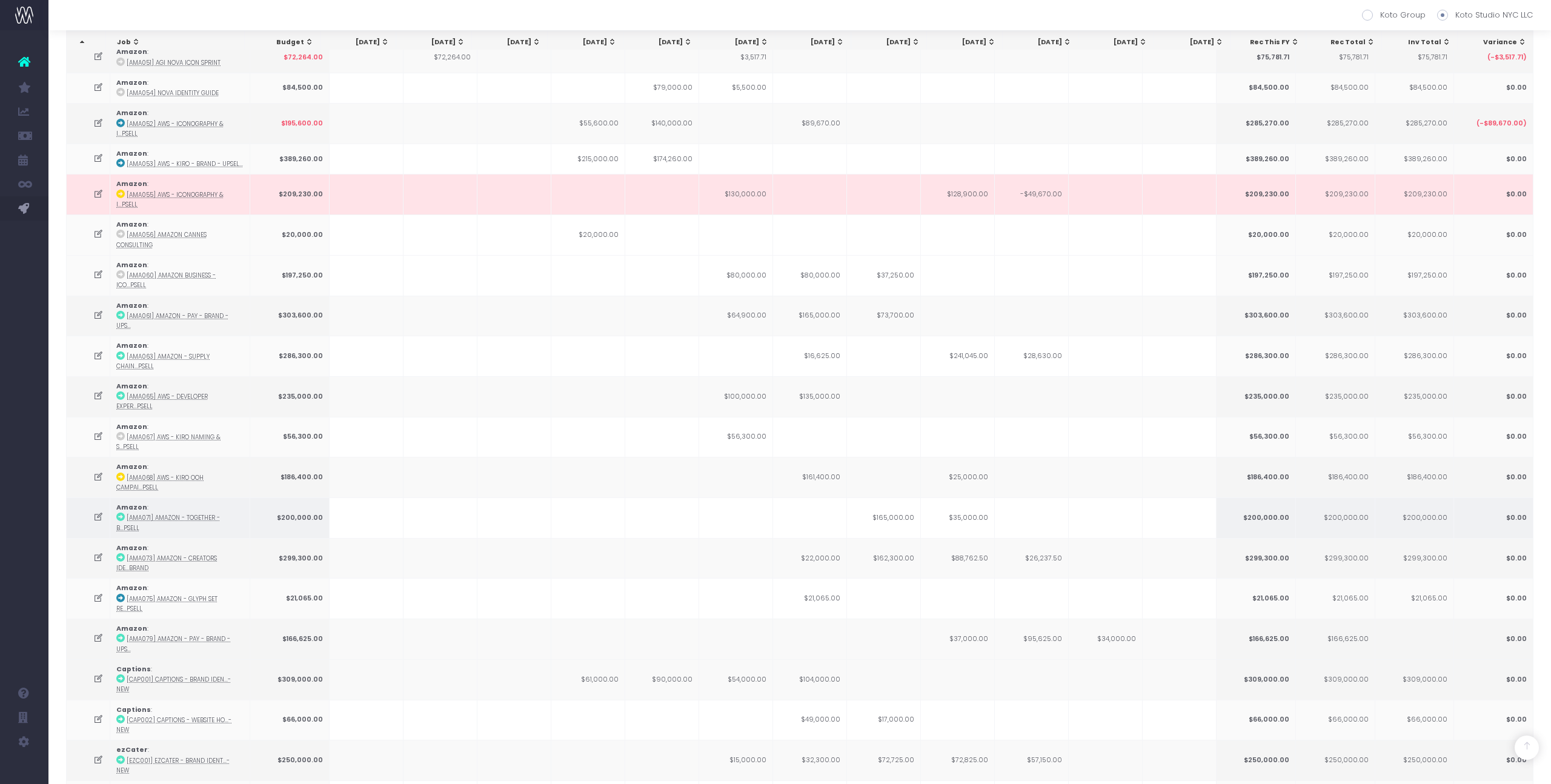
click at [903, 497] on td "$165,000.00" at bounding box center [883, 517] width 74 height 41
click at [903, 538] on td "$162,300.00" at bounding box center [883, 558] width 74 height 41
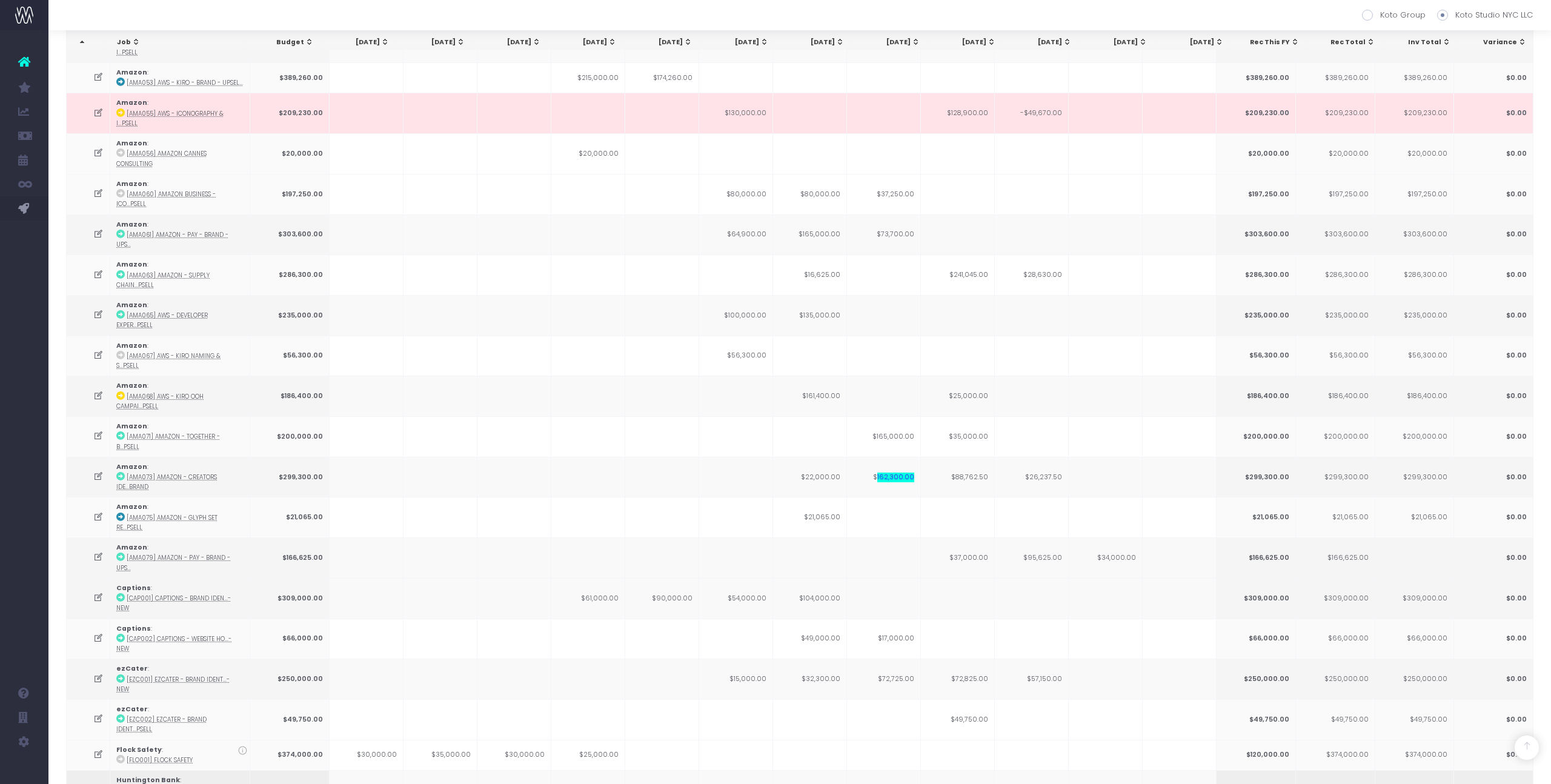
scroll to position [419, 0]
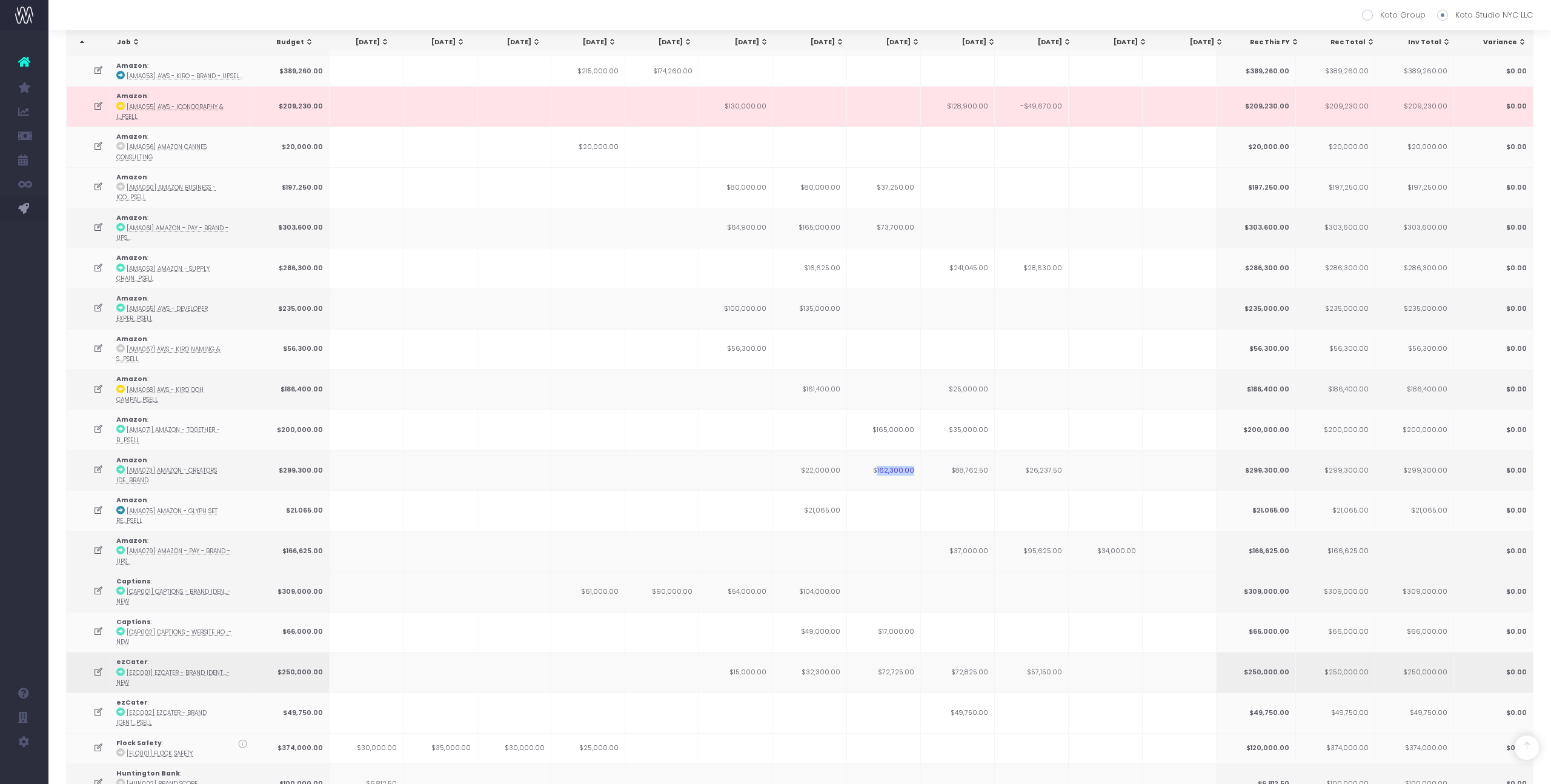
click at [903, 652] on td "$72,725.00" at bounding box center [883, 672] width 74 height 41
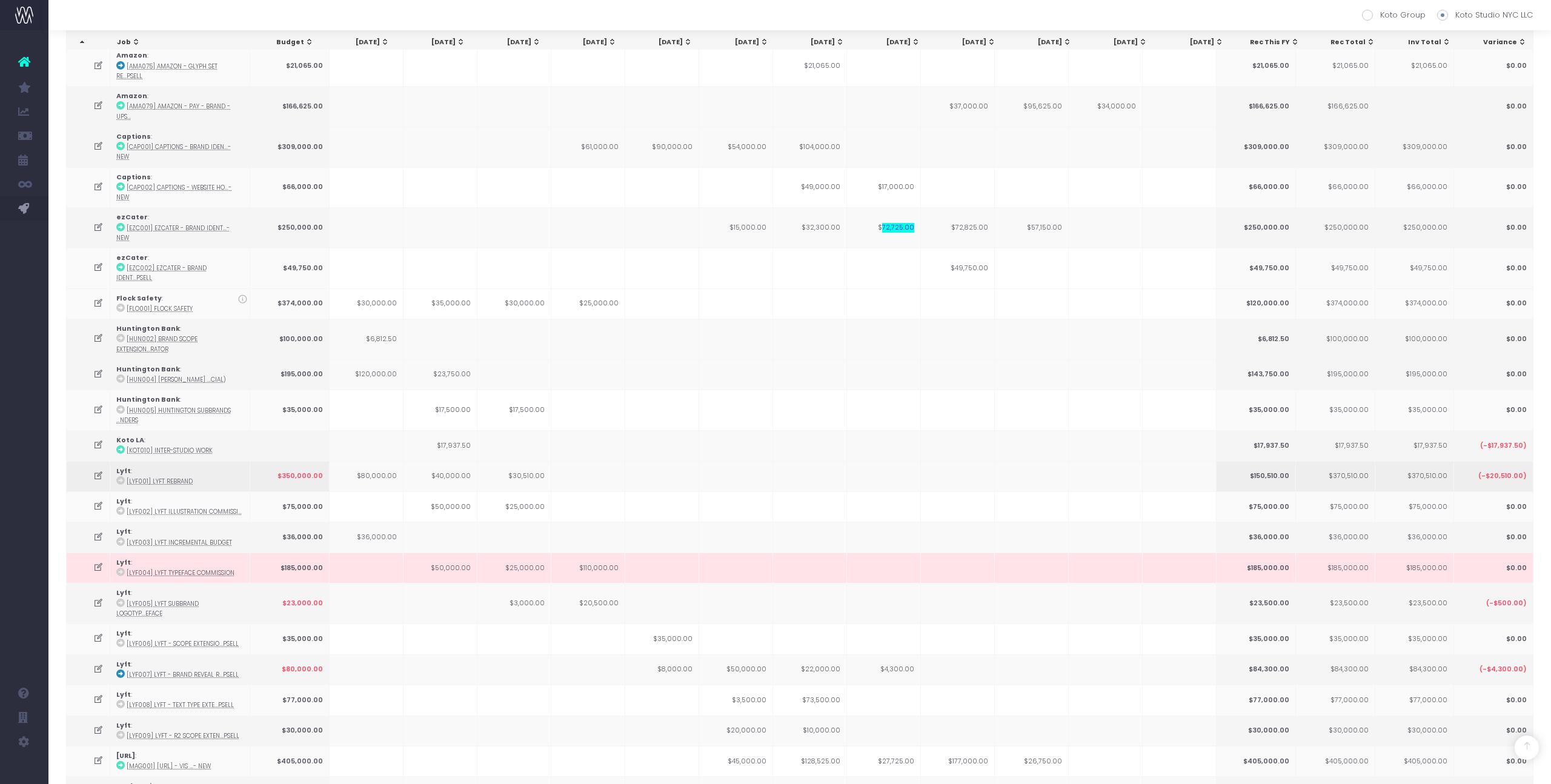
scroll to position [882, 0]
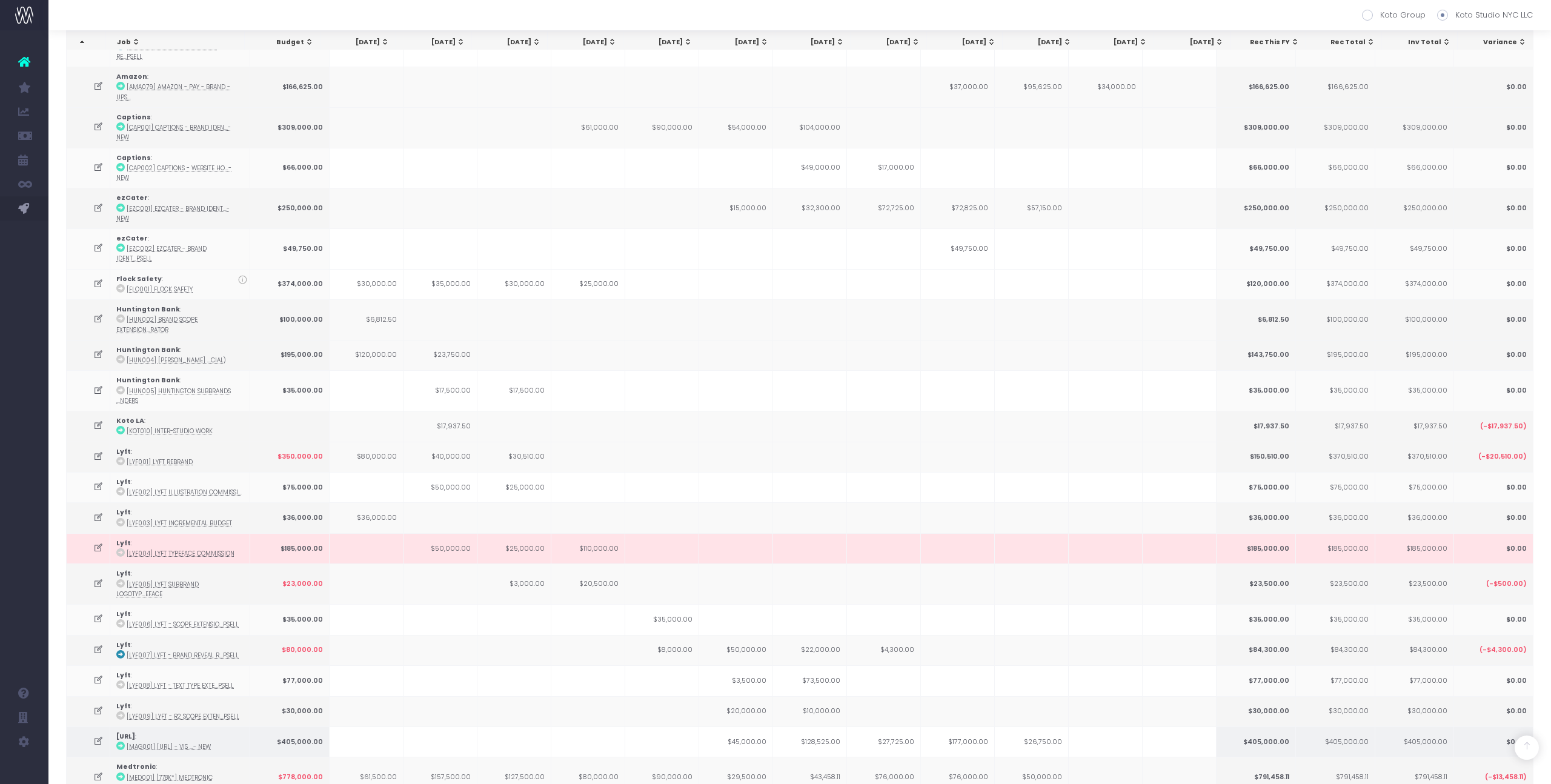
click at [897, 726] on td "$27,725.00" at bounding box center [883, 741] width 74 height 31
click at [101, 736] on icon at bounding box center [98, 741] width 10 height 10
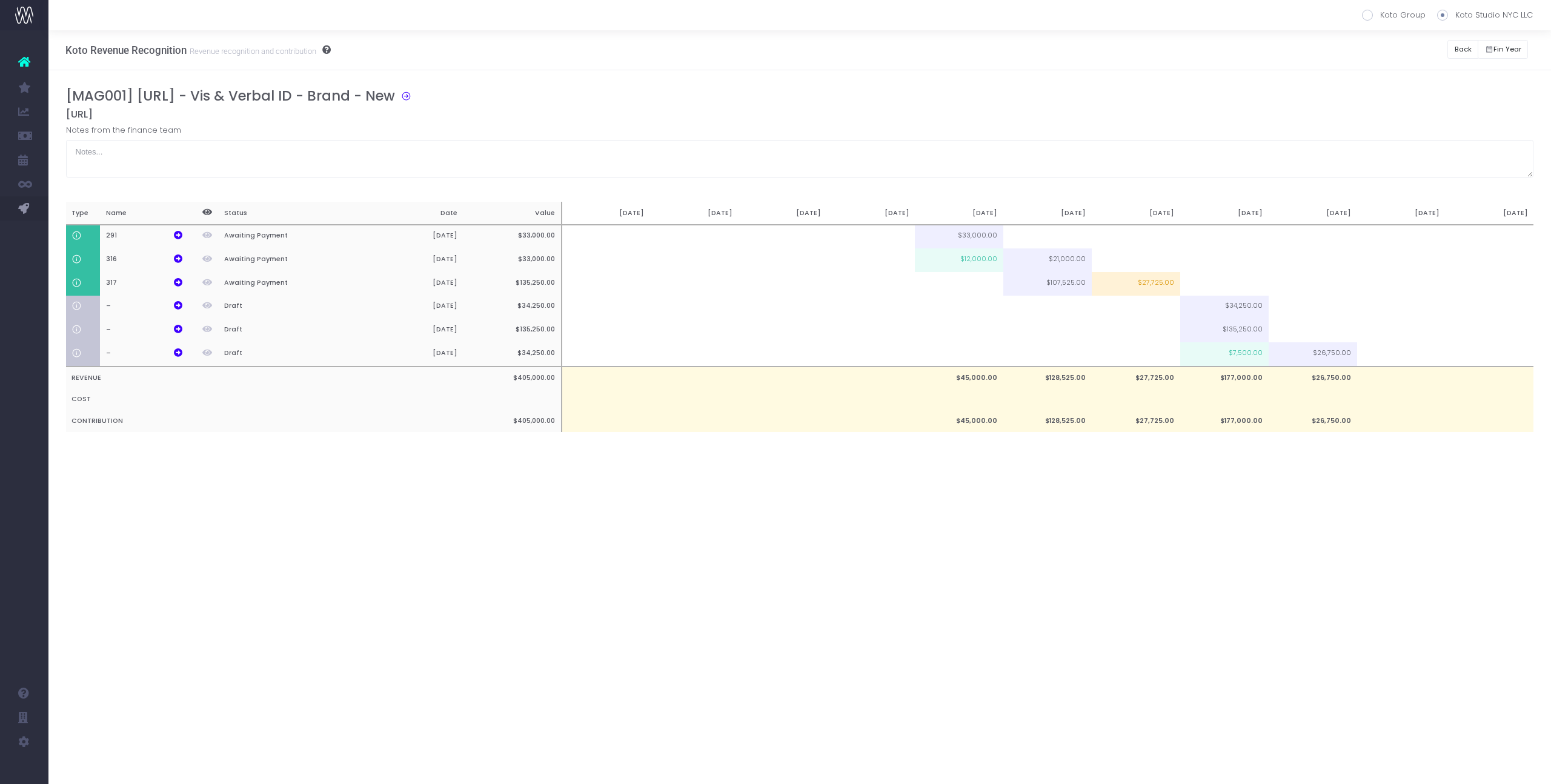
scroll to position [0, 0]
click at [1132, 310] on td at bounding box center [1136, 307] width 89 height 23
type input "100%"
click at [1124, 432] on td "$27,725.00" at bounding box center [1136, 421] width 89 height 22
click at [1150, 337] on td at bounding box center [1136, 330] width 89 height 23
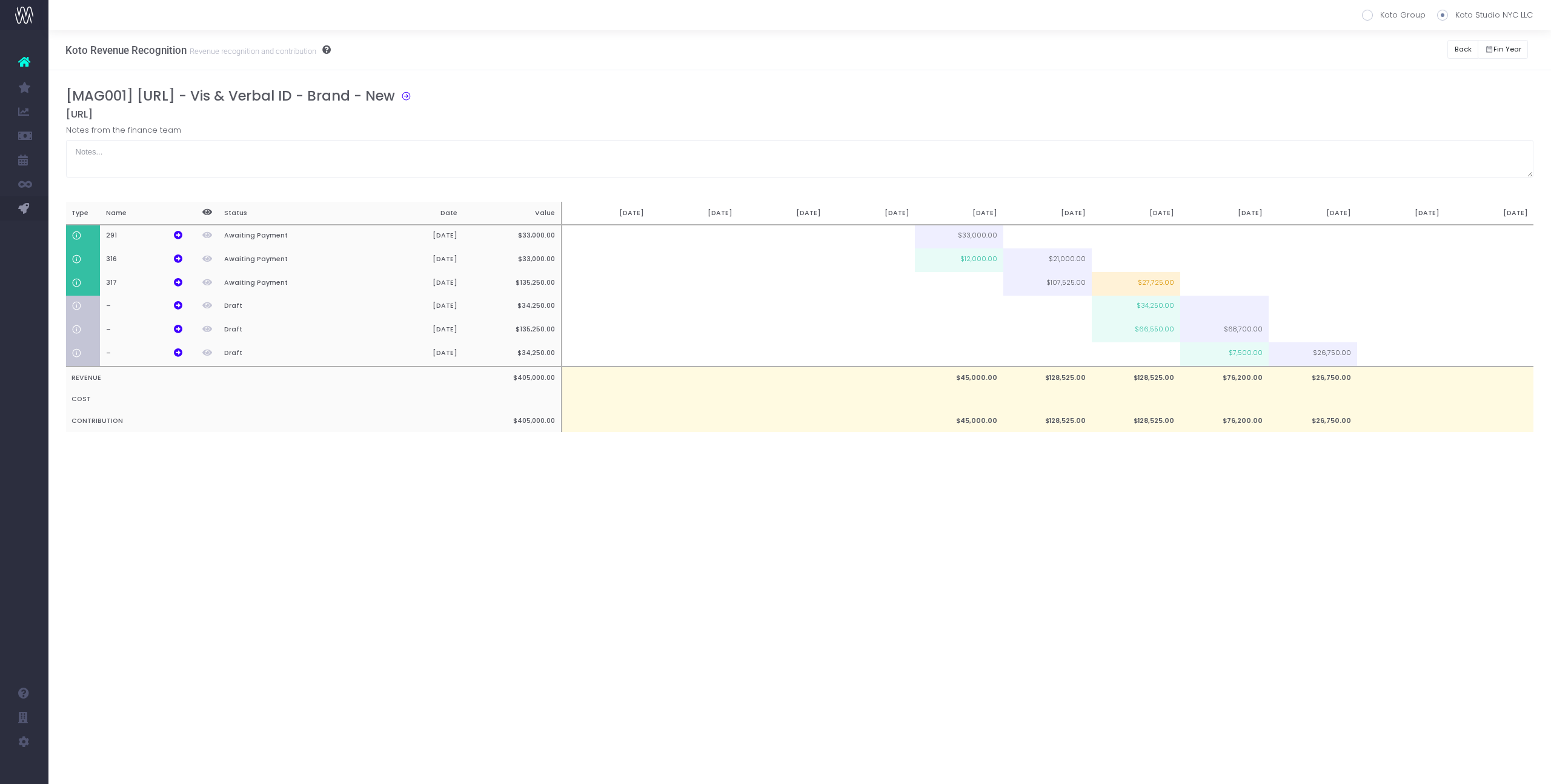
click at [1138, 456] on div "[MAG001] [URL] - Vis & Verbal ID - Brand - New [URL] Notes from the finance tea…" at bounding box center [799, 272] width 1468 height 368
click at [1458, 55] on button "Back" at bounding box center [1462, 49] width 31 height 19
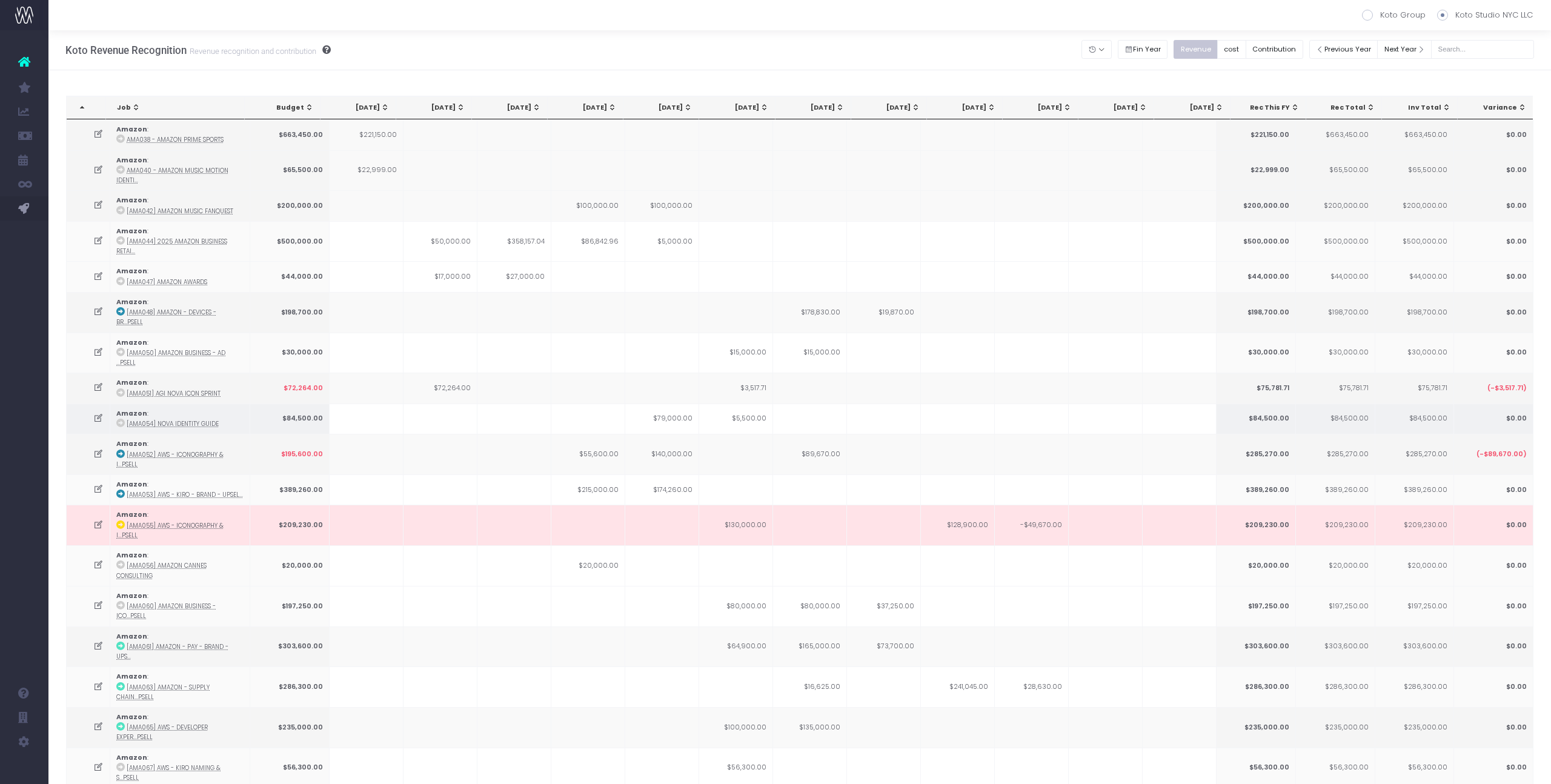
click at [979, 403] on td at bounding box center [957, 419] width 74 height 31
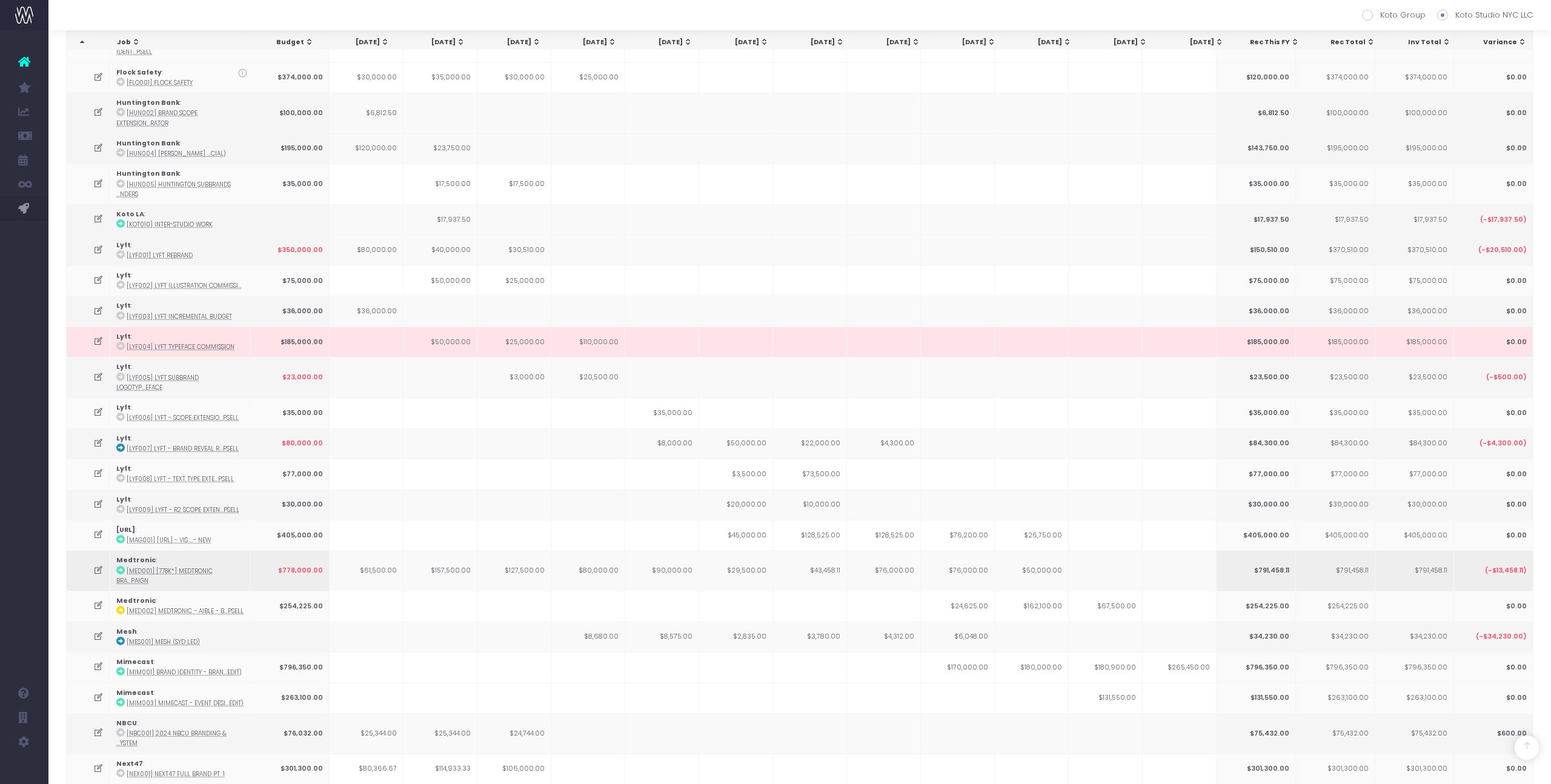
click at [835, 550] on td "$43,458.11" at bounding box center [809, 570] width 74 height 41
click at [823, 550] on td "$43,458.11" at bounding box center [809, 570] width 74 height 41
click at [98, 565] on icon at bounding box center [98, 570] width 10 height 10
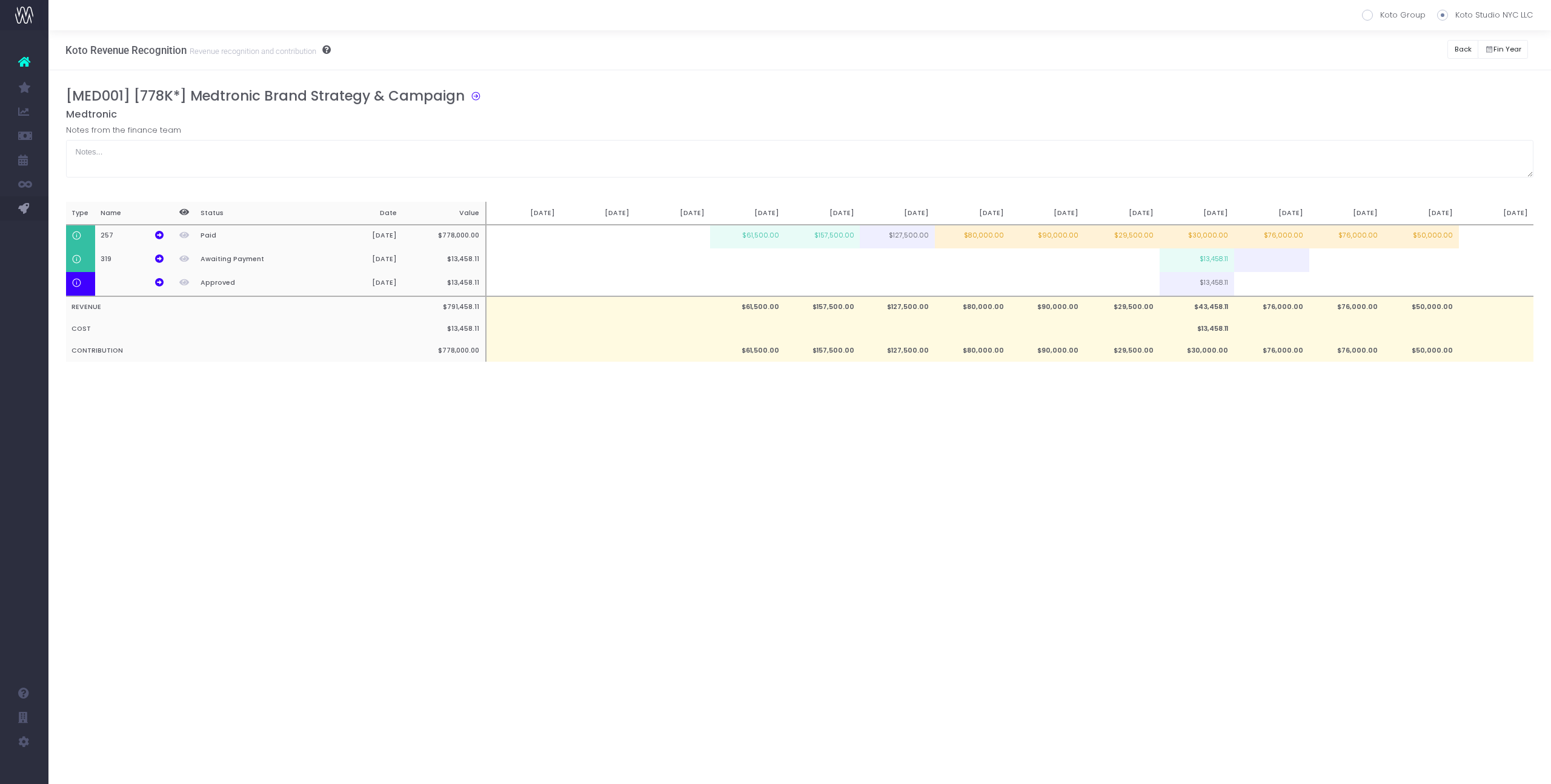
scroll to position [0, 0]
click at [1214, 266] on td "$13,458.11" at bounding box center [1197, 260] width 75 height 23
type input "$13,458.11"
click at [1268, 284] on td at bounding box center [1271, 284] width 75 height 24
type input "100%"
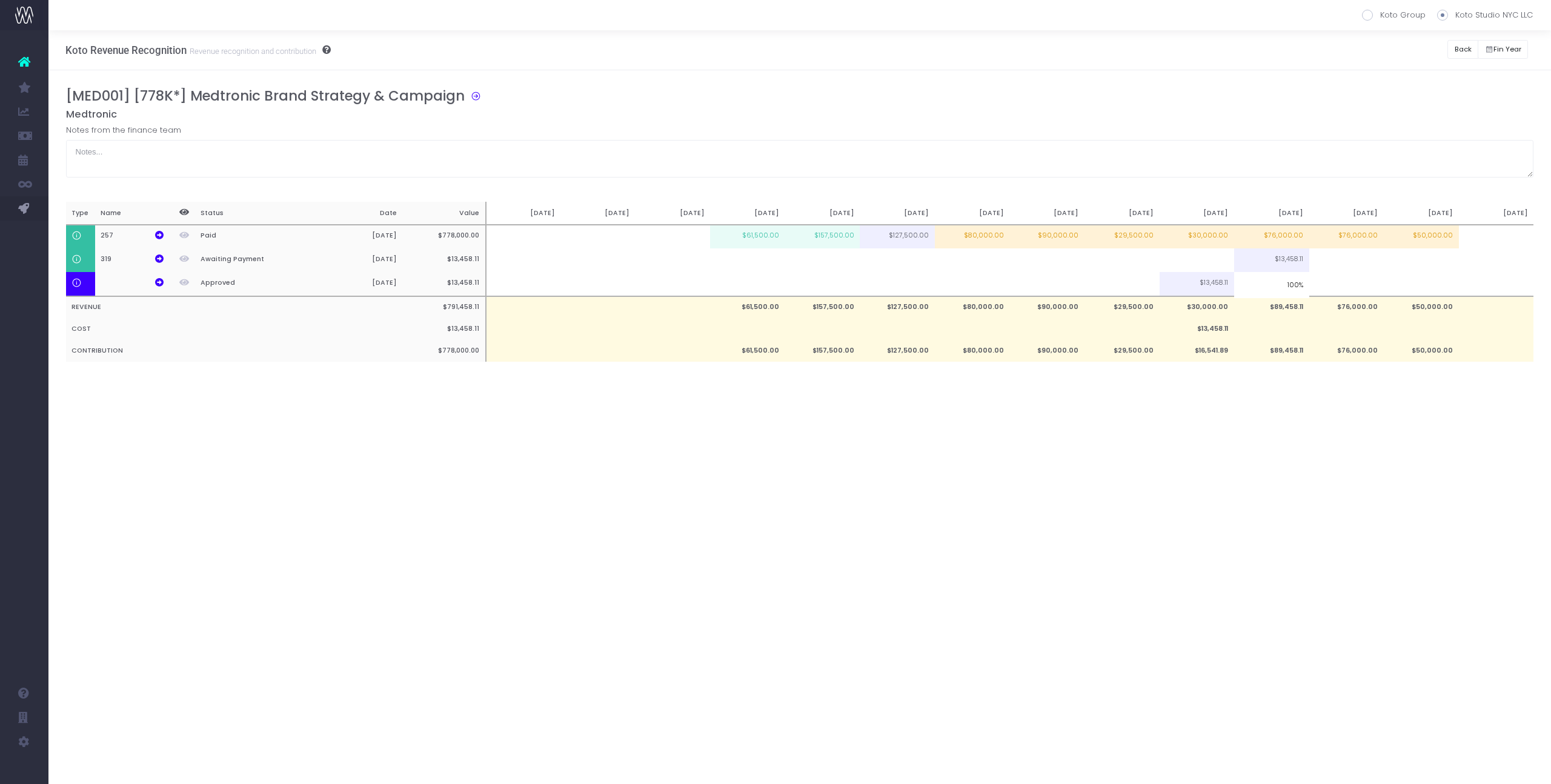
click at [1227, 420] on div "Koto Revenue Recognition Revenue recognition and contribution Koto Group Koto S…" at bounding box center [799, 407] width 1502 height 753
click at [1462, 58] on button "Back" at bounding box center [1462, 49] width 31 height 19
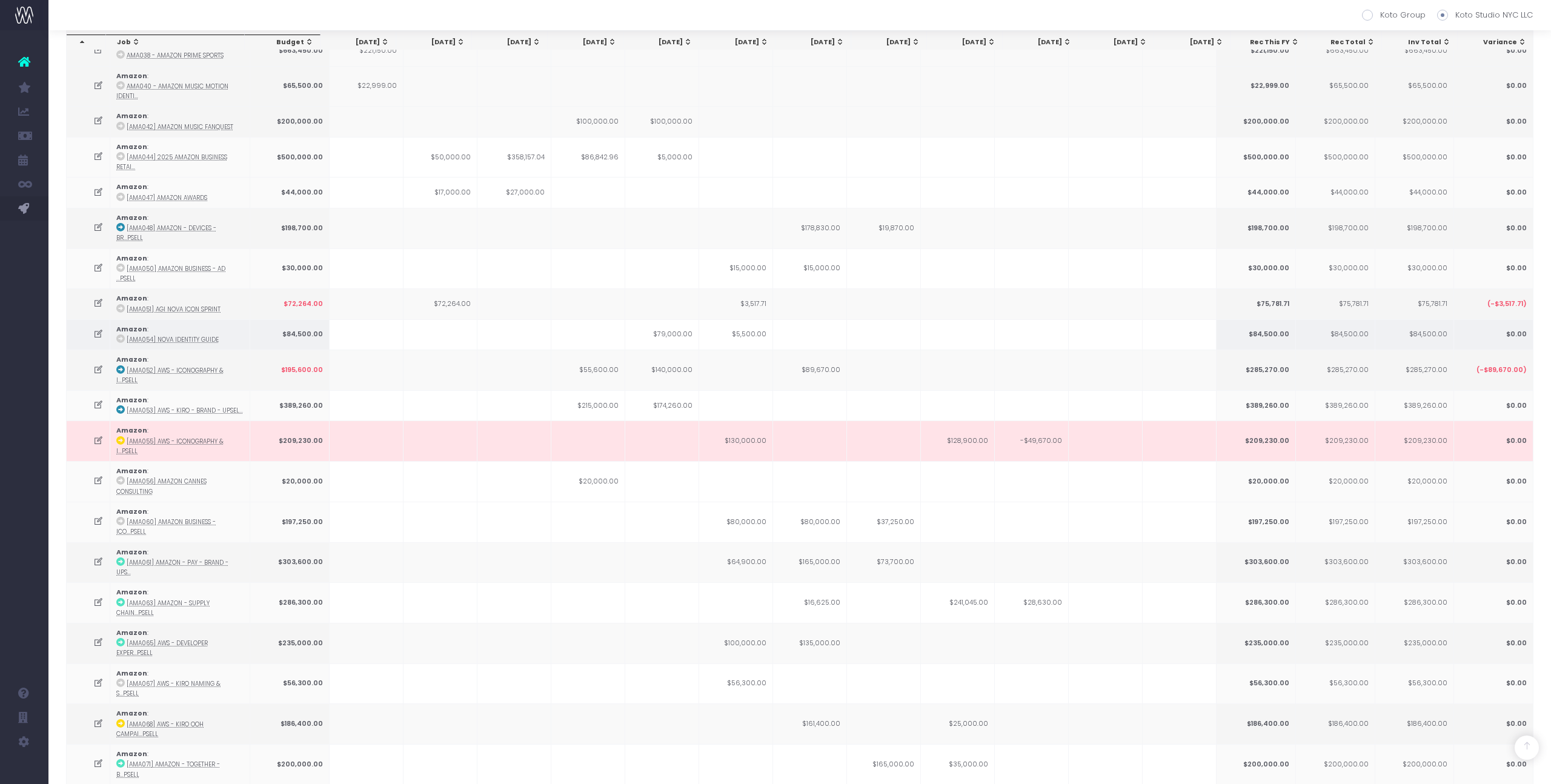
scroll to position [1120, 0]
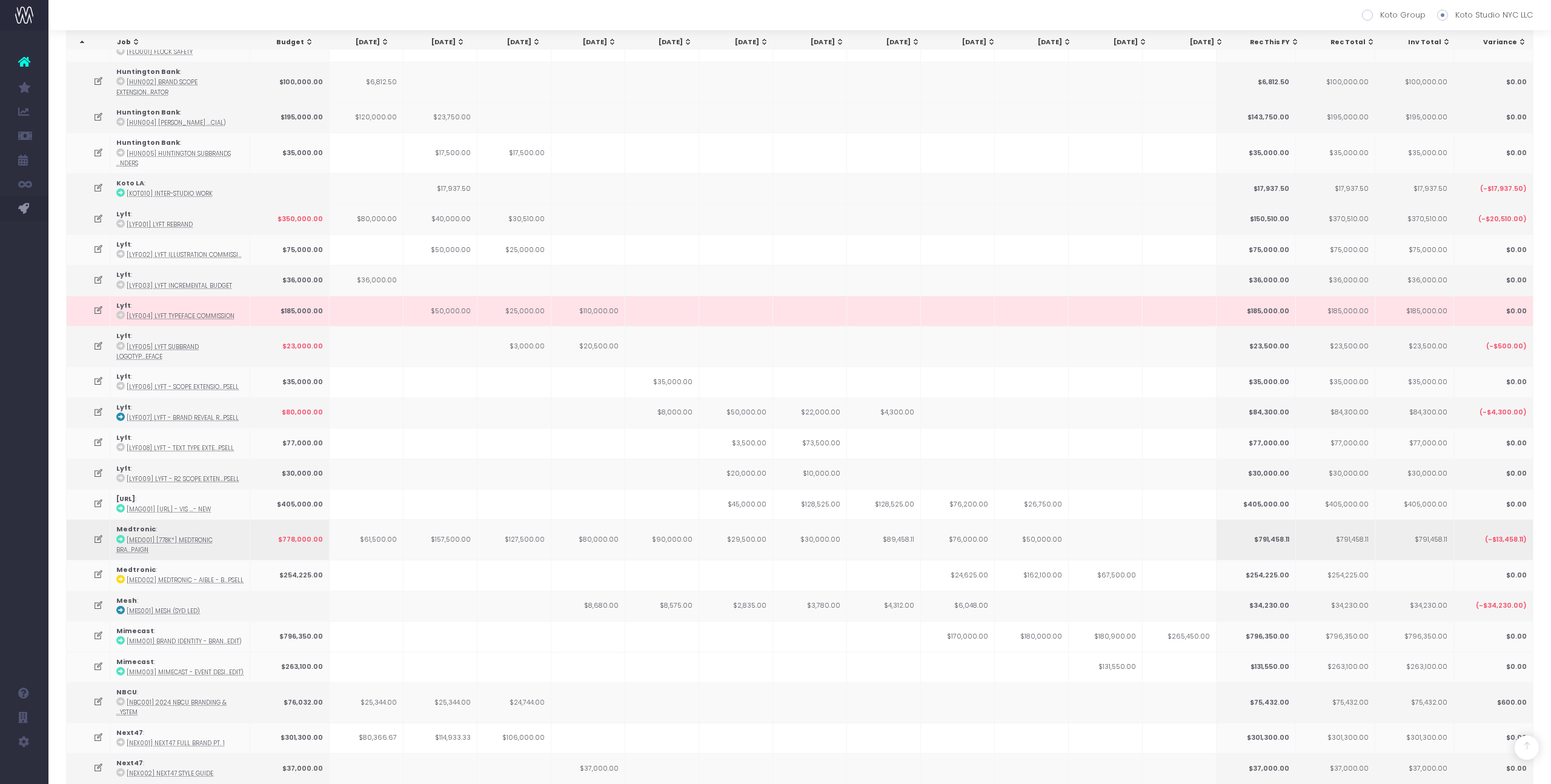
click at [900, 519] on td "$89,458.11" at bounding box center [883, 539] width 74 height 41
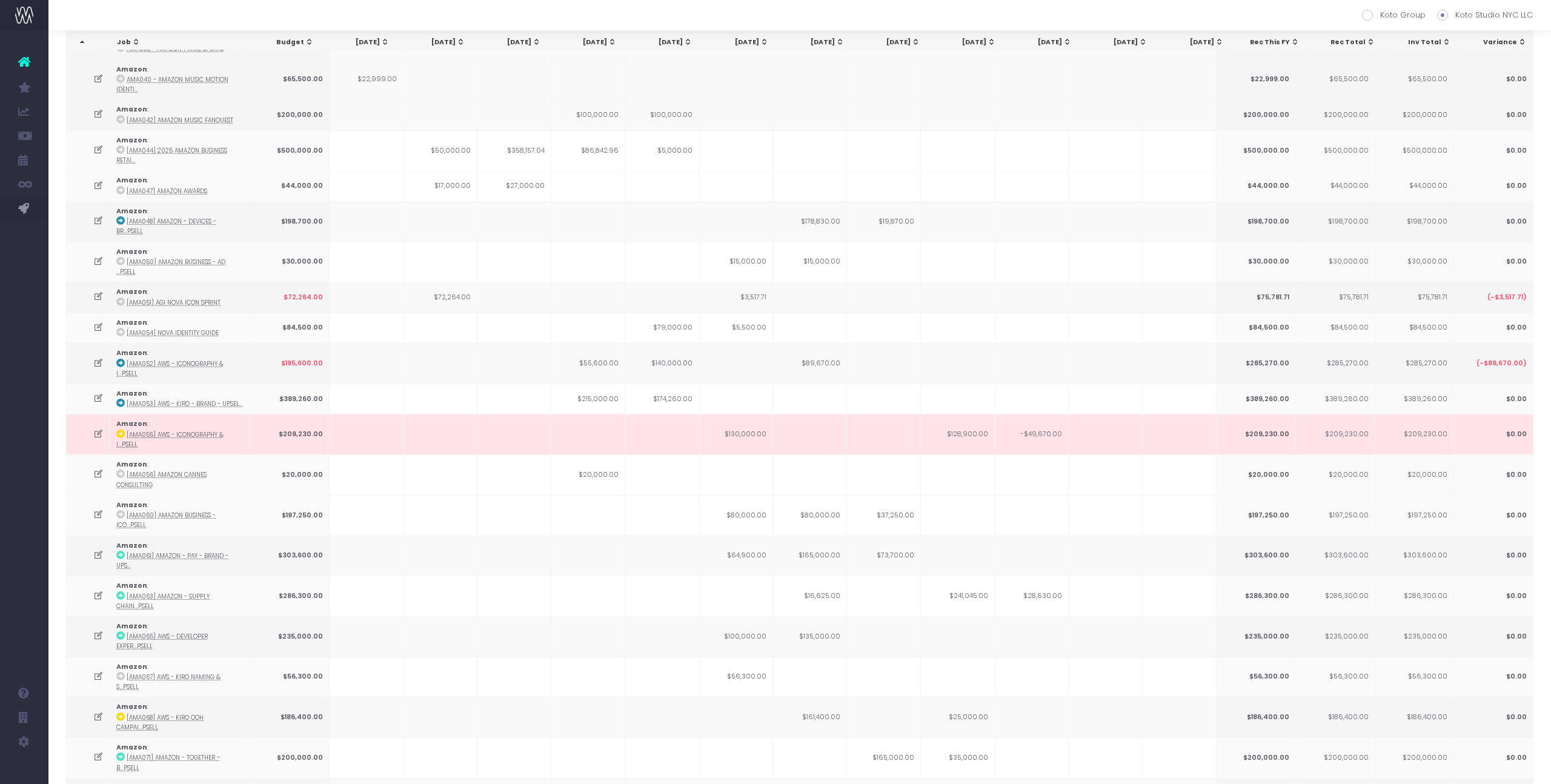
scroll to position [0, 0]
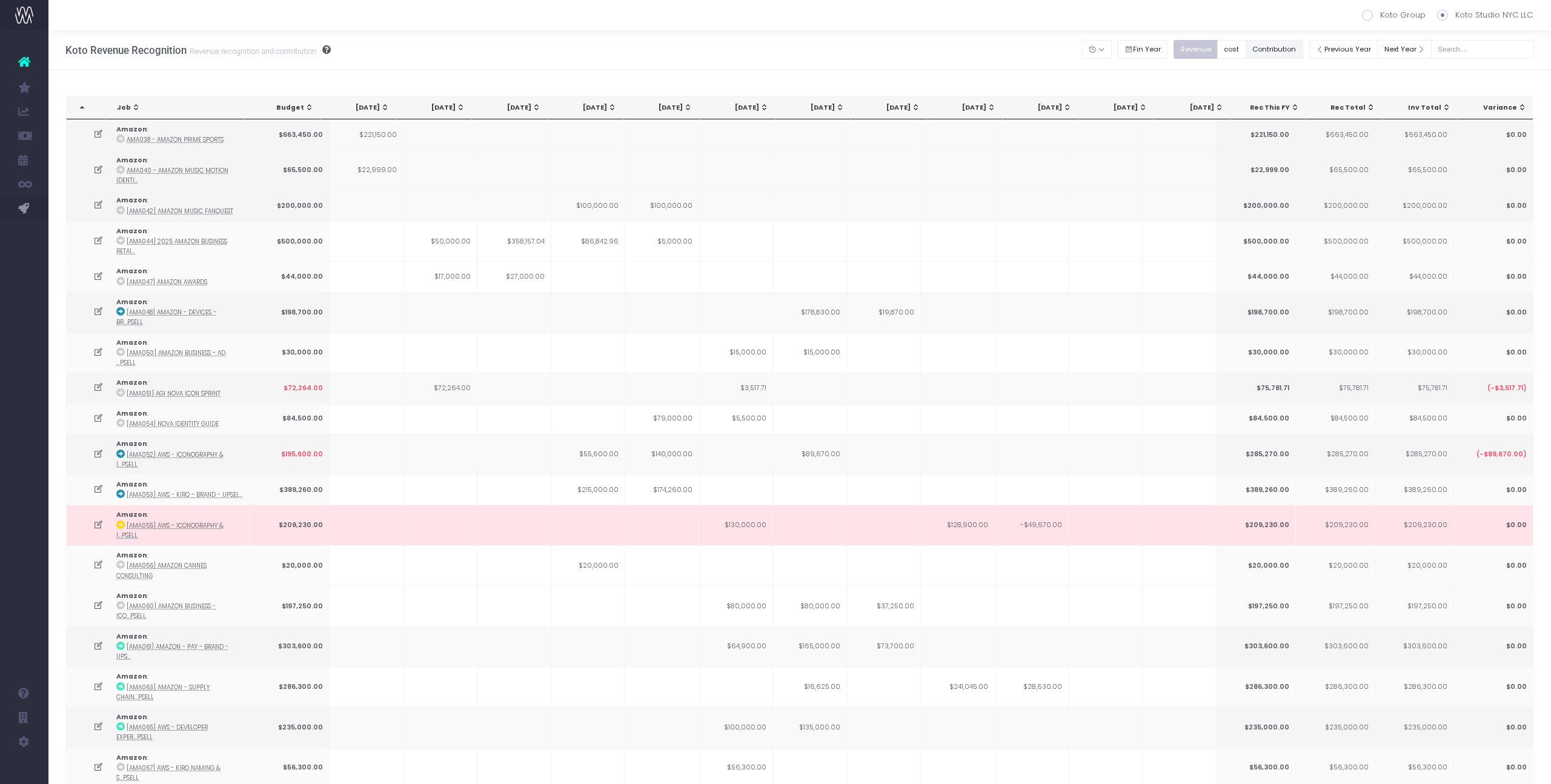
click at [1284, 48] on button "Contribution" at bounding box center [1274, 49] width 57 height 19
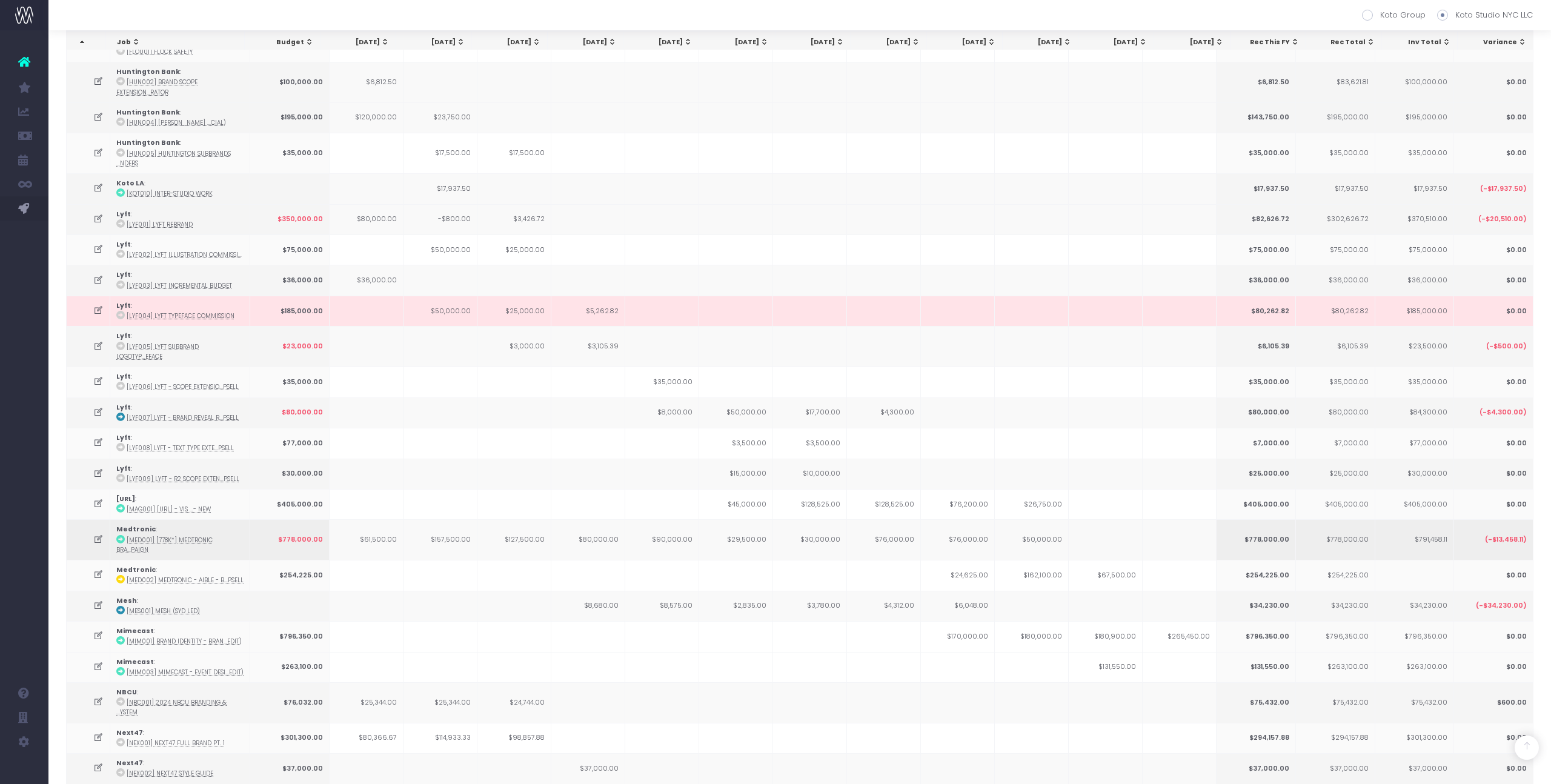
click at [899, 519] on td "$76,000.00" at bounding box center [883, 539] width 74 height 41
click at [94, 600] on icon at bounding box center [98, 605] width 10 height 10
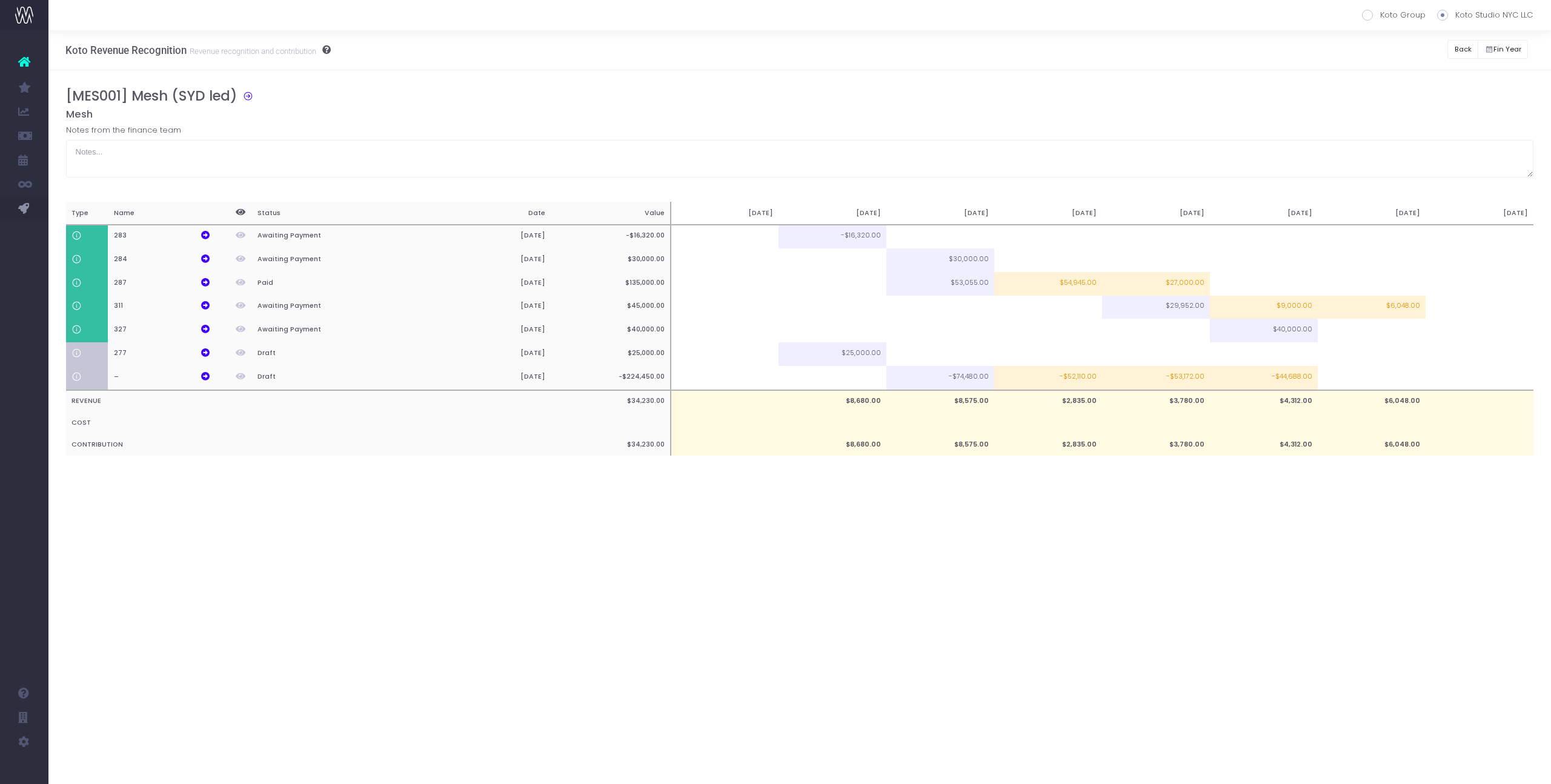
scroll to position [0, 0]
click at [1385, 313] on td "$6,048.00" at bounding box center [1371, 307] width 108 height 23
type input "$6,048.00"
click at [1379, 270] on td at bounding box center [1371, 260] width 108 height 23
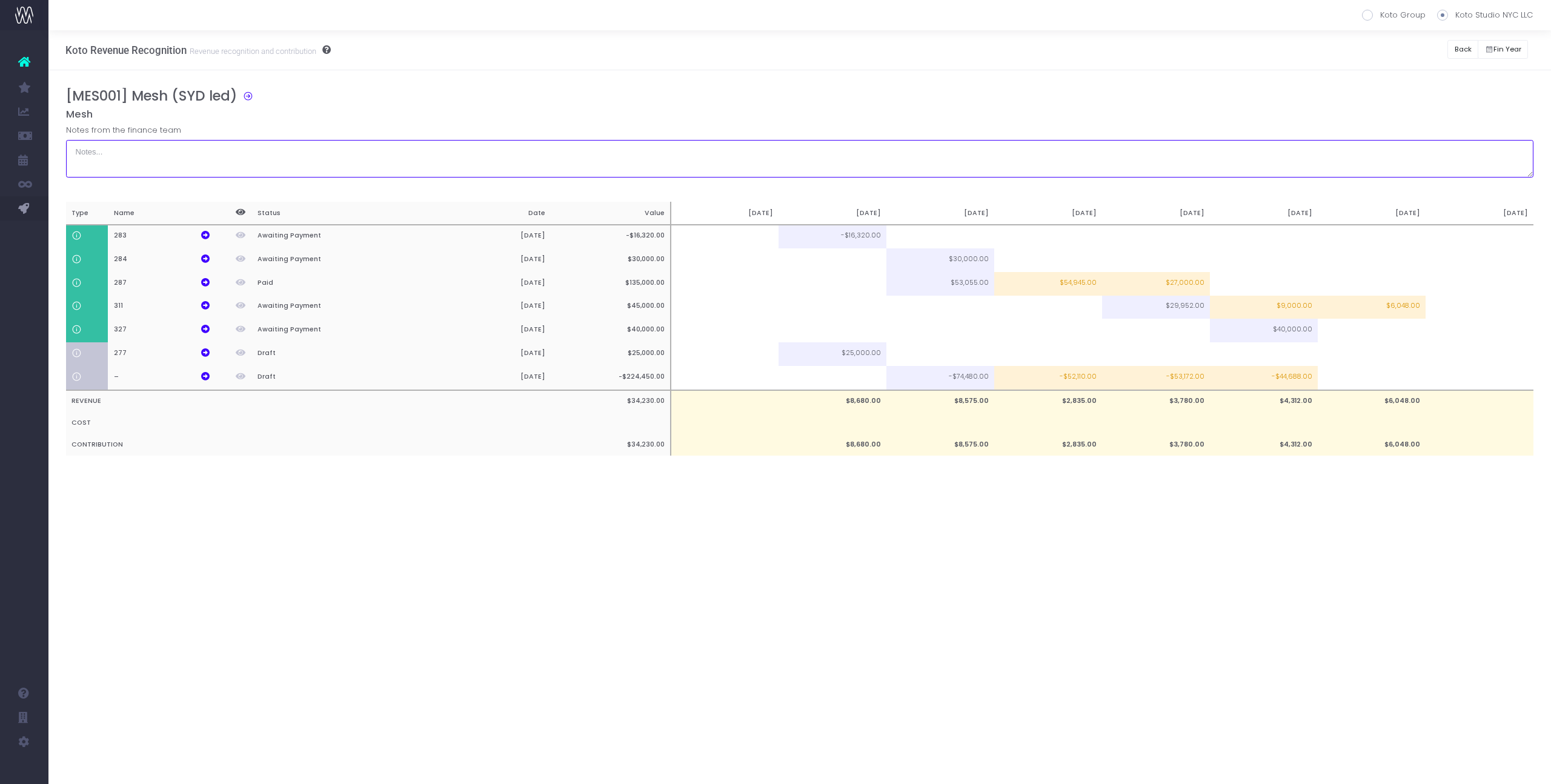
click at [1397, 143] on textarea at bounding box center [799, 158] width 1468 height 37
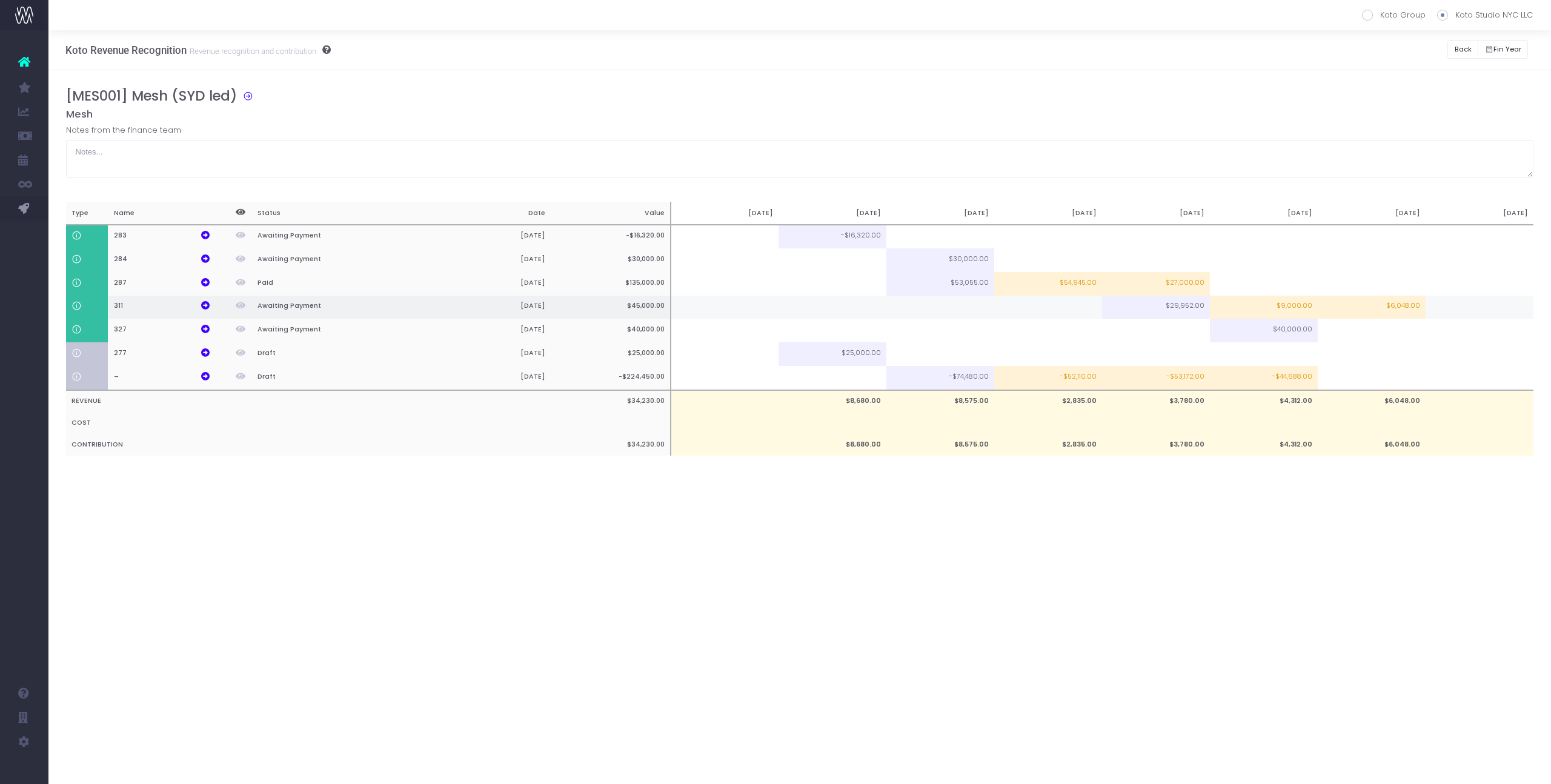
click at [1289, 303] on td "$9,000.00" at bounding box center [1263, 307] width 108 height 23
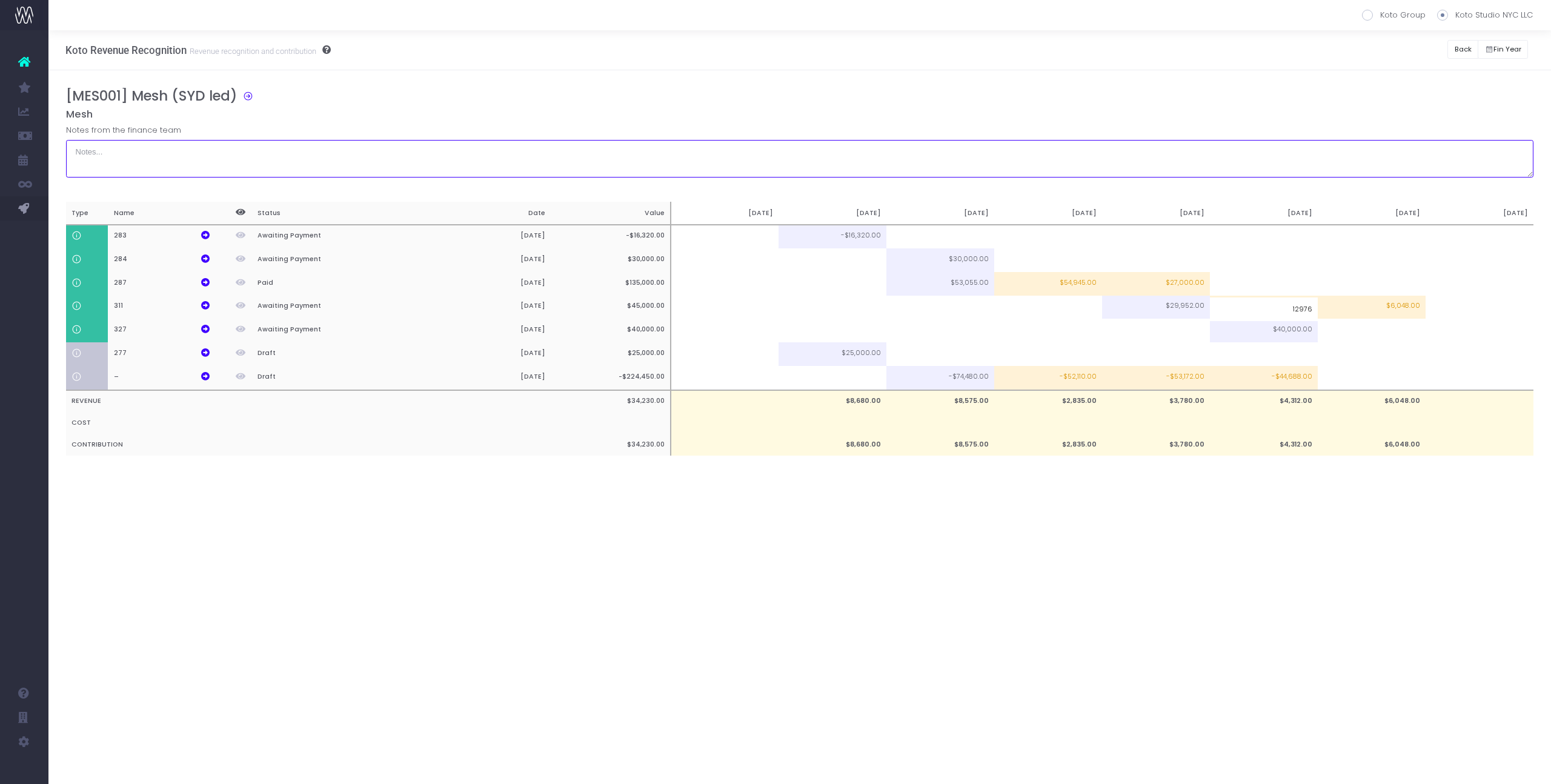
click at [1297, 158] on textarea at bounding box center [799, 158] width 1468 height 37
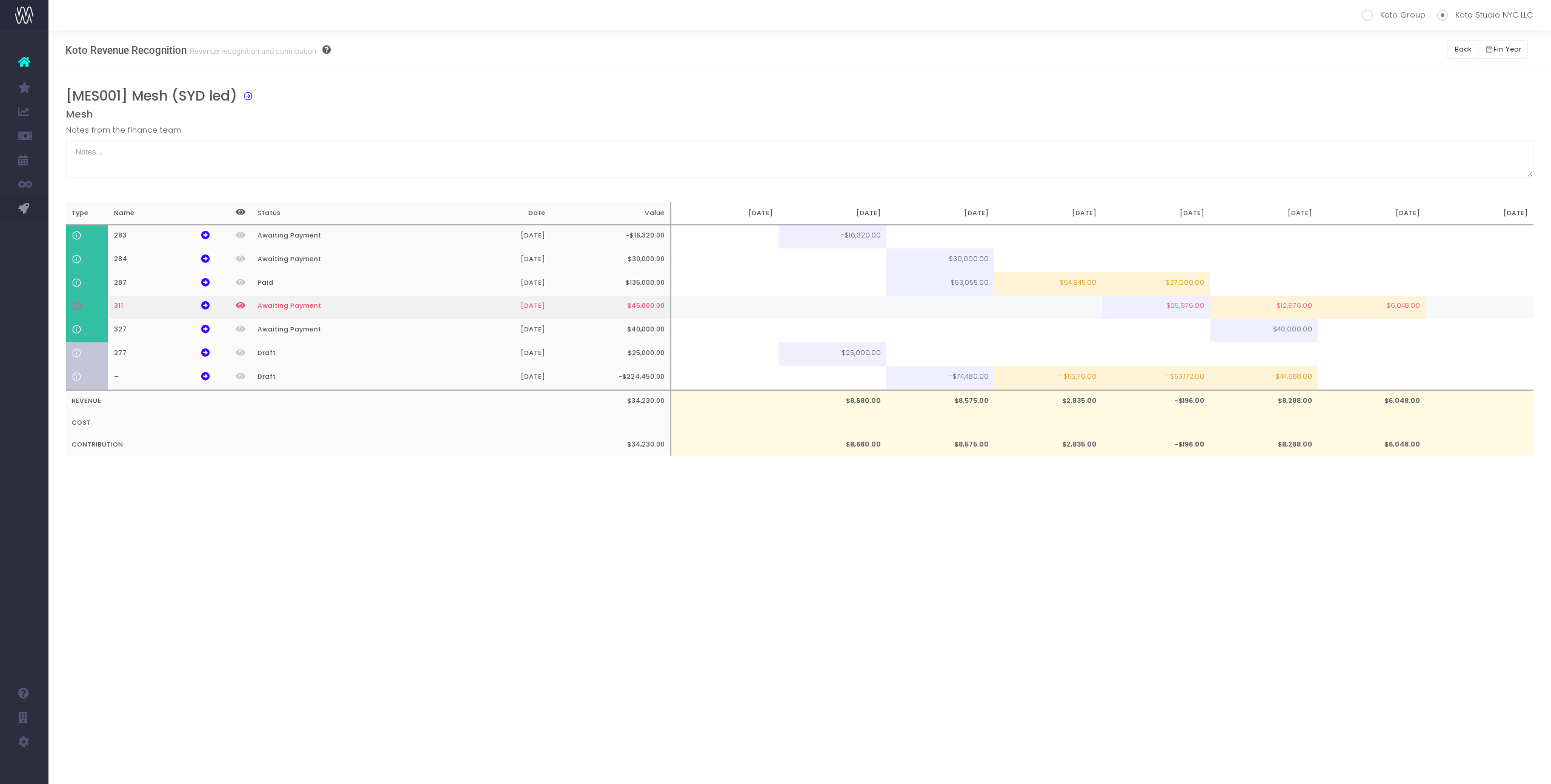
click at [1383, 311] on td "$6,048.00" at bounding box center [1371, 307] width 108 height 23
type input "2072"
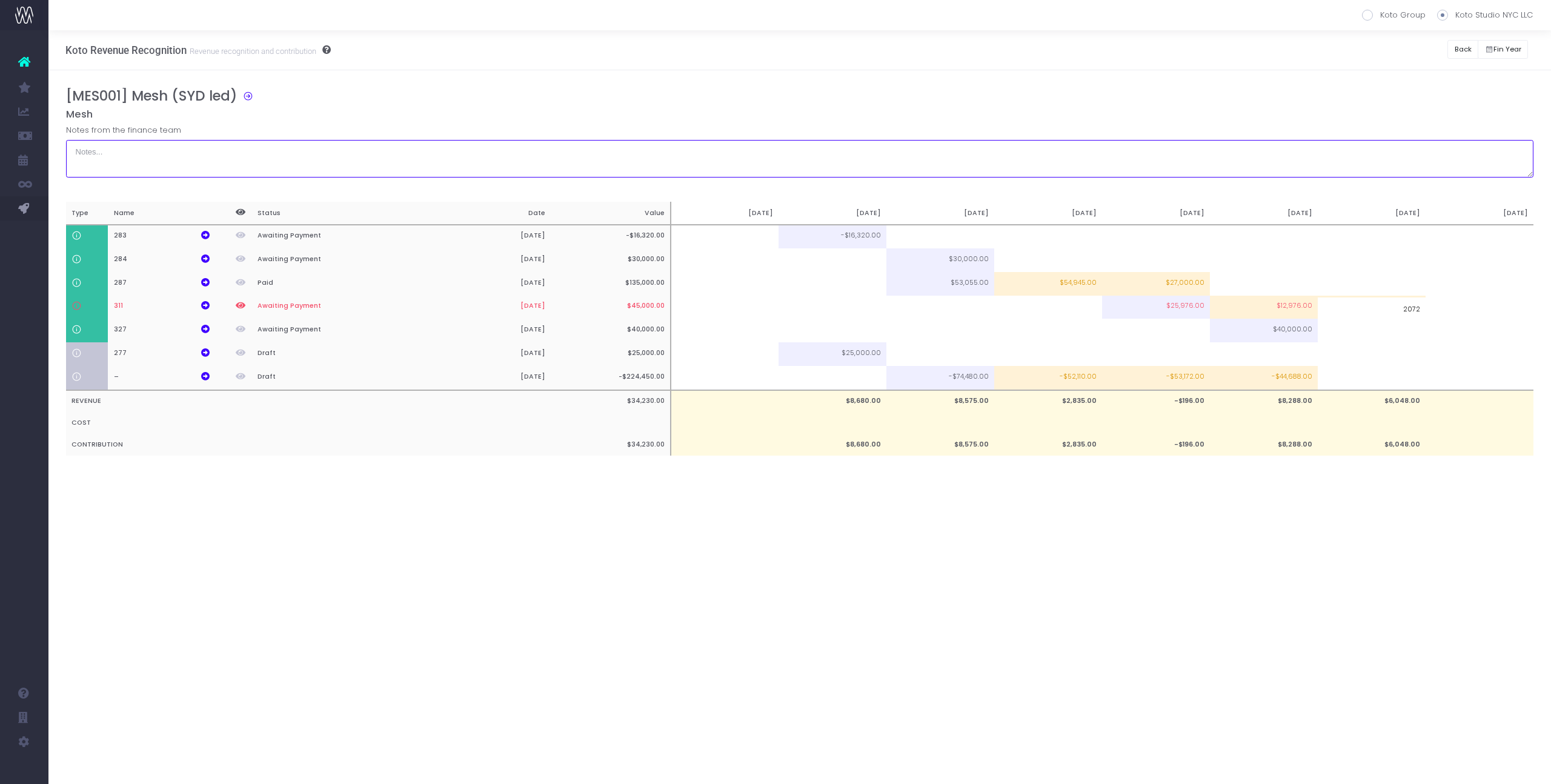
click at [1395, 161] on textarea at bounding box center [799, 158] width 1468 height 37
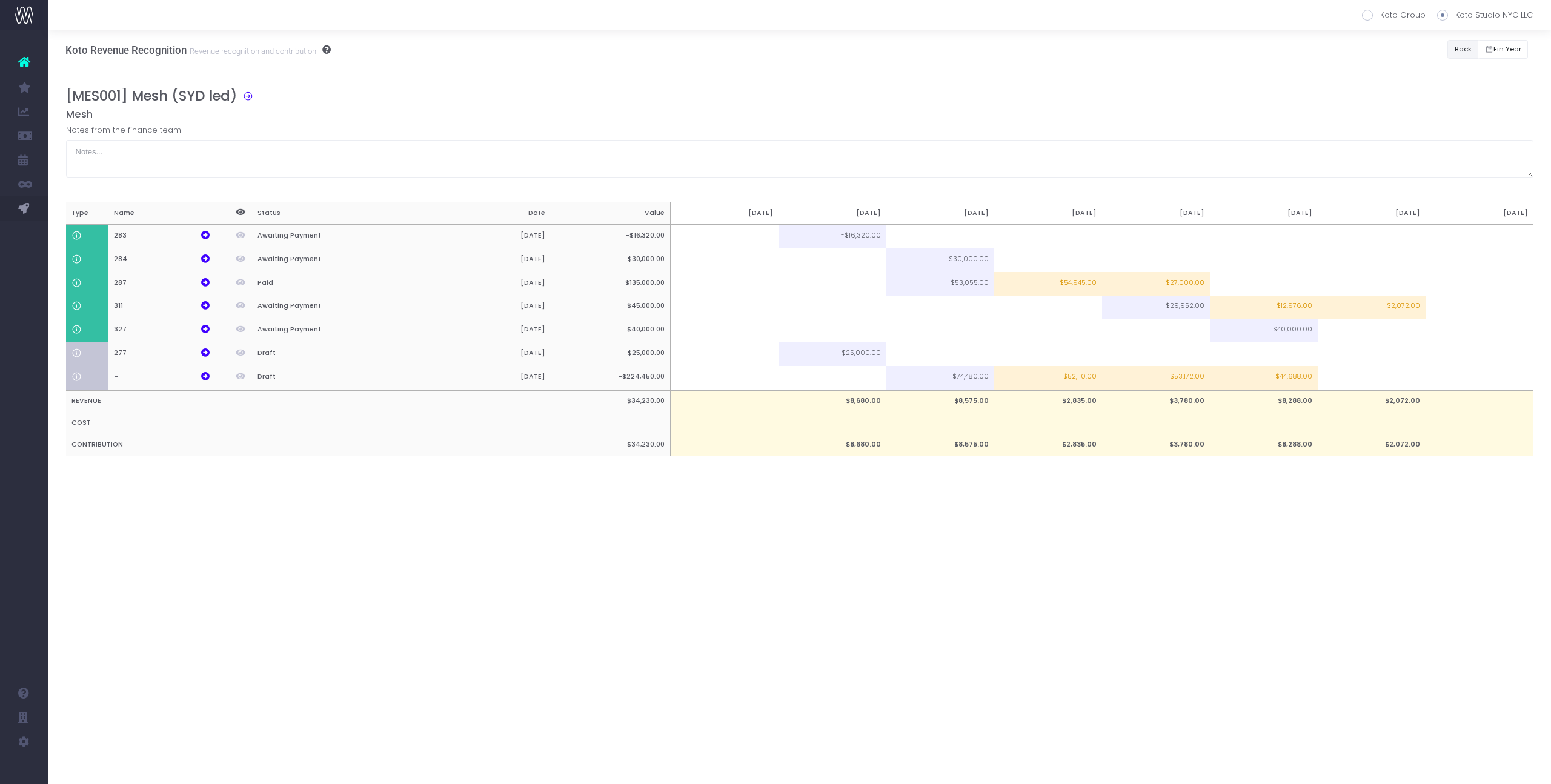
click at [1461, 54] on button "Back" at bounding box center [1462, 49] width 31 height 19
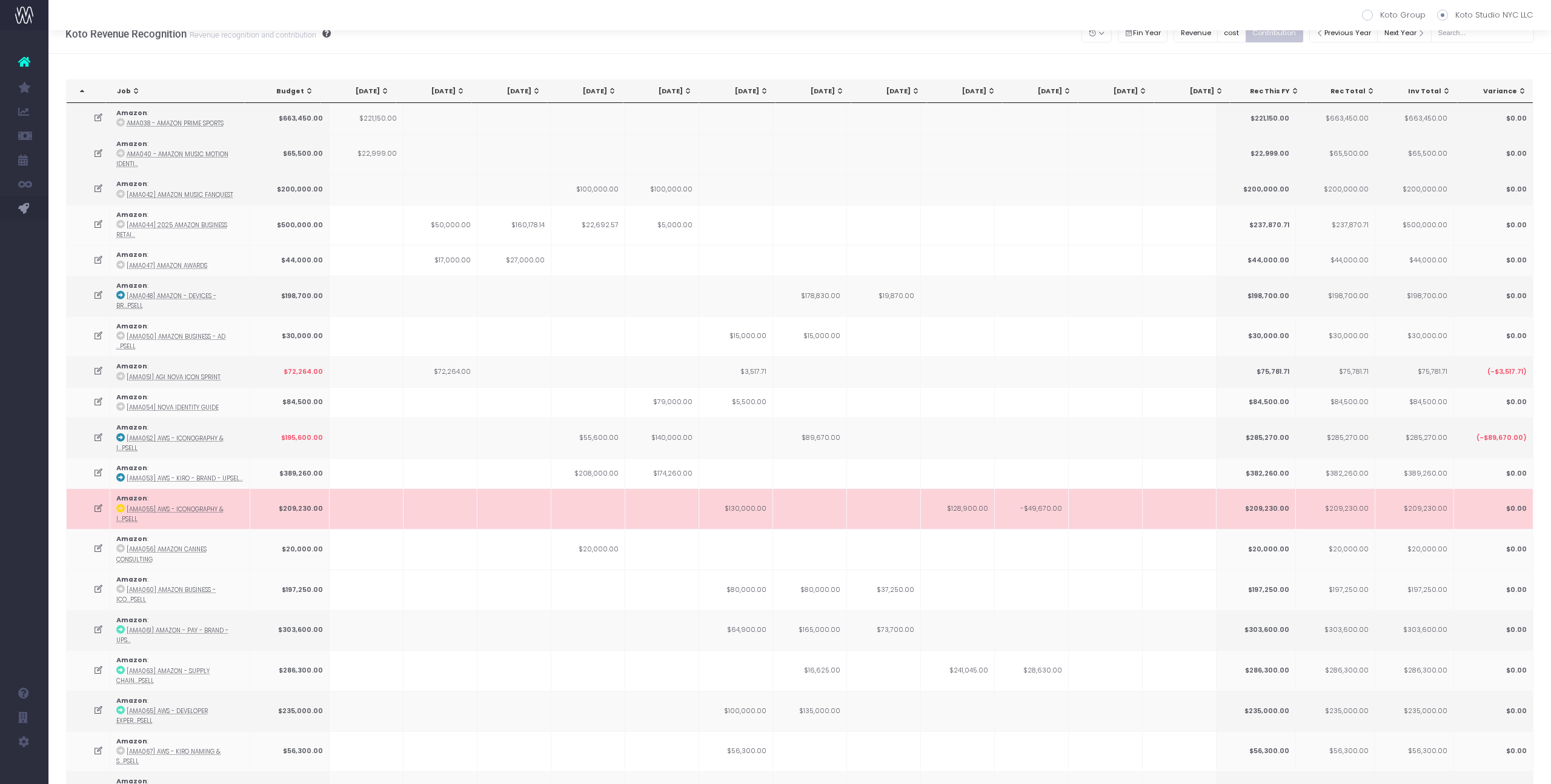
scroll to position [1181, 0]
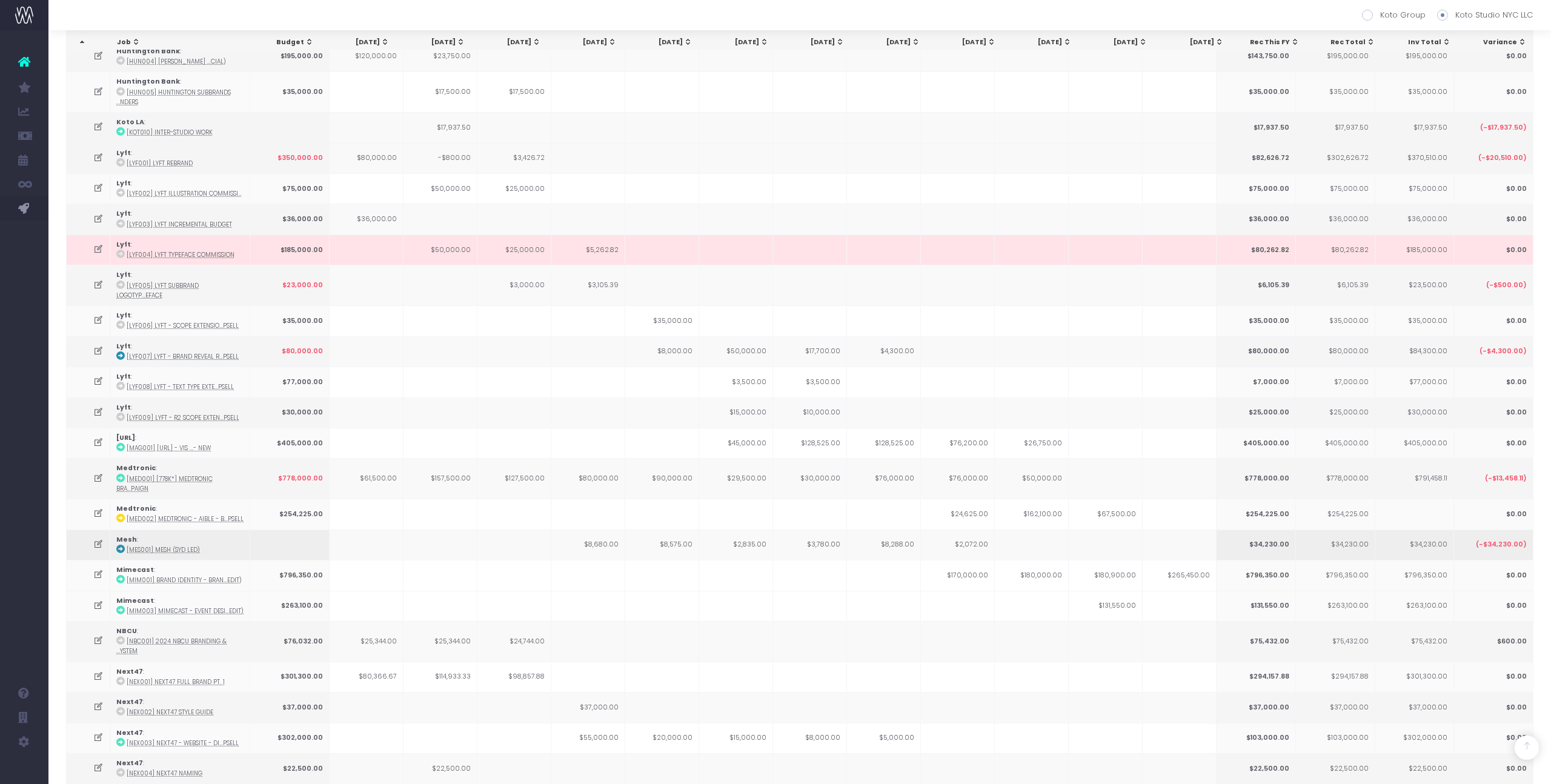
click at [891, 529] on td "$8,288.00" at bounding box center [883, 544] width 74 height 31
click at [884, 560] on td at bounding box center [883, 575] width 74 height 31
click at [101, 570] on icon at bounding box center [98, 574] width 10 height 10
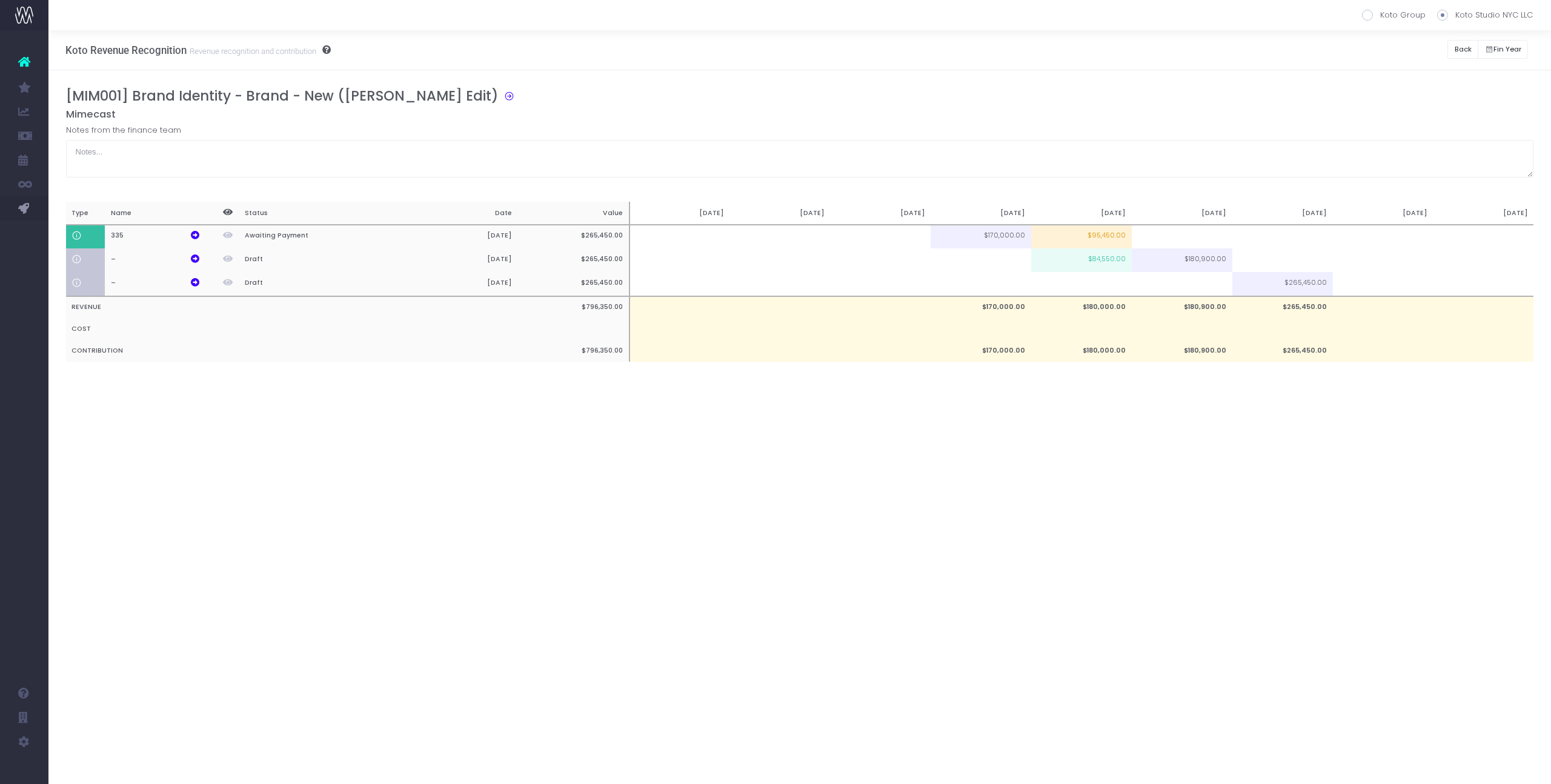
scroll to position [0, 0]
click at [908, 239] on td at bounding box center [881, 237] width 101 height 24
type input "50000"
click at [957, 132] on div "Notes from the finance team" at bounding box center [799, 151] width 1468 height 53
click at [1462, 47] on button "Back" at bounding box center [1462, 49] width 31 height 19
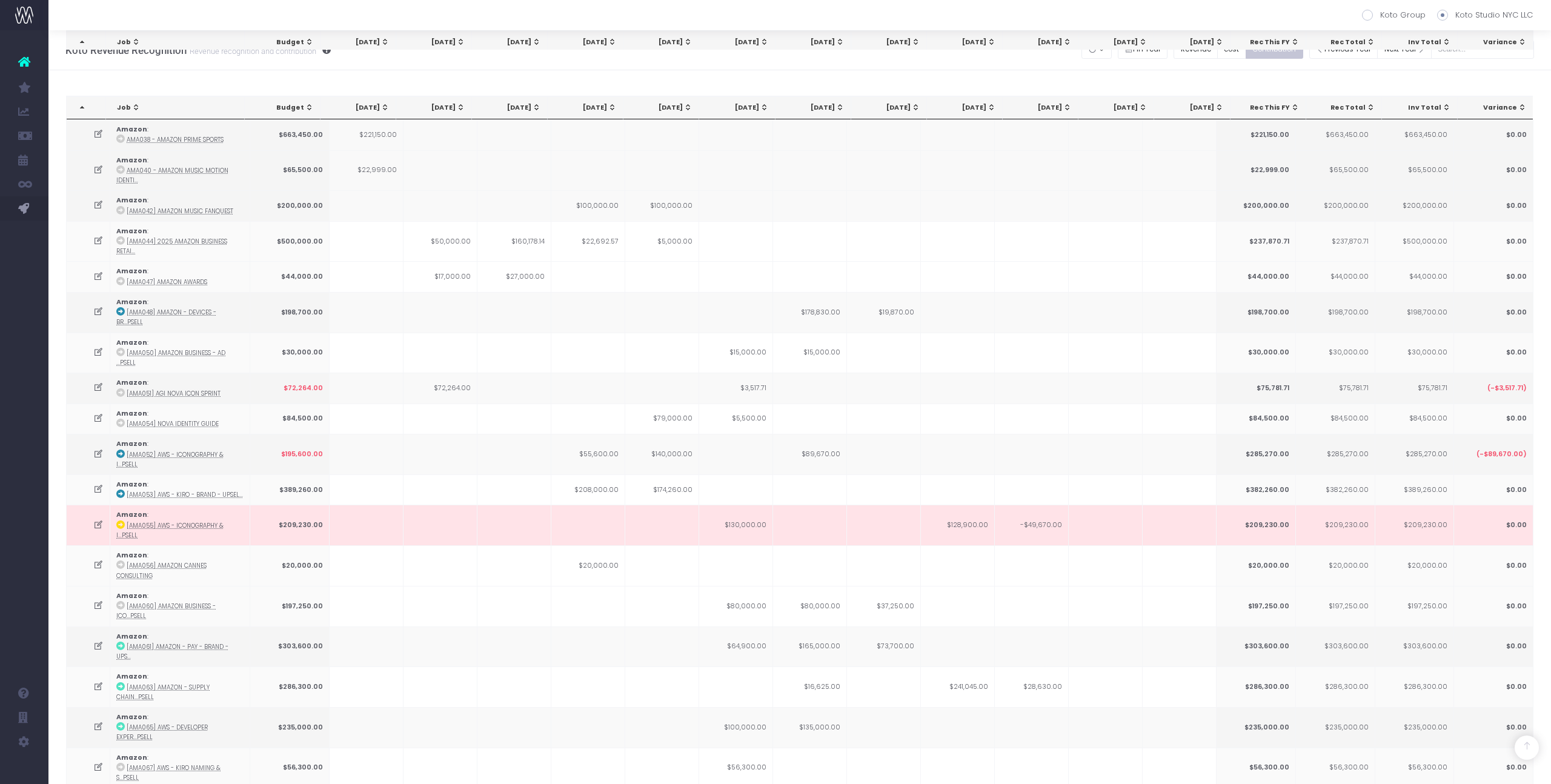
scroll to position [1324, 0]
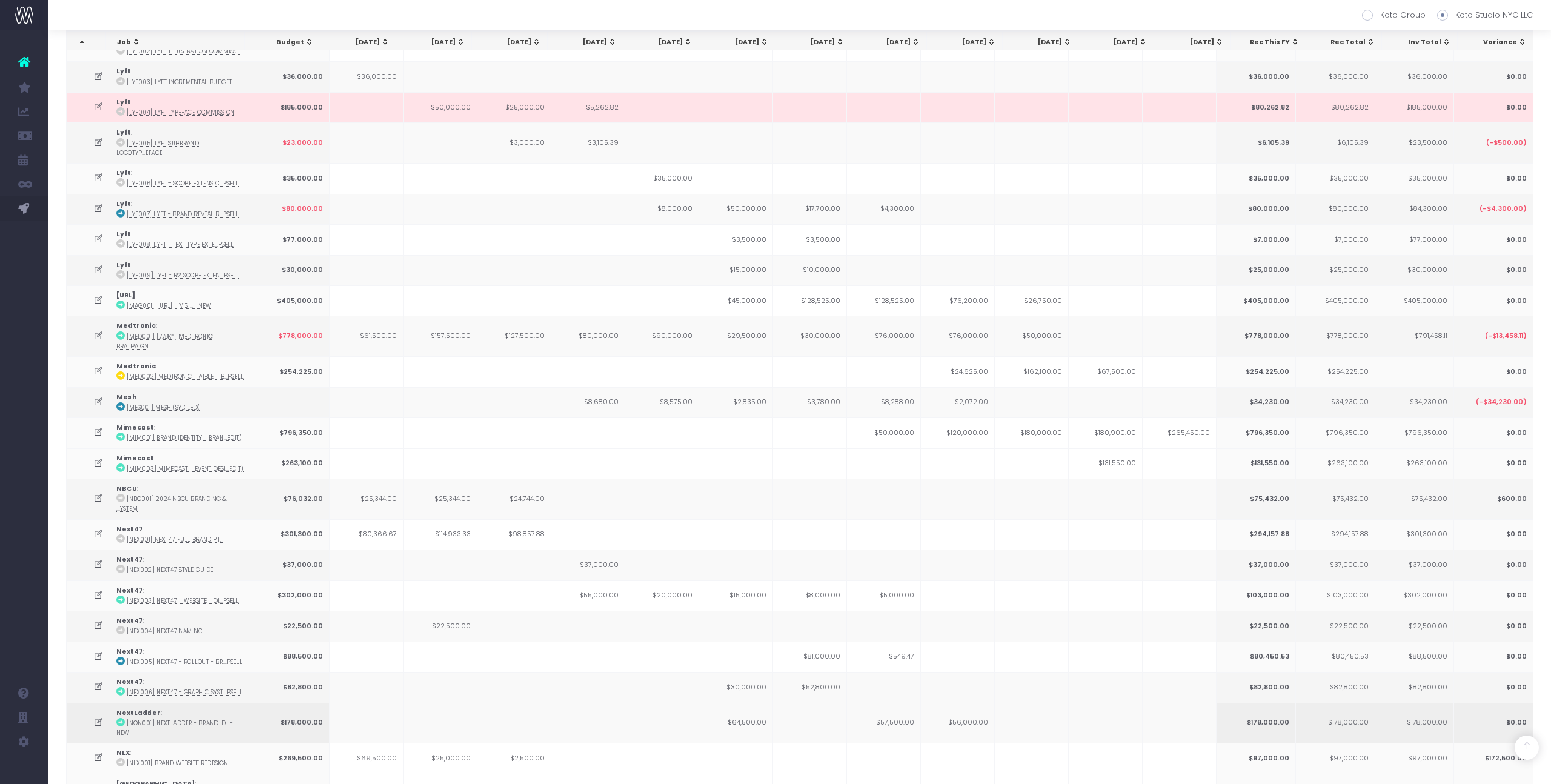
click at [907, 703] on td "$57,500.00" at bounding box center [883, 723] width 74 height 41
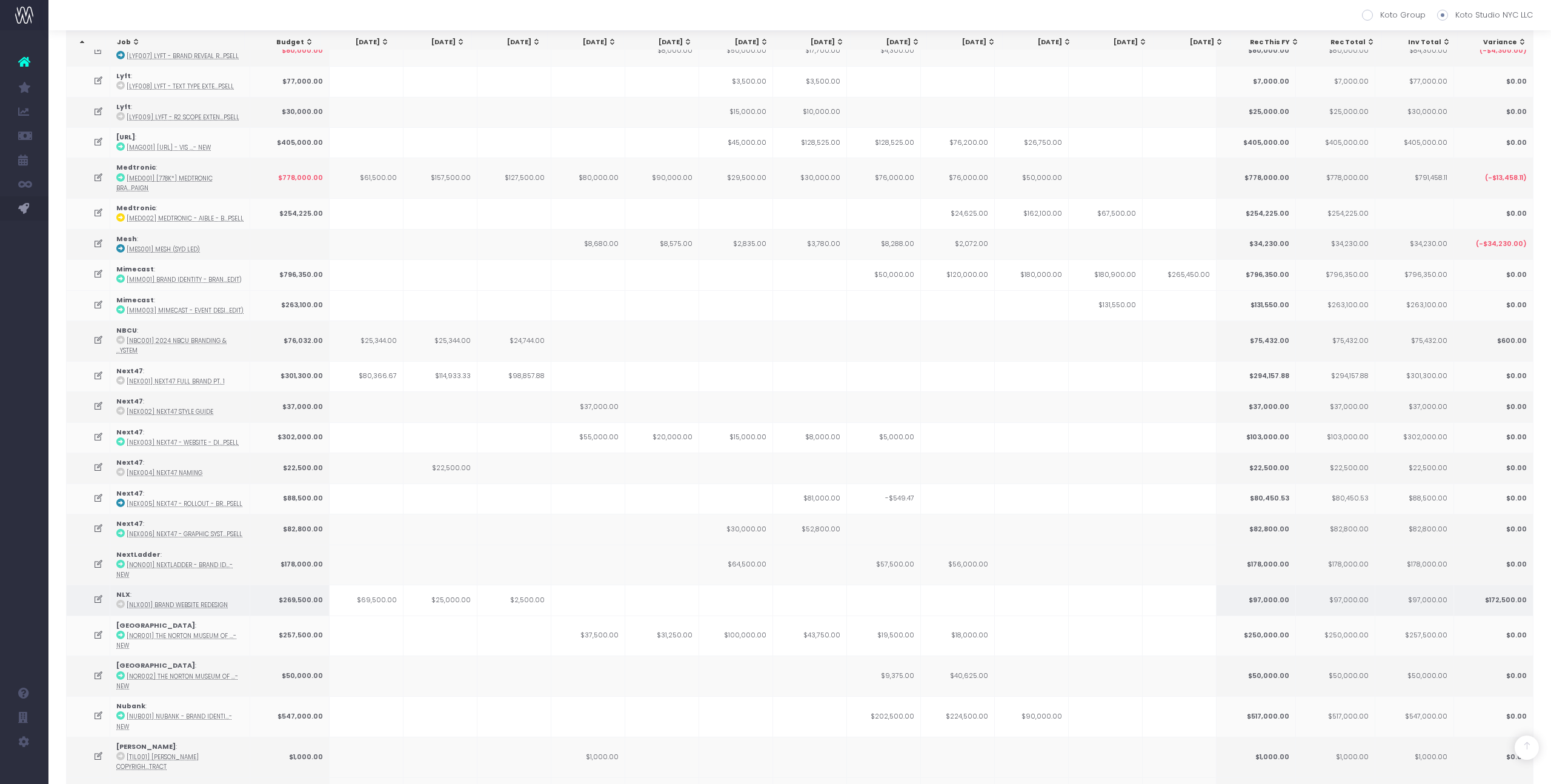
scroll to position [1489, 0]
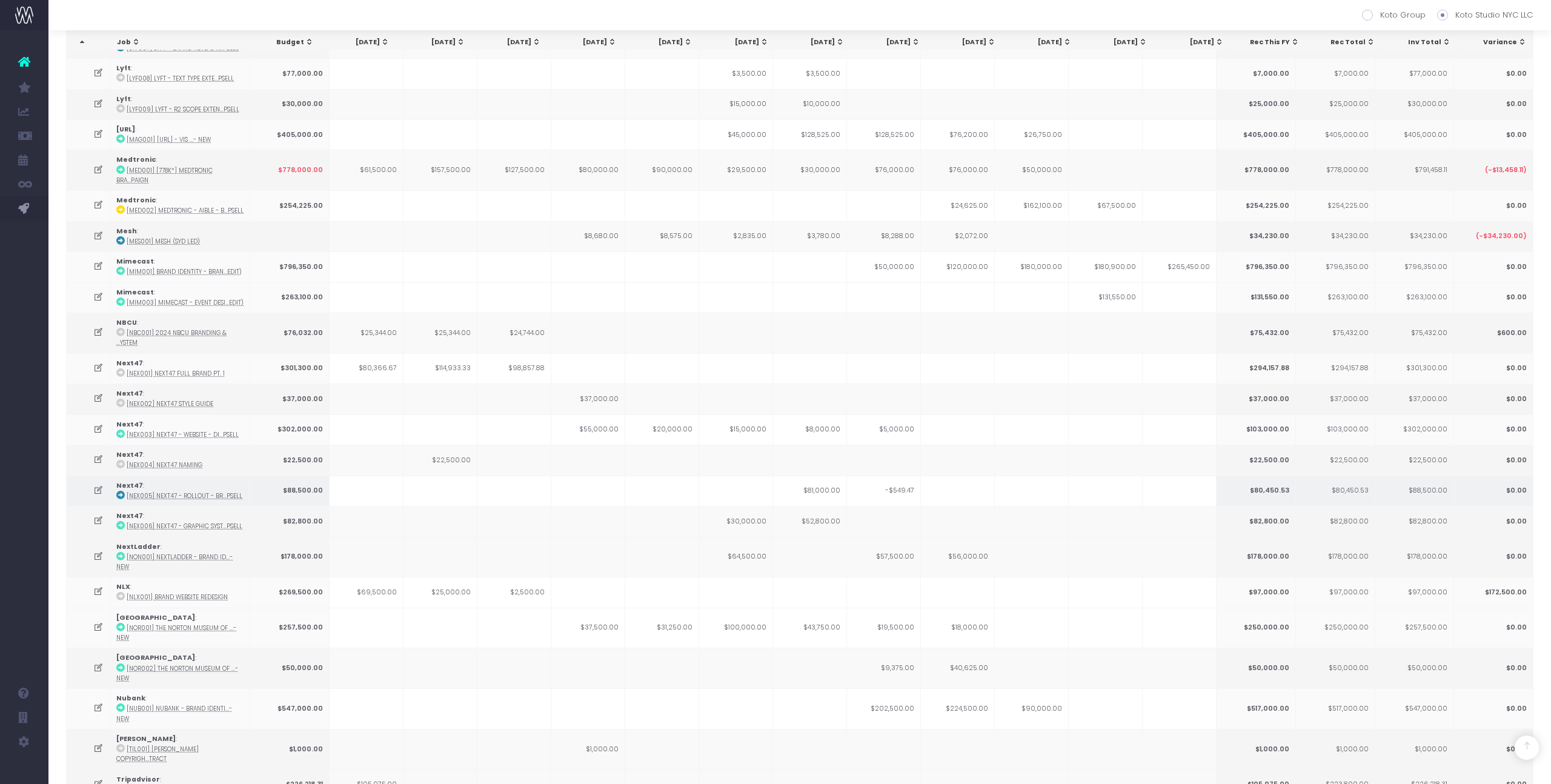
click at [676, 475] on td at bounding box center [662, 490] width 74 height 31
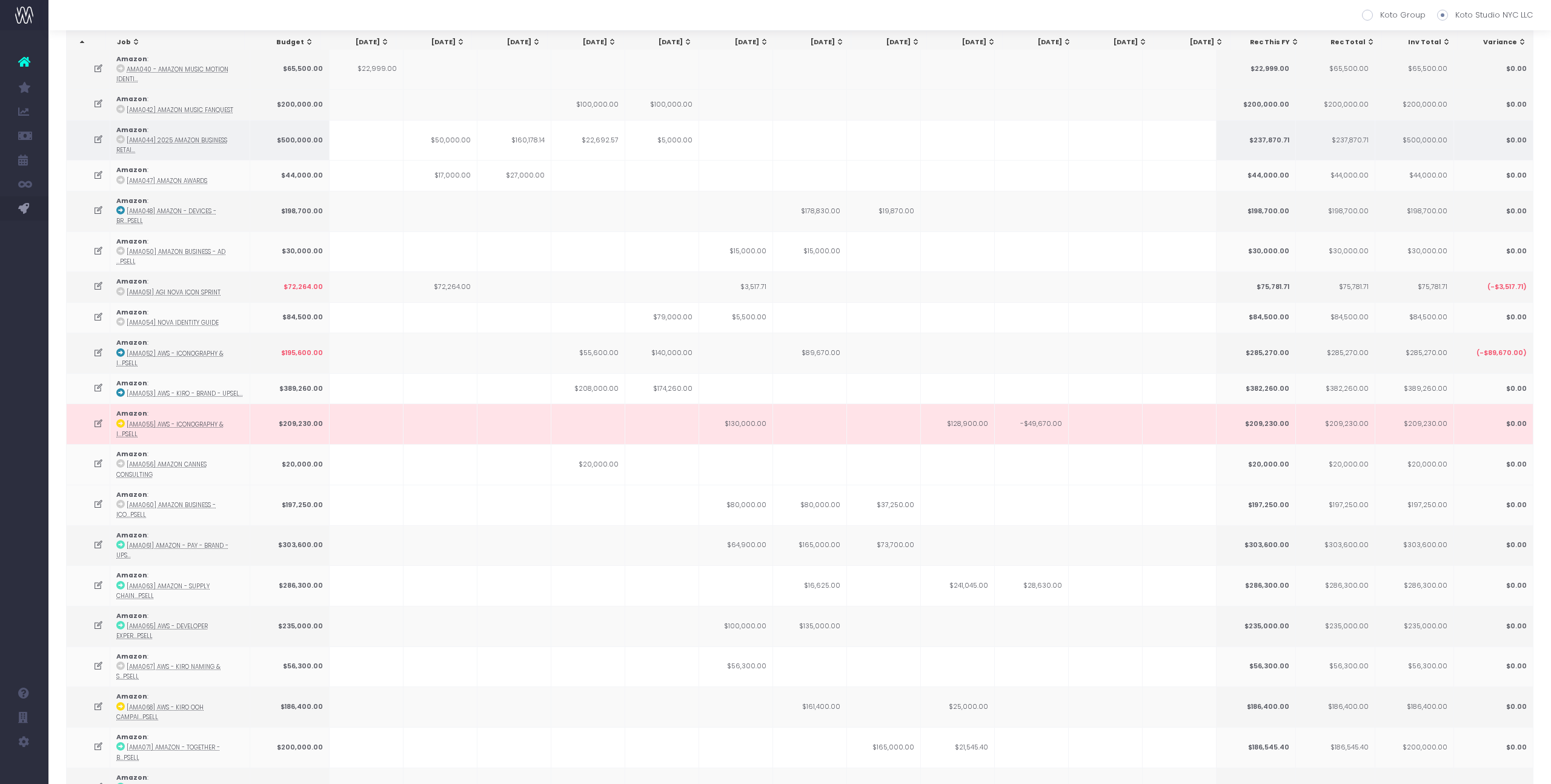
scroll to position [0, 0]
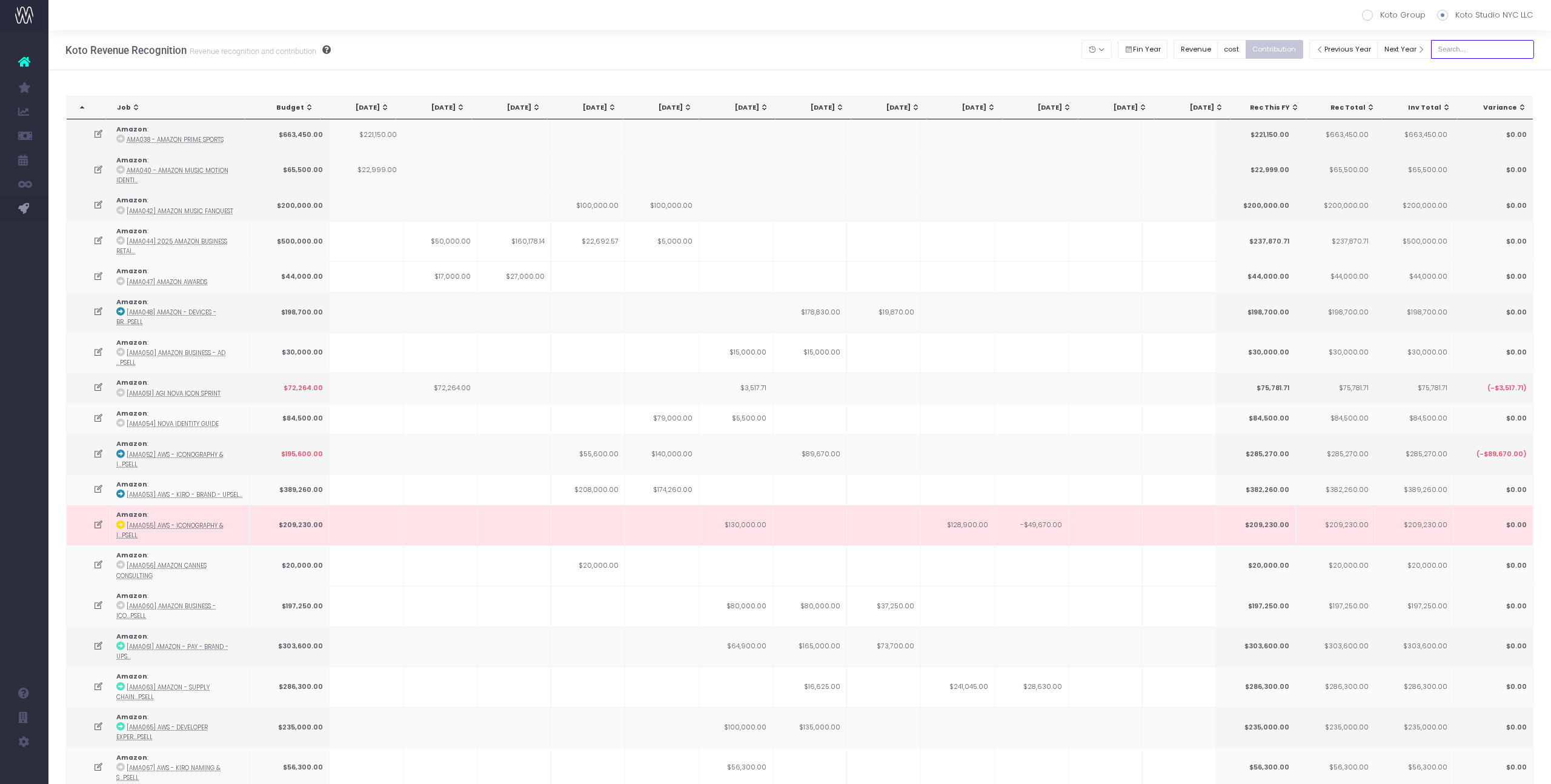
click at [1482, 55] on input "text" at bounding box center [1482, 49] width 103 height 19
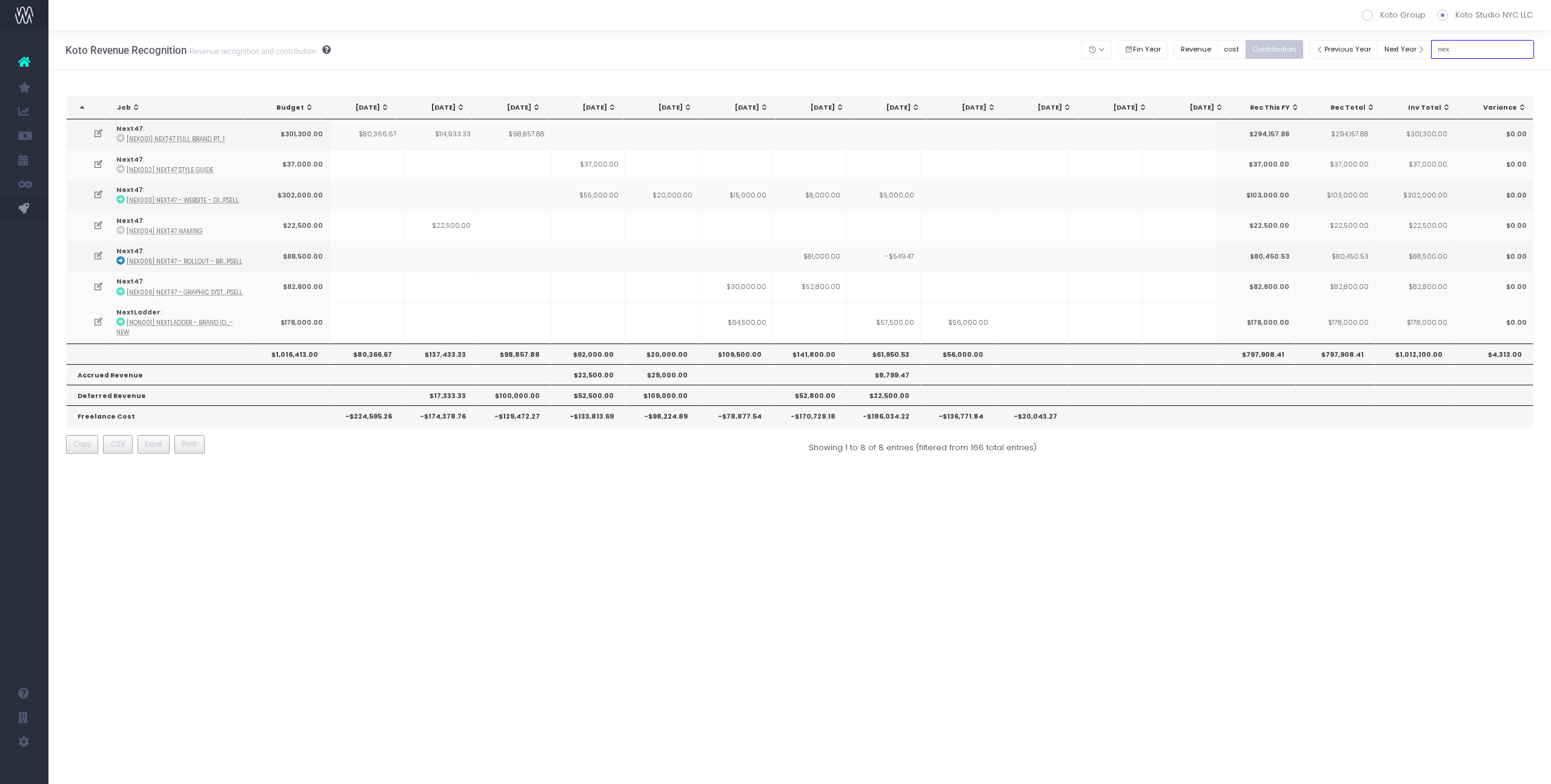
type input "nex"
click at [1477, 52] on input "nex" at bounding box center [1482, 49] width 103 height 19
